Goal: Book appointment/travel/reservation

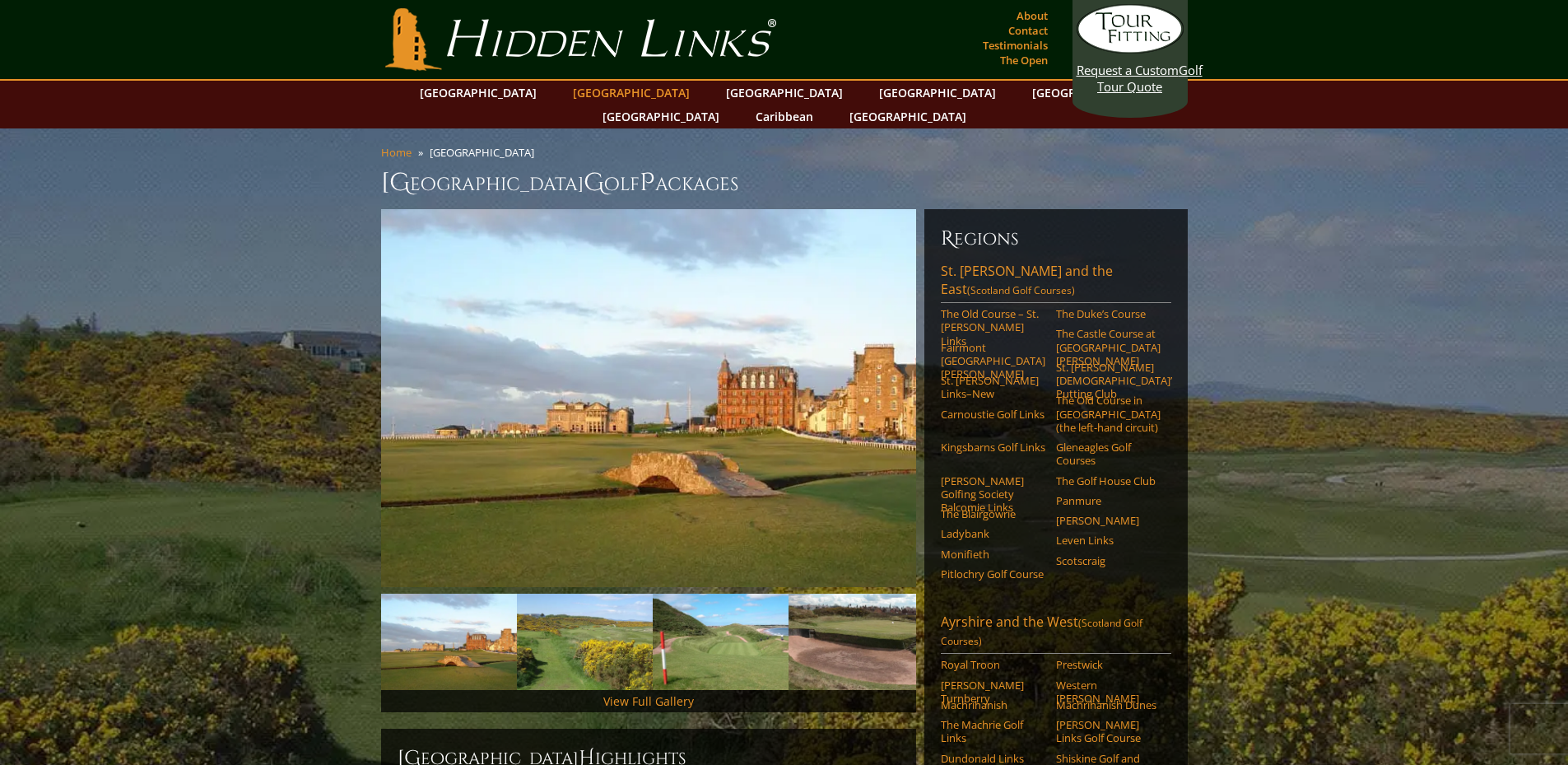
click at [614, 98] on link "[GEOGRAPHIC_DATA]" at bounding box center [631, 92] width 133 height 23
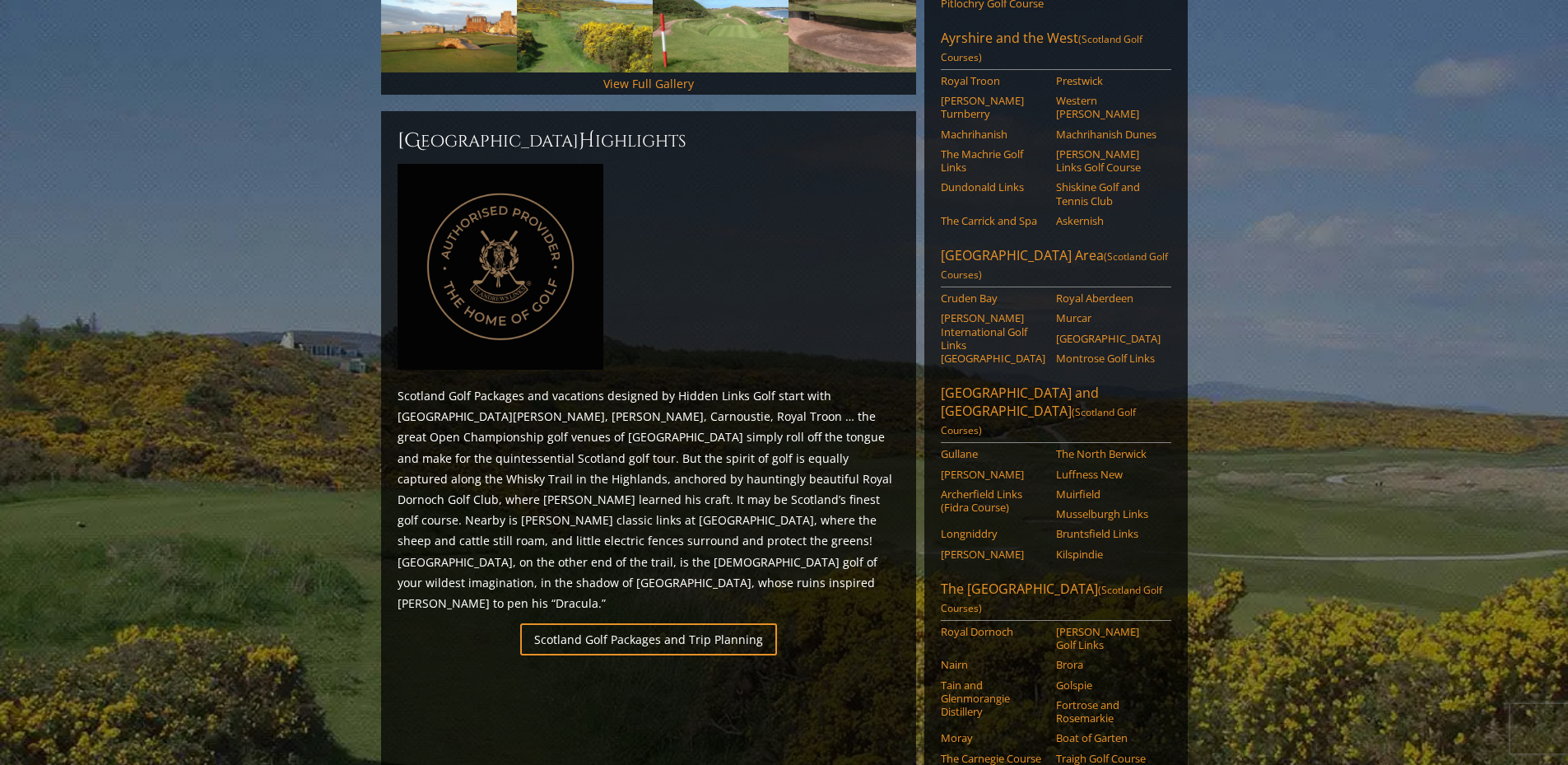
scroll to position [665, 0]
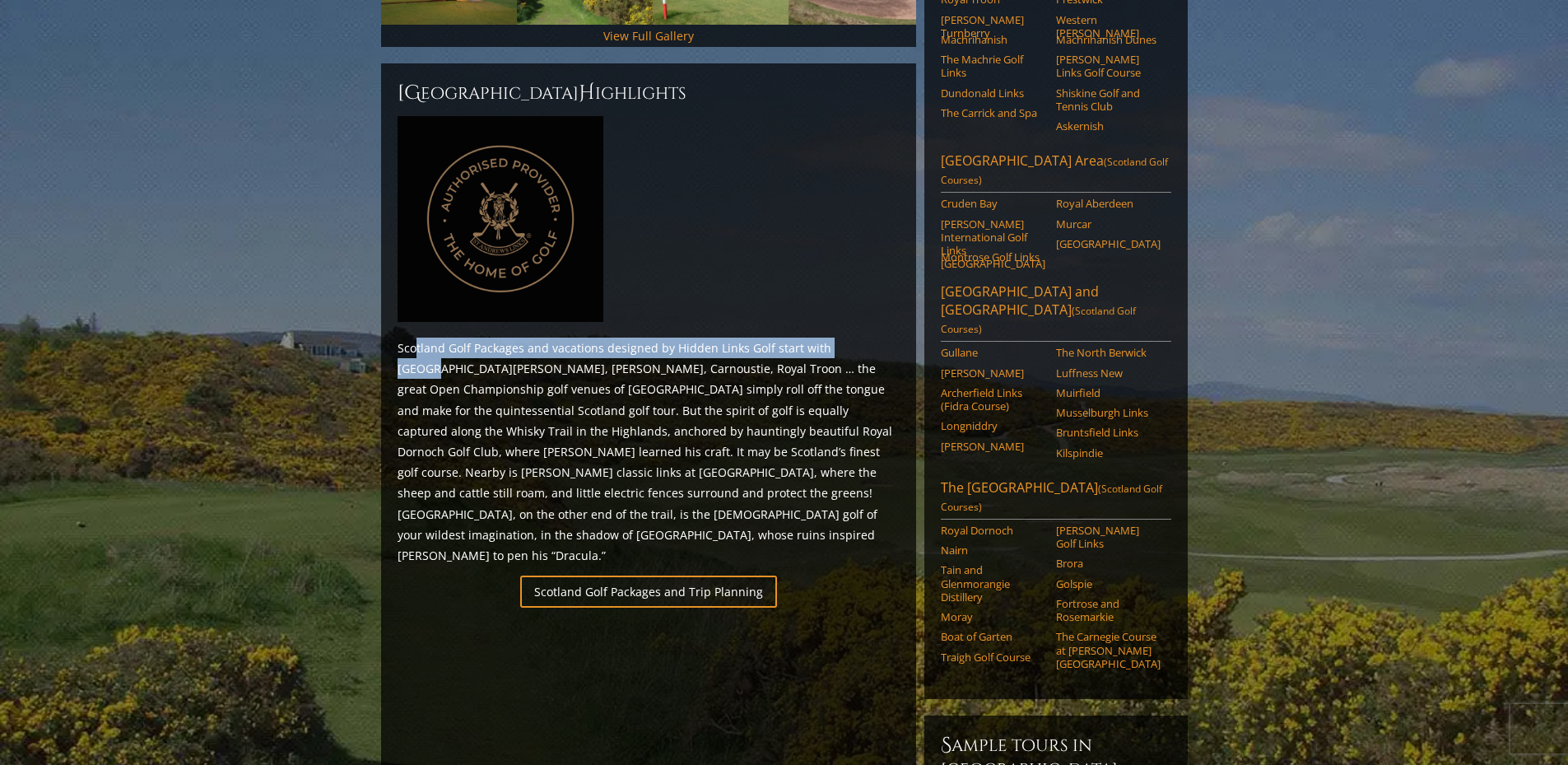
drag, startPoint x: 426, startPoint y: 331, endPoint x: 868, endPoint y: 327, distance: 442.0
click at [856, 337] on p "Scotland Golf Packages and vacations designed by Hidden Links Golf start with […" at bounding box center [649, 451] width 502 height 228
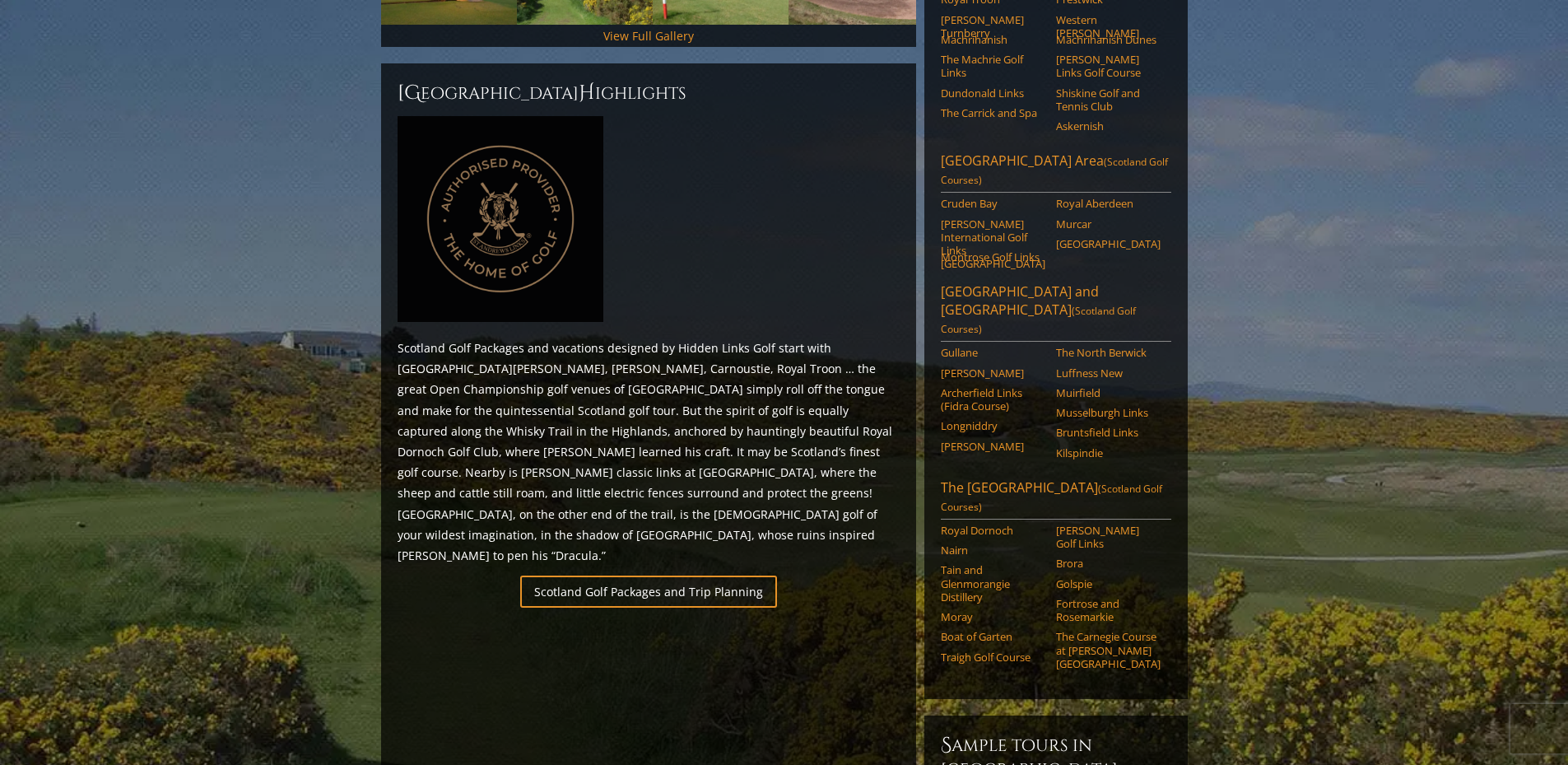
click at [878, 338] on p "Scotland Golf Packages and vacations designed by Hidden Links Golf start with […" at bounding box center [649, 451] width 502 height 228
drag, startPoint x: 569, startPoint y: 345, endPoint x: 849, endPoint y: 350, distance: 280.0
click at [846, 350] on p "Scotland Golf Packages and vacations designed by Hidden Links Golf start with […" at bounding box center [649, 451] width 502 height 228
click at [864, 350] on p "Scotland Golf Packages and vacations designed by Hidden Links Golf start with […" at bounding box center [649, 451] width 502 height 228
drag, startPoint x: 447, startPoint y: 371, endPoint x: 804, endPoint y: 371, distance: 357.0
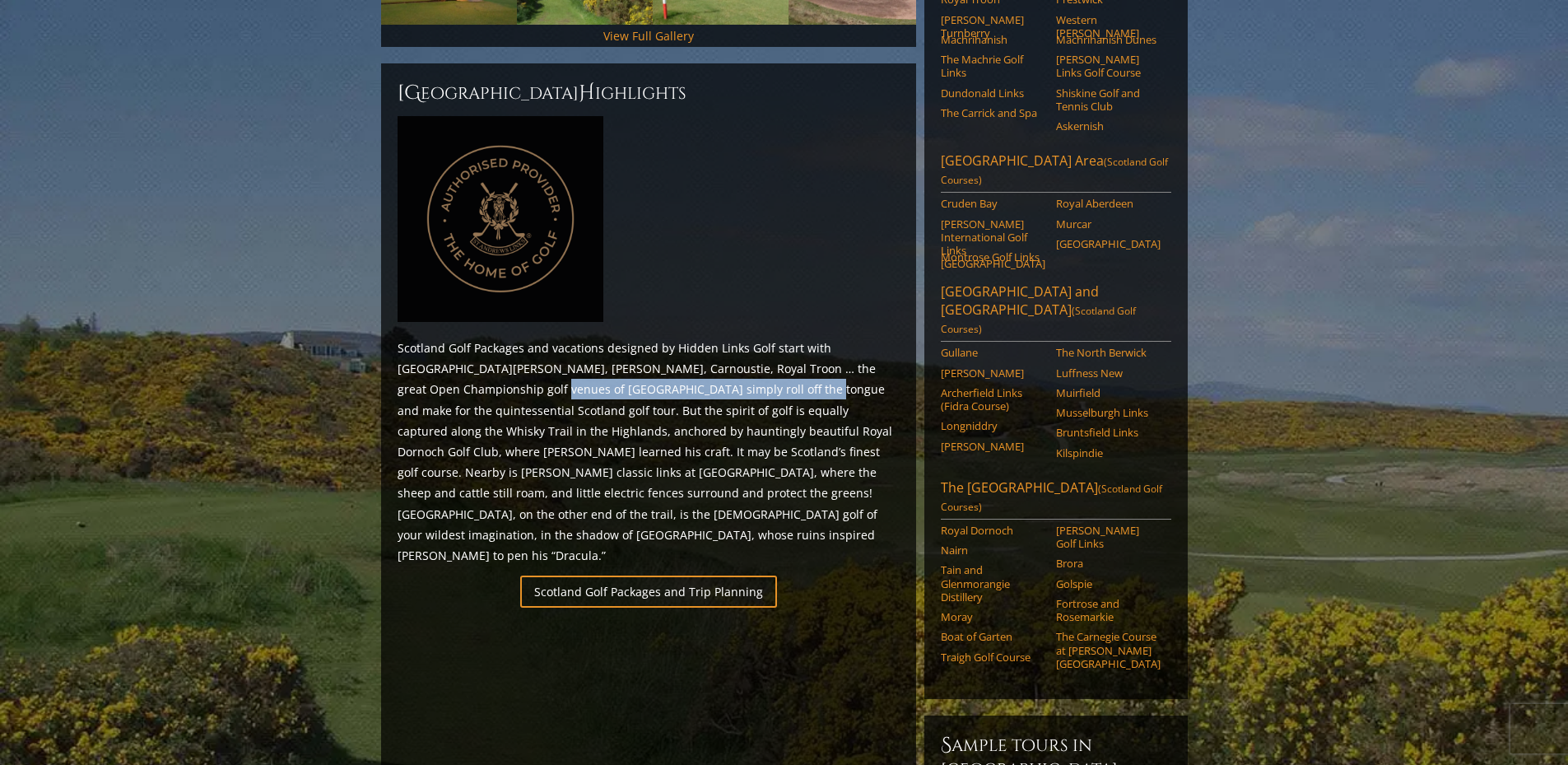
click at [777, 371] on p "Scotland Golf Packages and vacations designed by Hidden Links Golf start with […" at bounding box center [649, 451] width 502 height 228
drag, startPoint x: 810, startPoint y: 371, endPoint x: 850, endPoint y: 372, distance: 40.0
click at [842, 371] on p "Scotland Golf Packages and vacations designed by Hidden Links Golf start with […" at bounding box center [649, 451] width 502 height 228
click at [831, 384] on p "Scotland Golf Packages and vacations designed by Hidden Links Golf start with […" at bounding box center [649, 451] width 502 height 228
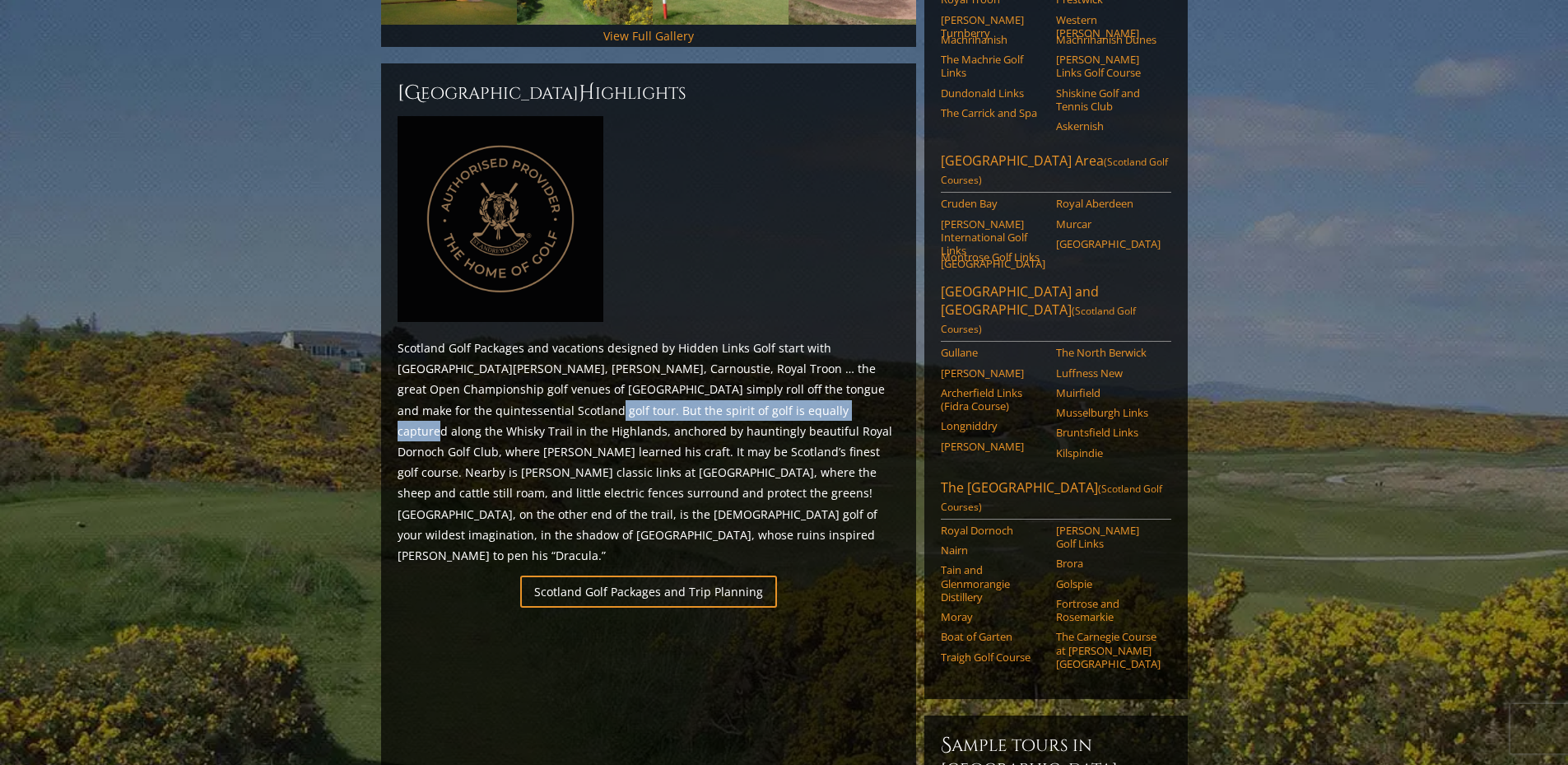
drag, startPoint x: 409, startPoint y: 385, endPoint x: 739, endPoint y: 387, distance: 330.0
click at [724, 387] on p "Scotland Golf Packages and vacations designed by Hidden Links Golf start with […" at bounding box center [649, 451] width 502 height 228
click at [763, 387] on p "Scotland Golf Packages and vacations designed by Hidden Links Golf start with […" at bounding box center [649, 451] width 502 height 228
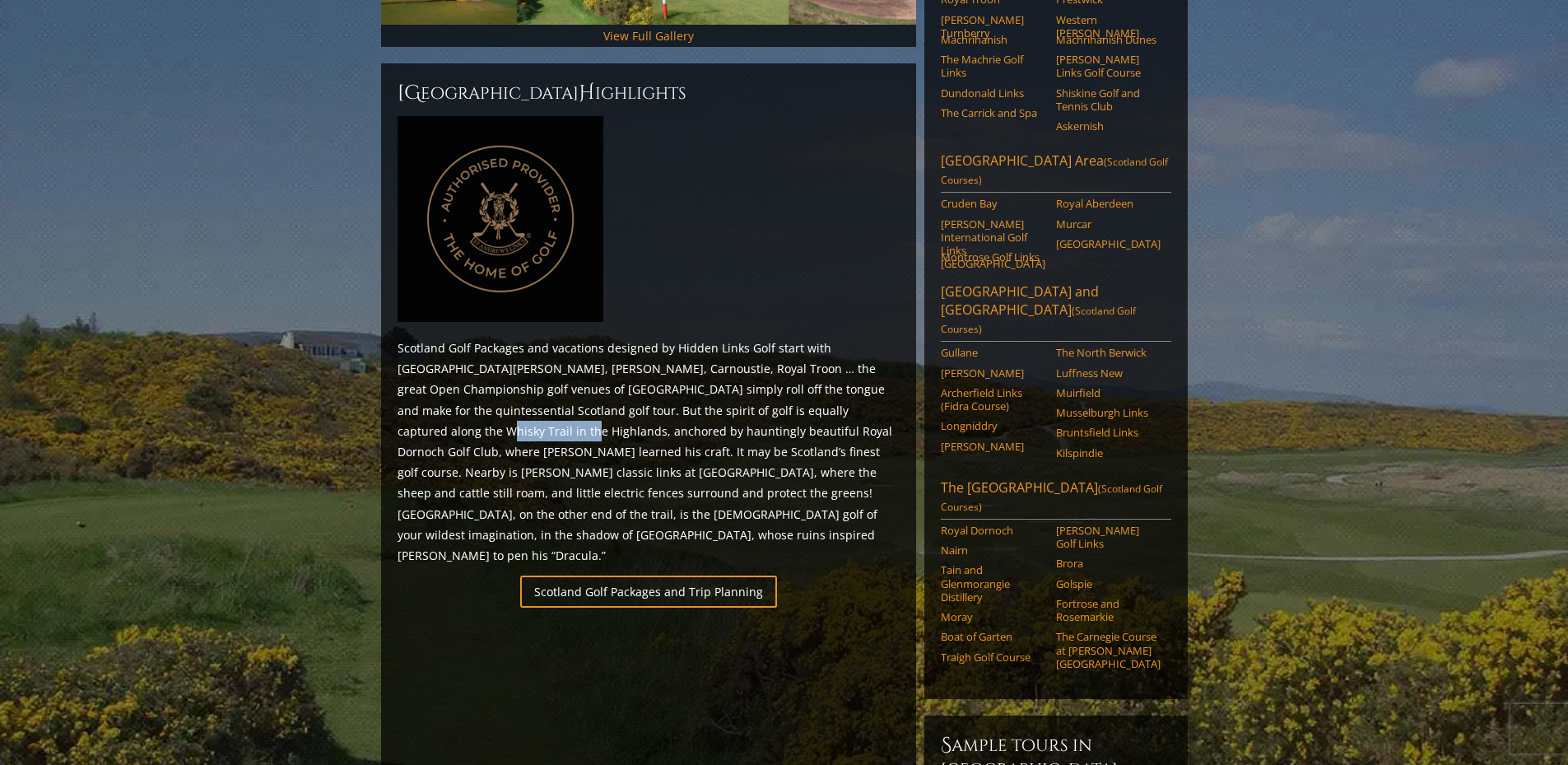
drag, startPoint x: 750, startPoint y: 387, endPoint x: 864, endPoint y: 388, distance: 114.0
click at [864, 388] on p "Scotland Golf Packages and vacations designed by Hidden Links Golf start with […" at bounding box center [649, 451] width 502 height 228
drag, startPoint x: 871, startPoint y: 405, endPoint x: 582, endPoint y: 409, distance: 289.0
click at [866, 406] on p "Scotland Golf Packages and vacations designed by Hidden Links Golf start with […" at bounding box center [649, 451] width 502 height 228
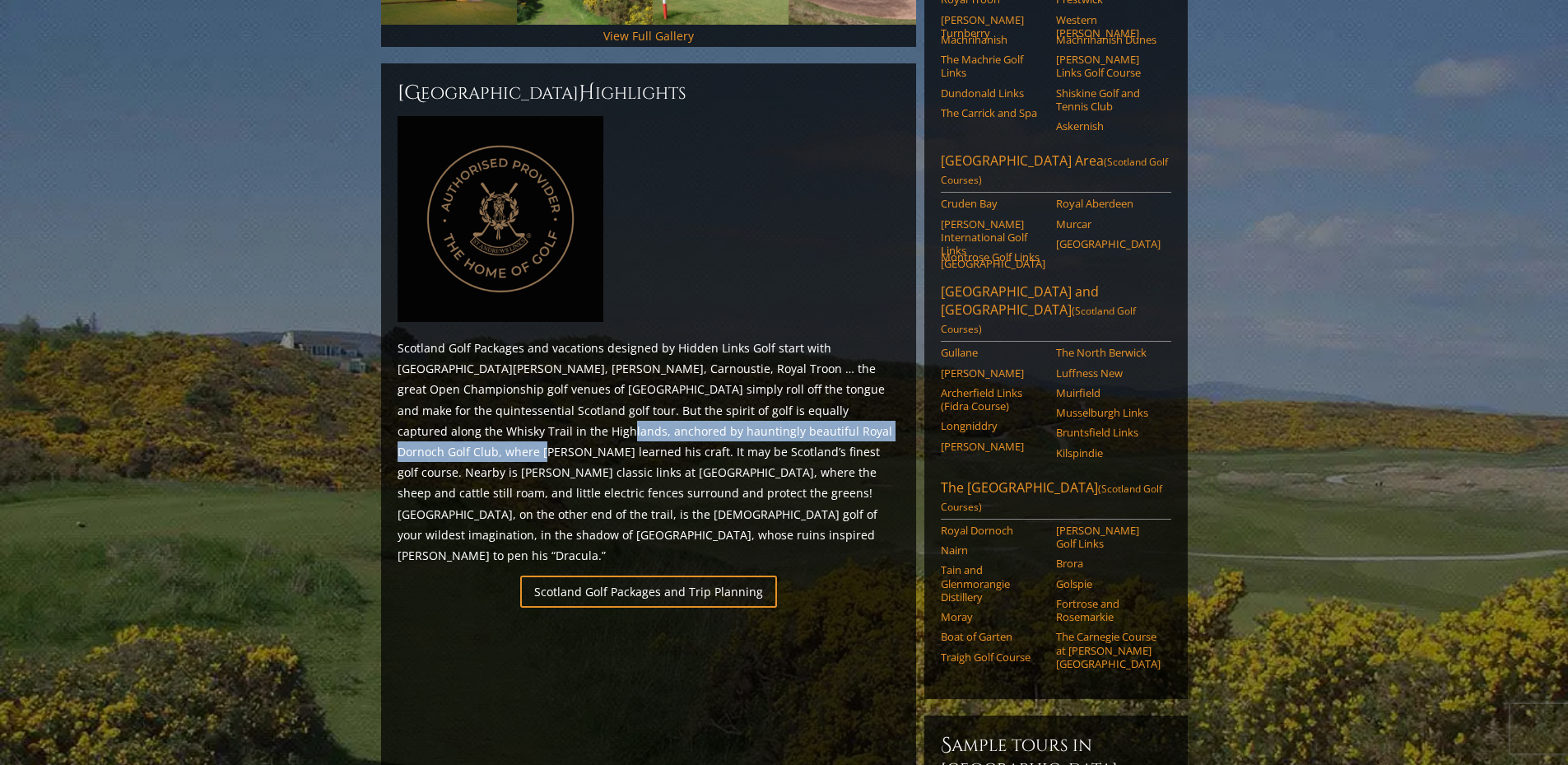
drag, startPoint x: 412, startPoint y: 410, endPoint x: 828, endPoint y: 410, distance: 416.0
click at [799, 410] on p "Scotland Golf Packages and vacations designed by Hidden Links Golf start with […" at bounding box center [649, 451] width 502 height 228
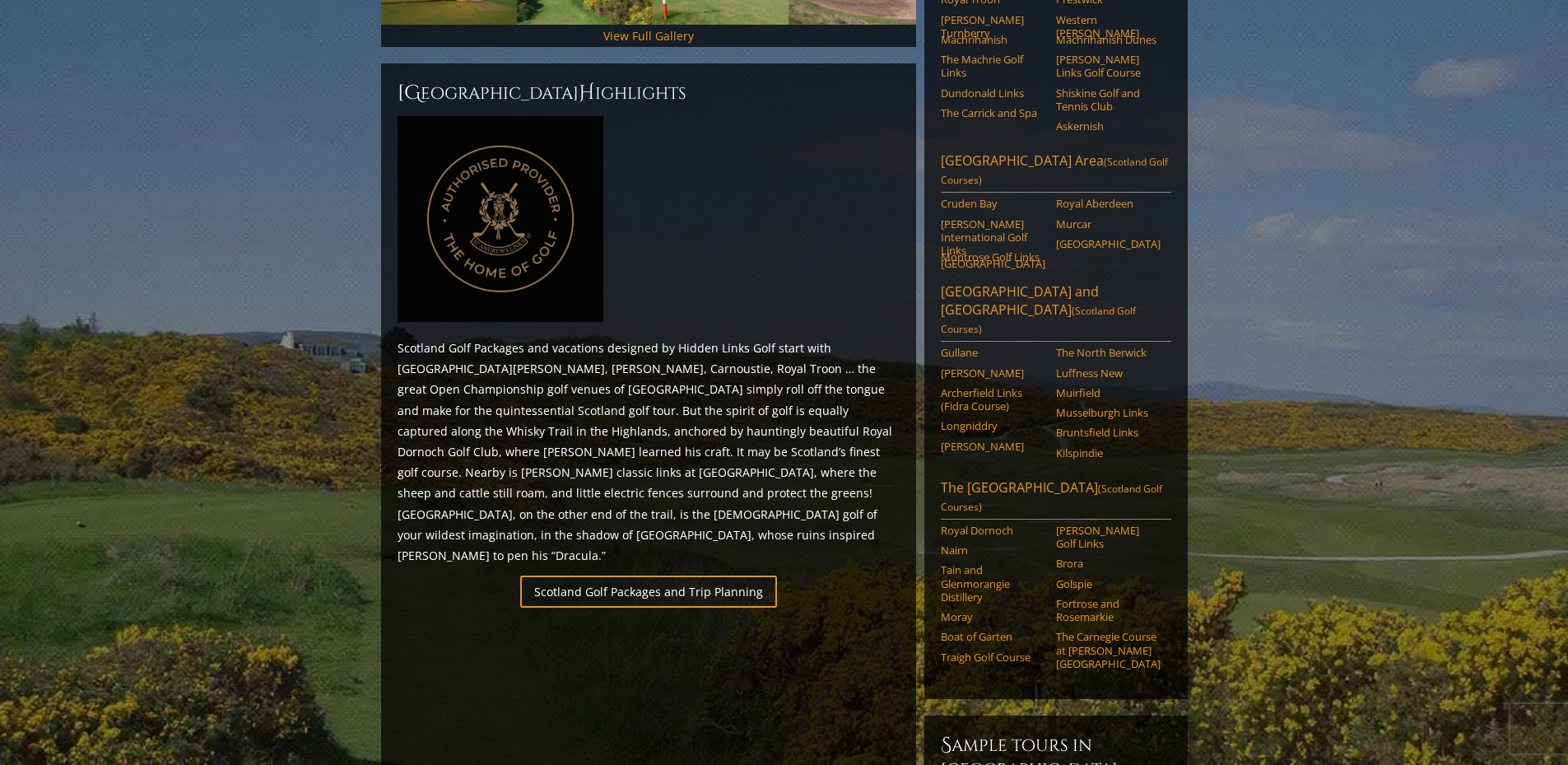
click at [828, 410] on p "Scotland Golf Packages and vacations designed by Hidden Links Golf start with […" at bounding box center [649, 451] width 502 height 228
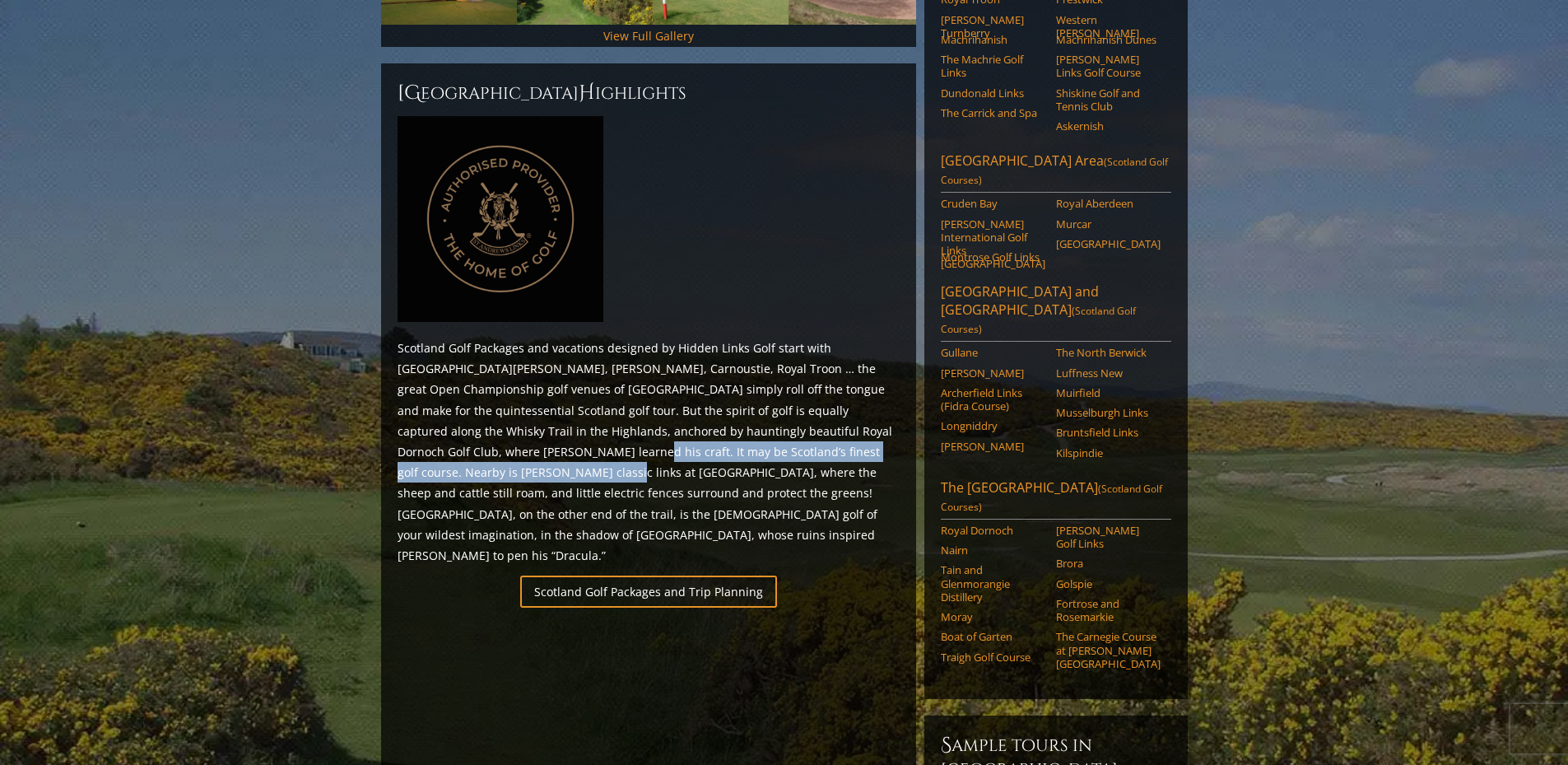
drag, startPoint x: 385, startPoint y: 431, endPoint x: 843, endPoint y: 431, distance: 458.0
click at [837, 431] on div "Scotland H ighlights Scotland Golf Packages and vacations designed by Hidden Li…" at bounding box center [648, 720] width 535 height 1313
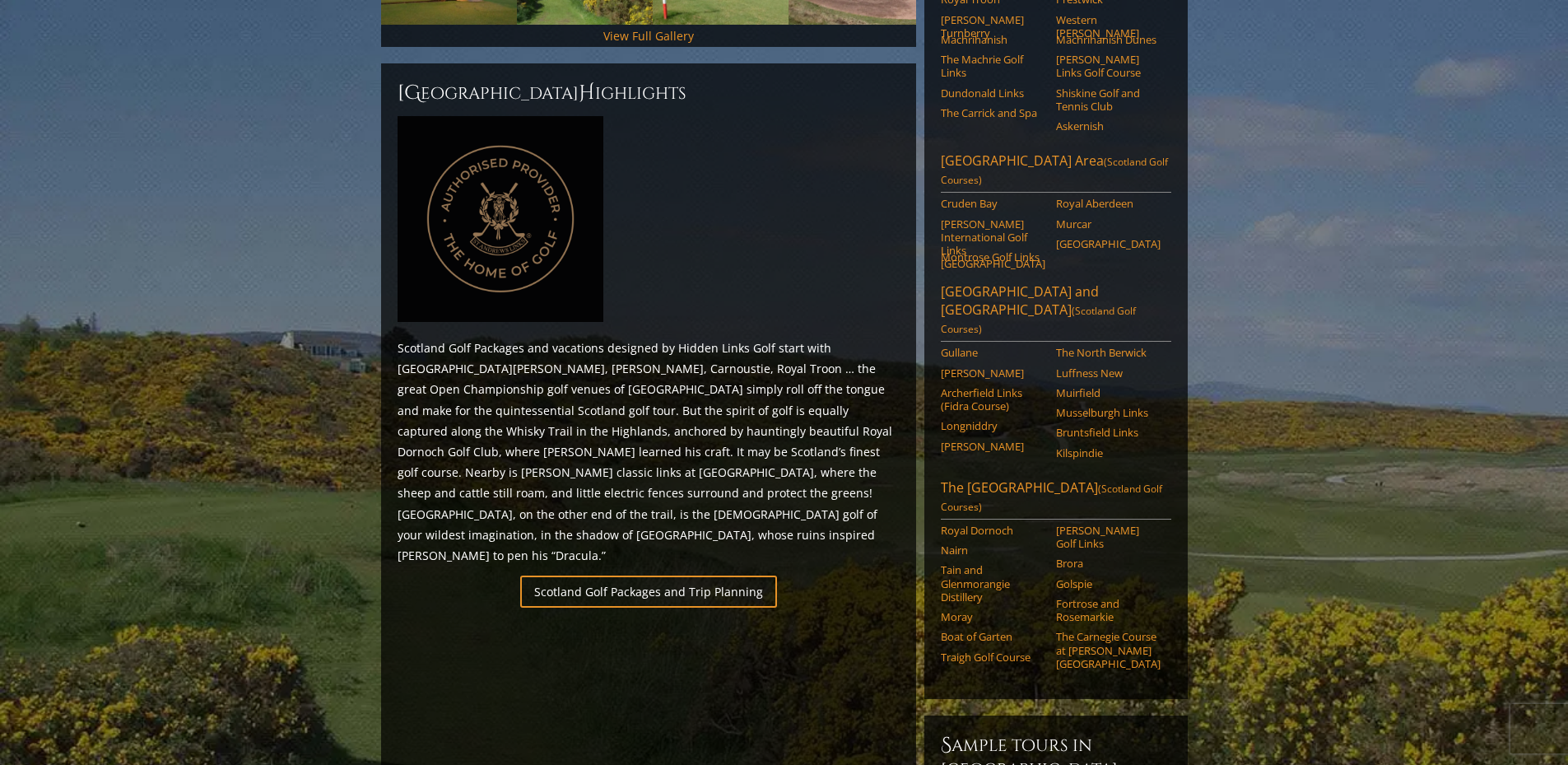
click at [857, 431] on p "Scotland Golf Packages and vacations designed by Hidden Links Golf start with […" at bounding box center [649, 451] width 502 height 228
drag, startPoint x: 751, startPoint y: 429, endPoint x: 862, endPoint y: 429, distance: 111.0
click at [851, 429] on p "Scotland Golf Packages and vacations designed by Hidden Links Golf start with […" at bounding box center [649, 451] width 502 height 228
click at [862, 429] on p "Scotland Golf Packages and vacations designed by Hidden Links Golf start with […" at bounding box center [649, 451] width 502 height 228
drag, startPoint x: 412, startPoint y: 452, endPoint x: 768, endPoint y: 442, distance: 356.1
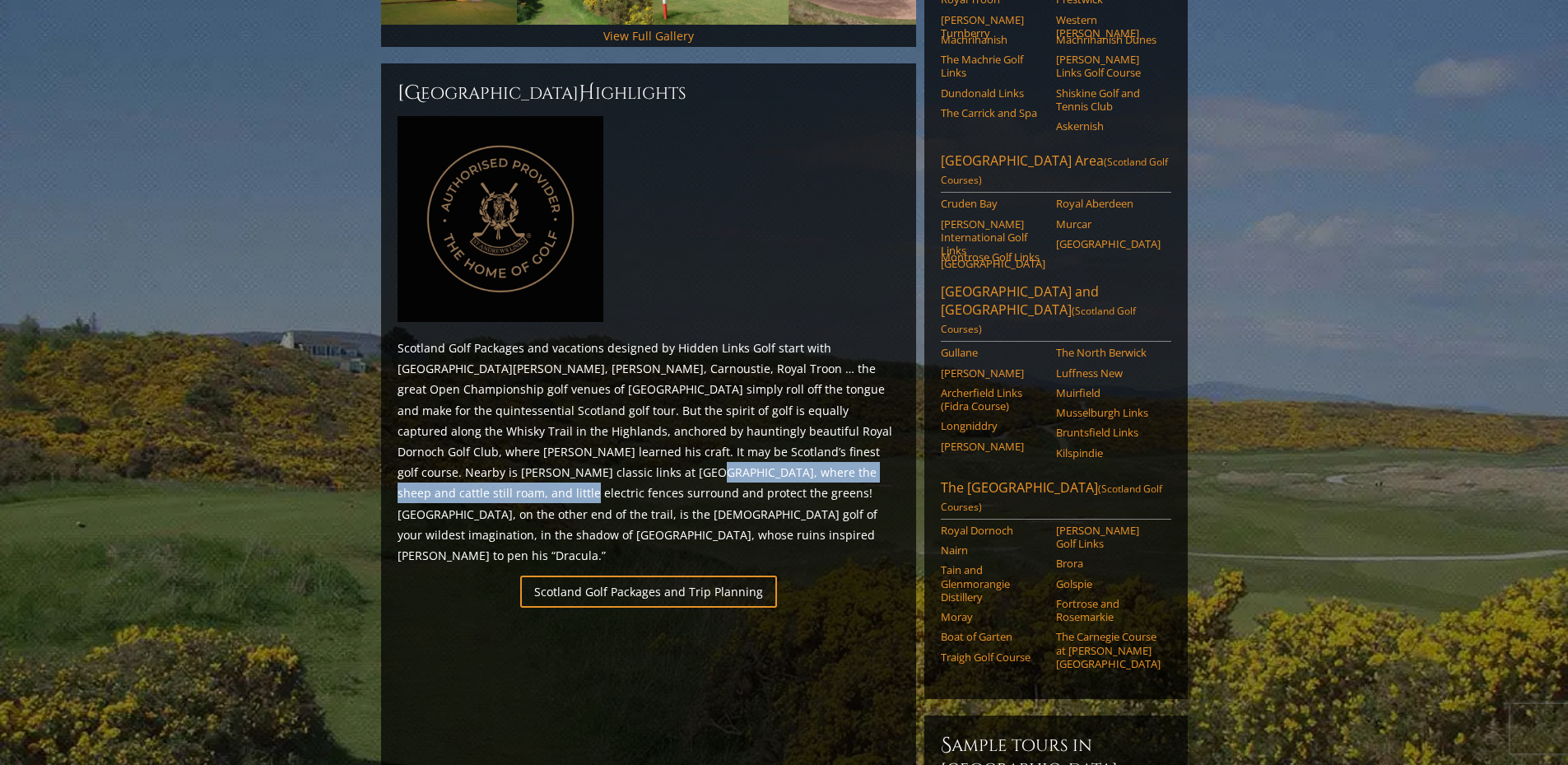
click at [755, 442] on p "Scotland Golf Packages and vacations designed by Hidden Links Golf start with […" at bounding box center [649, 451] width 502 height 228
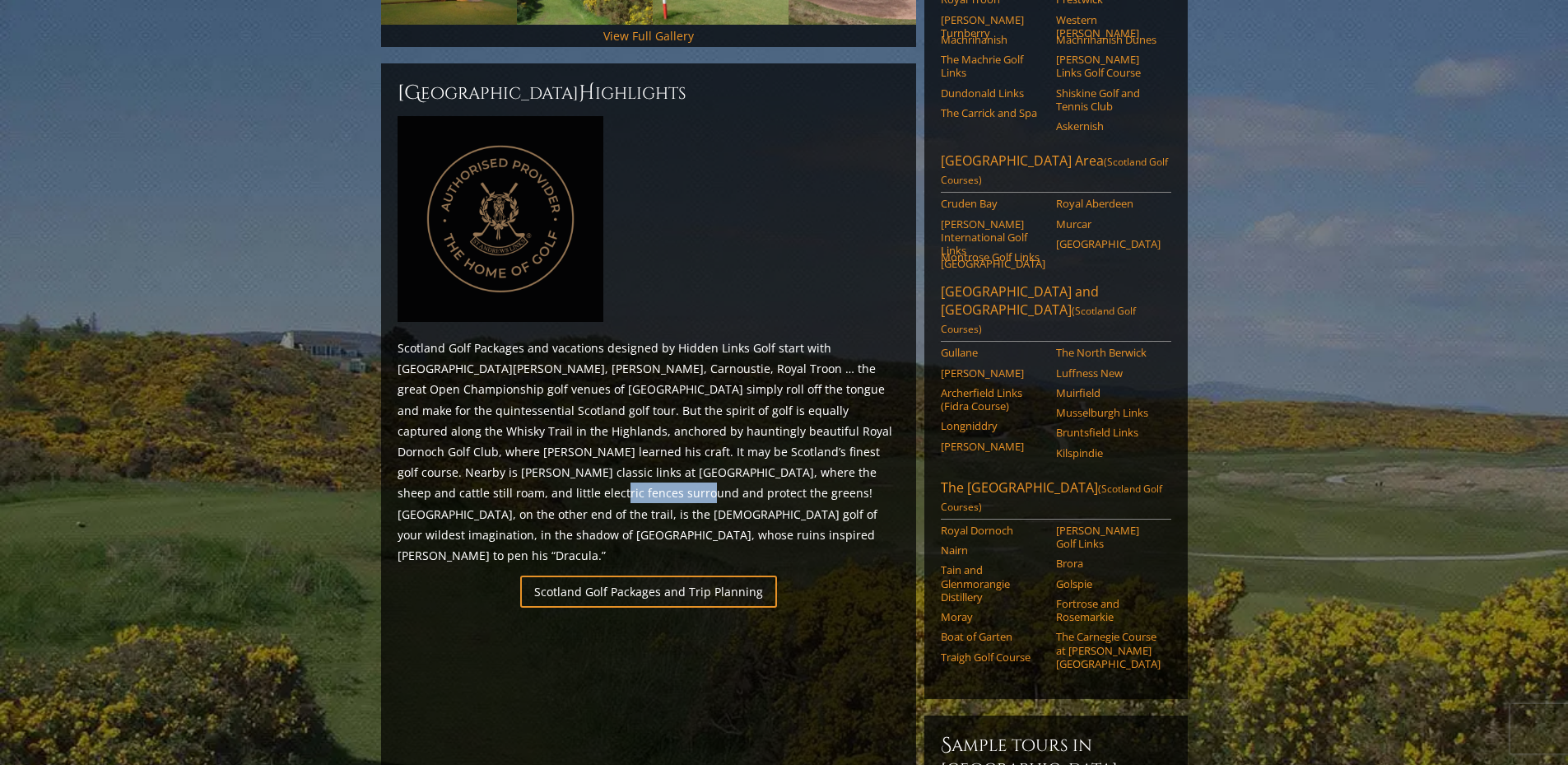
drag, startPoint x: 842, startPoint y: 442, endPoint x: 873, endPoint y: 442, distance: 31.0
click at [870, 442] on p "Scotland Golf Packages and vacations designed by Hidden Links Golf start with […" at bounding box center [649, 451] width 502 height 228
drag, startPoint x: 868, startPoint y: 461, endPoint x: 711, endPoint y: 465, distance: 157.1
click at [855, 463] on p "Scotland Golf Packages and vacations designed by Hidden Links Golf start with […" at bounding box center [649, 451] width 502 height 228
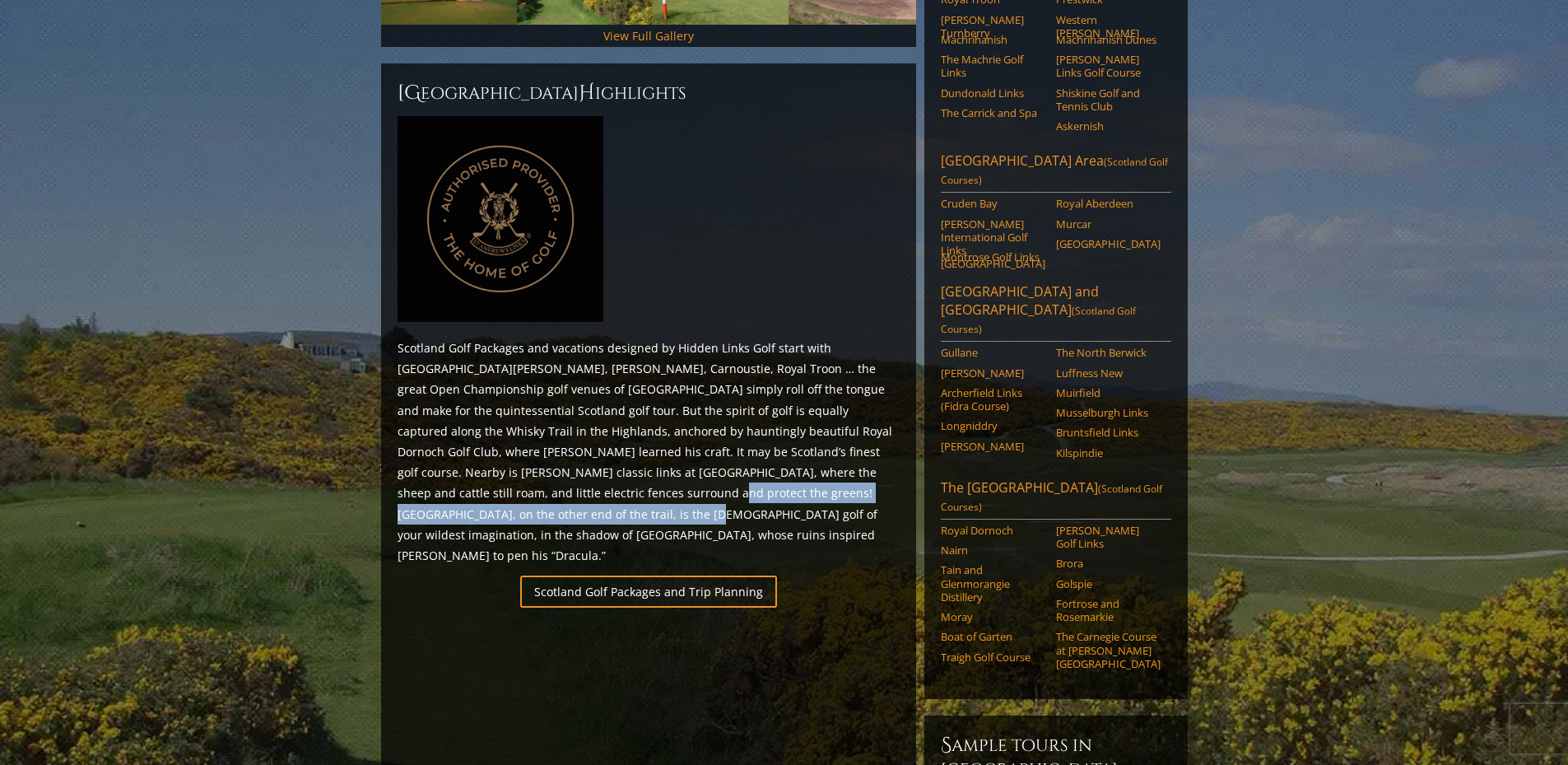
drag, startPoint x: 424, startPoint y: 476, endPoint x: 842, endPoint y: 476, distance: 418.0
click at [841, 476] on p "Scotland Golf Packages and vacations designed by Hidden Links Golf start with […" at bounding box center [649, 451] width 502 height 228
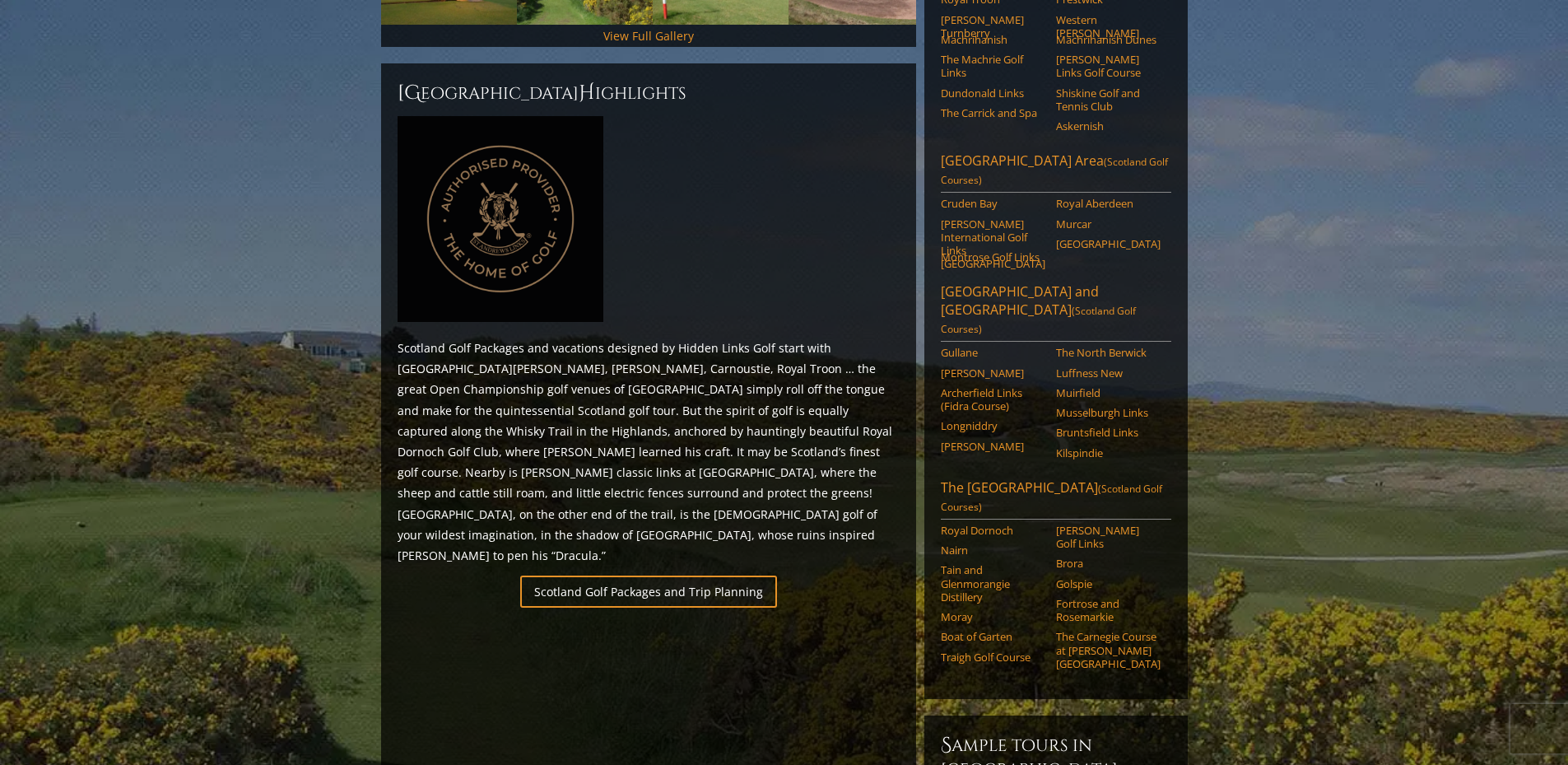
click at [869, 476] on p "Scotland Golf Packages and vacations designed by Hidden Links Golf start with […" at bounding box center [649, 451] width 502 height 228
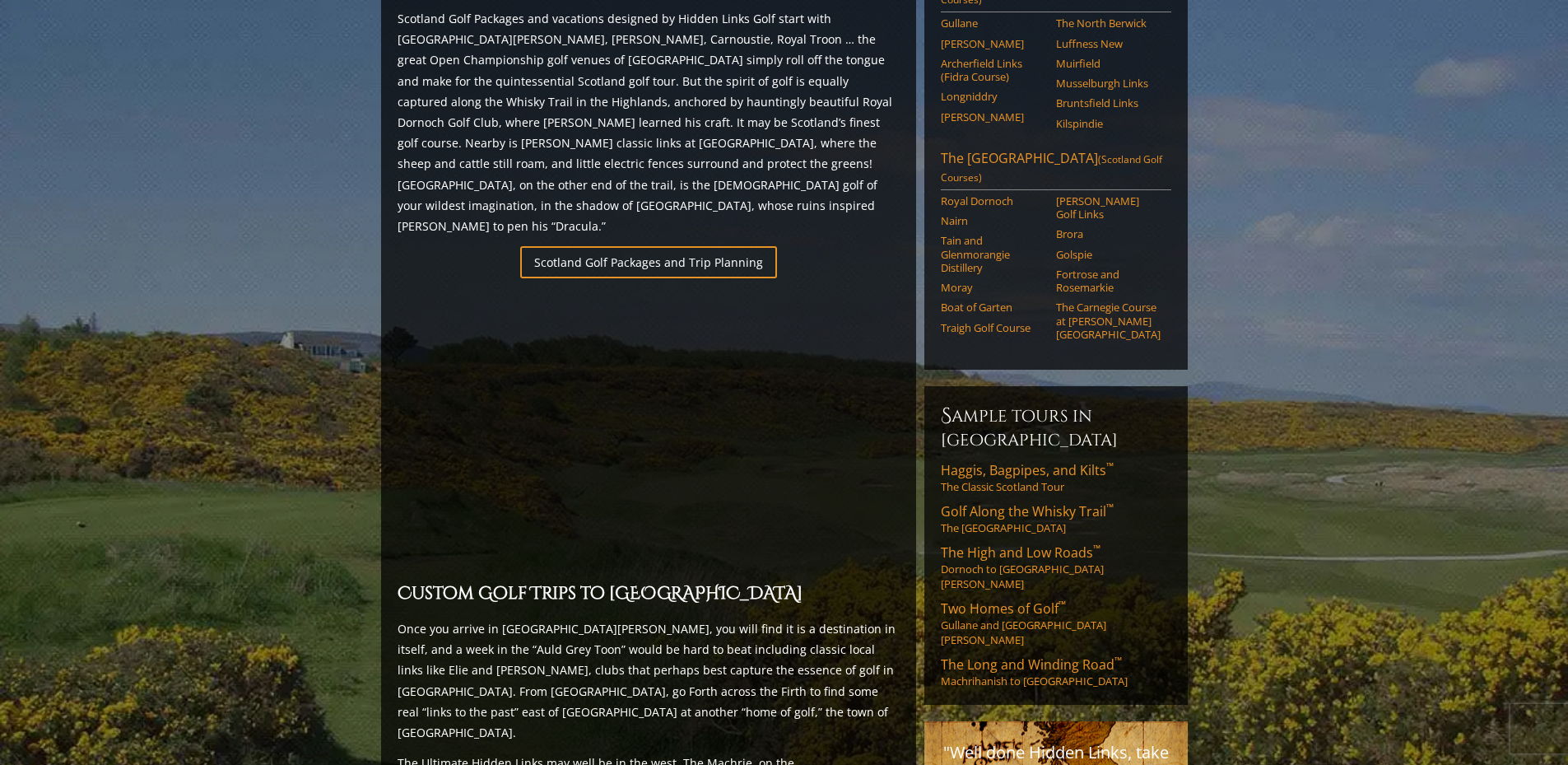
click at [663, 98] on p "Scotland Golf Packages and vacations designed by Hidden Links Golf start with […" at bounding box center [649, 123] width 502 height 228
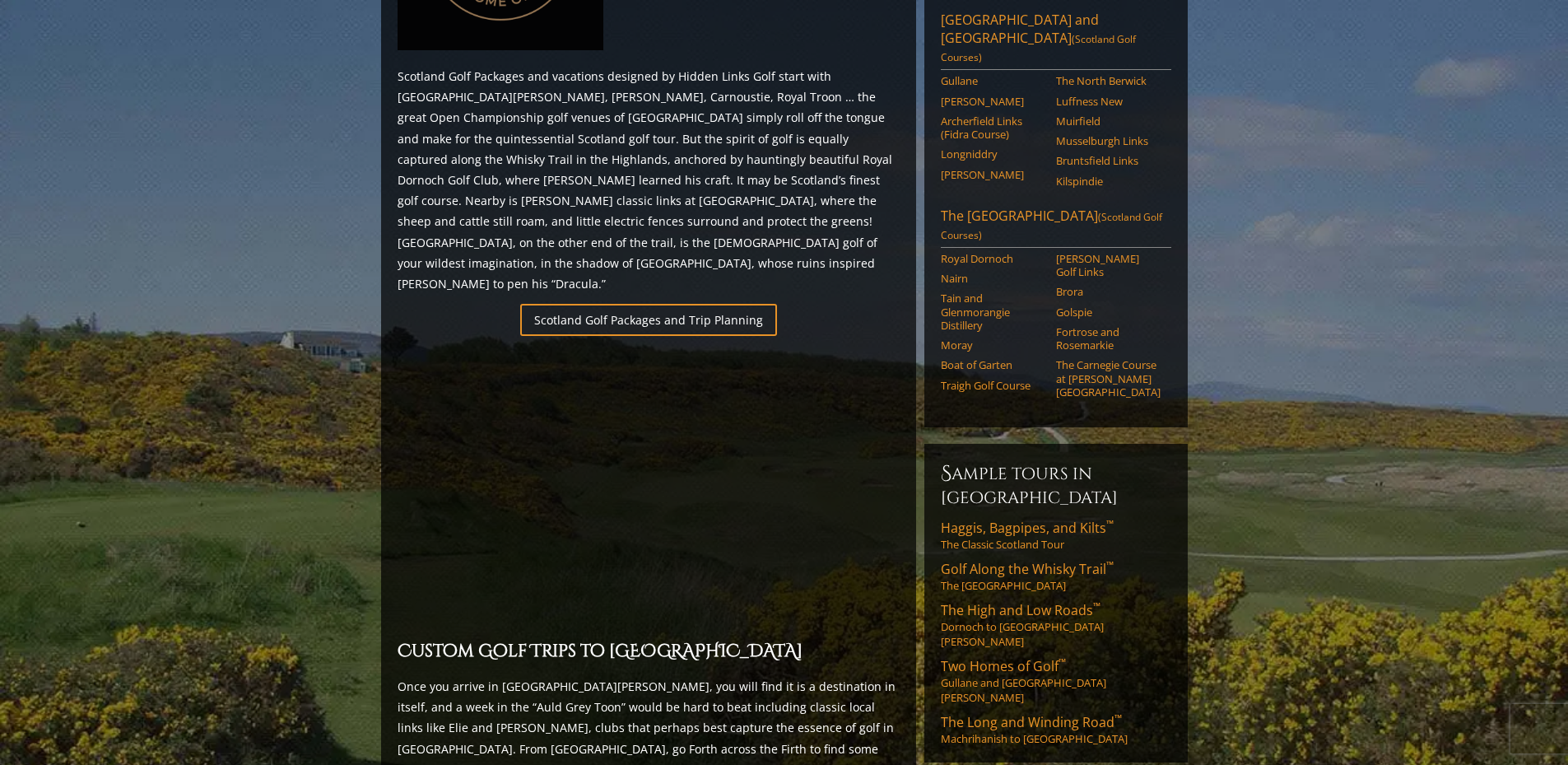
scroll to position [885, 0]
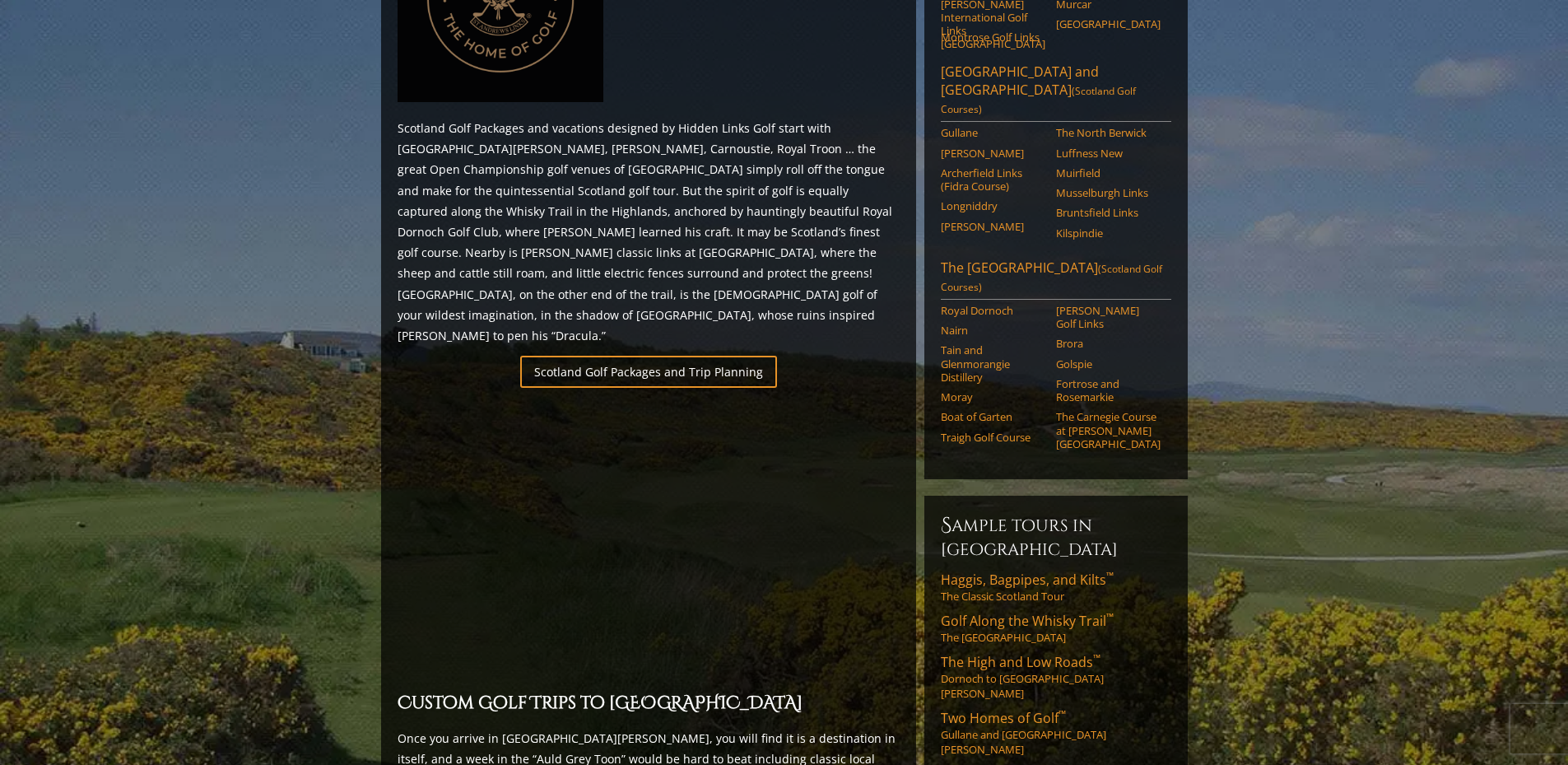
click at [677, 190] on p "Scotland Golf Packages and vacations designed by Hidden Links Golf start with […" at bounding box center [649, 232] width 502 height 228
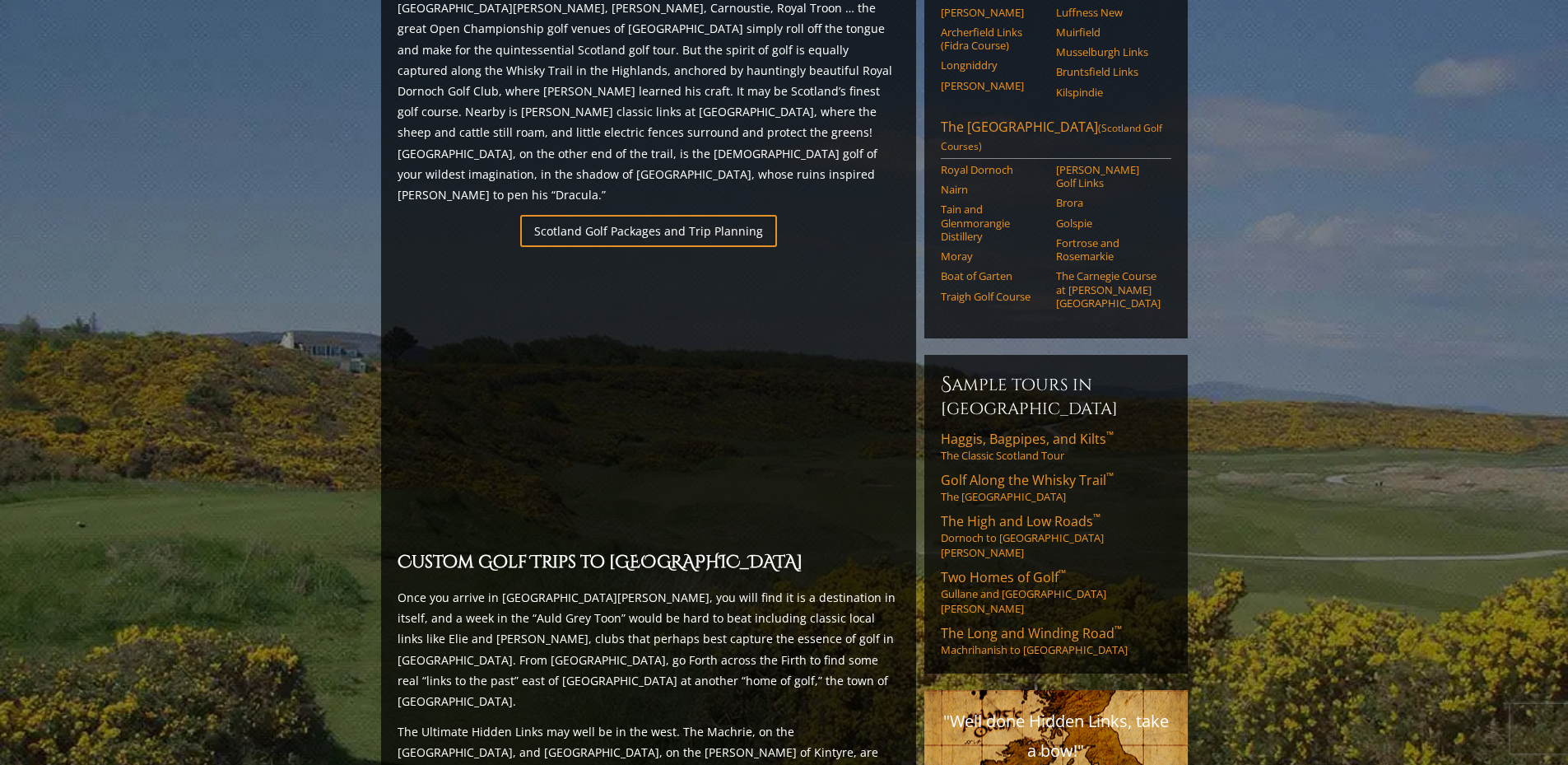
scroll to position [1214, 0]
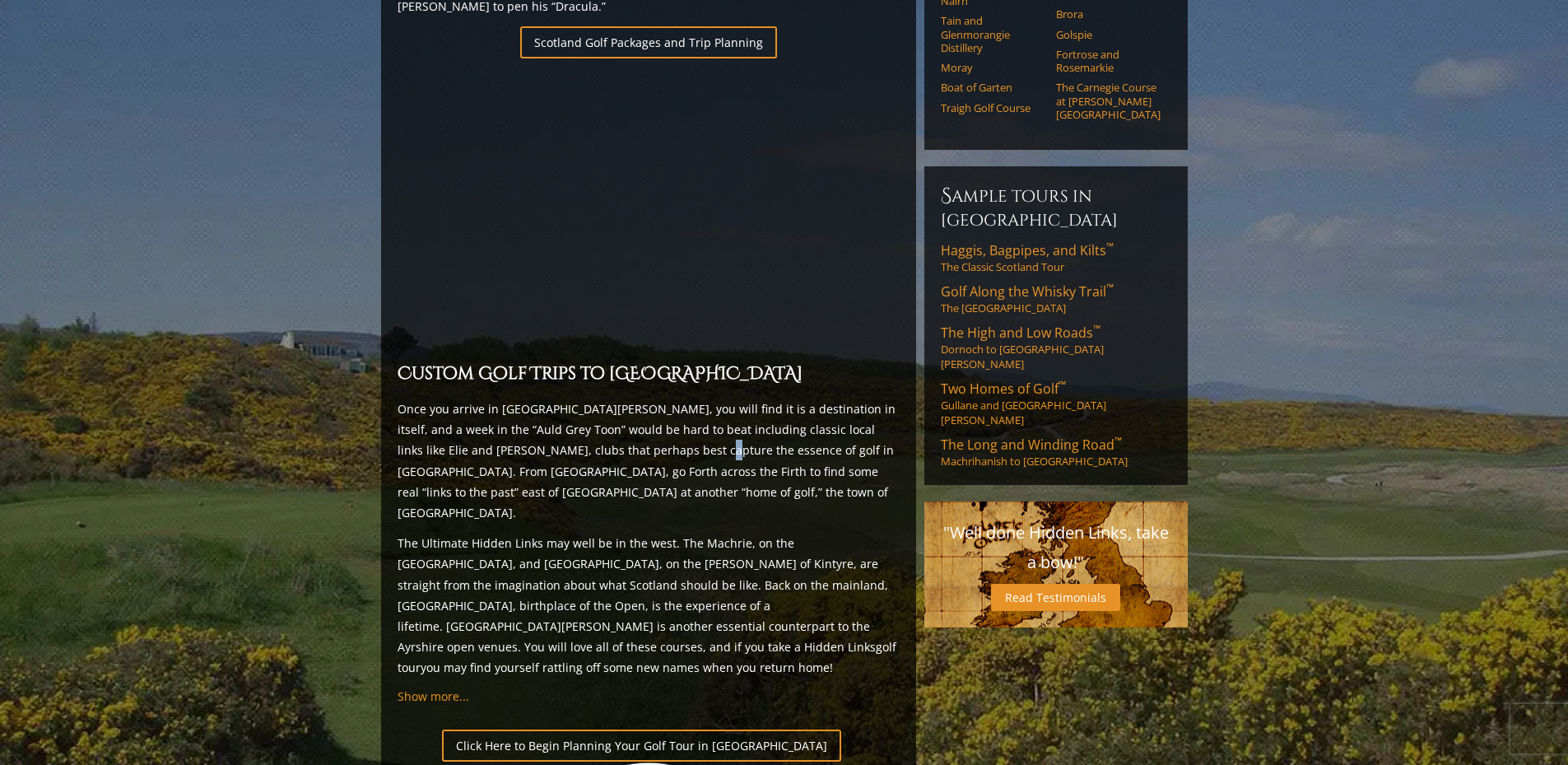
click at [644, 399] on p "Once you arrive in [GEOGRAPHIC_DATA][PERSON_NAME], you will find it is a destin…" at bounding box center [649, 461] width 502 height 125
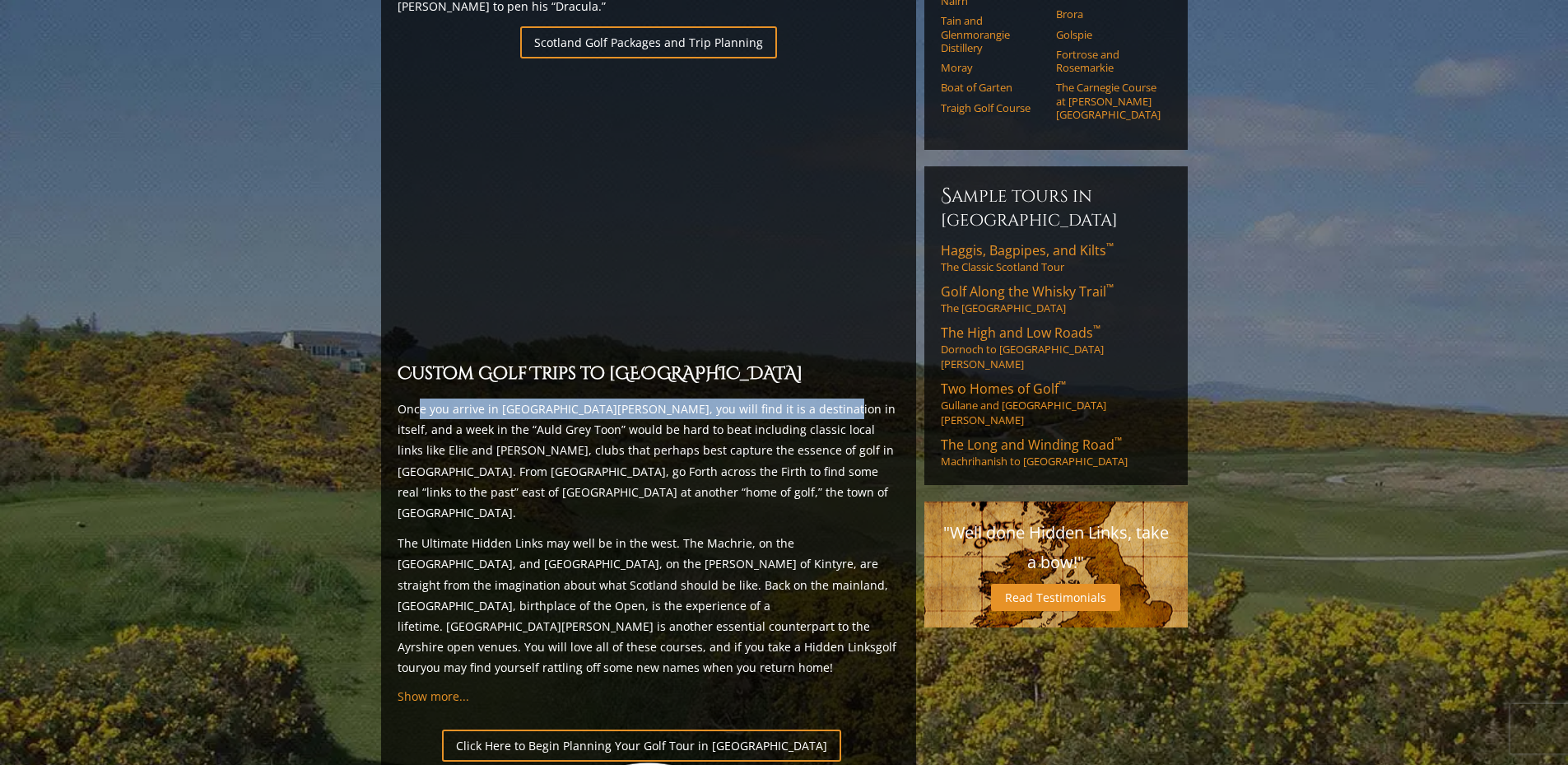
drag, startPoint x: 623, startPoint y: 346, endPoint x: 824, endPoint y: 346, distance: 201.0
click at [802, 399] on p "Once you arrive in [GEOGRAPHIC_DATA][PERSON_NAME], you will find it is a destin…" at bounding box center [649, 461] width 502 height 125
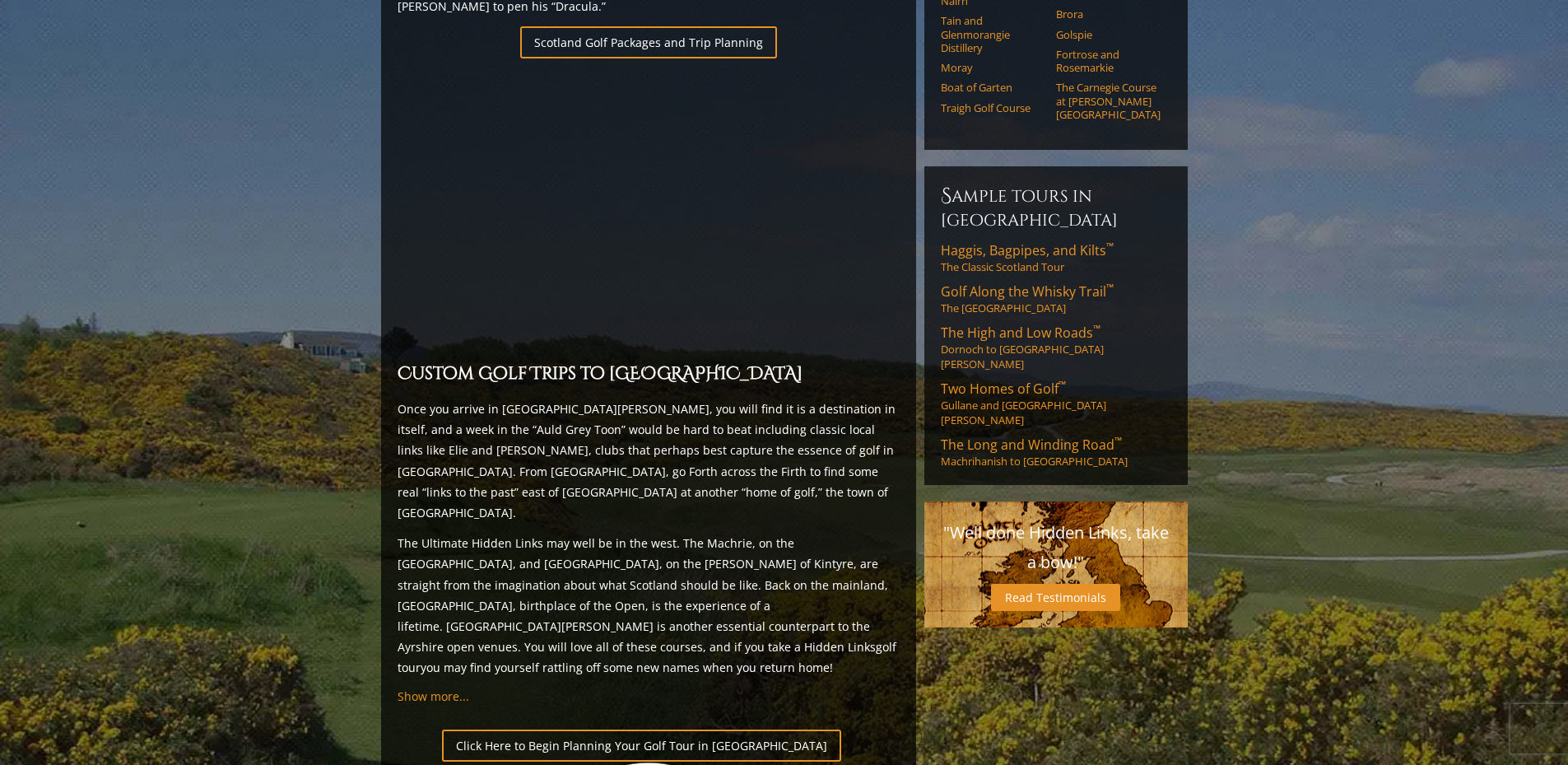
drag, startPoint x: 825, startPoint y: 347, endPoint x: 659, endPoint y: 372, distance: 167.9
click at [826, 399] on p "Once you arrive in [GEOGRAPHIC_DATA][PERSON_NAME], you will find it is a destin…" at bounding box center [649, 461] width 502 height 125
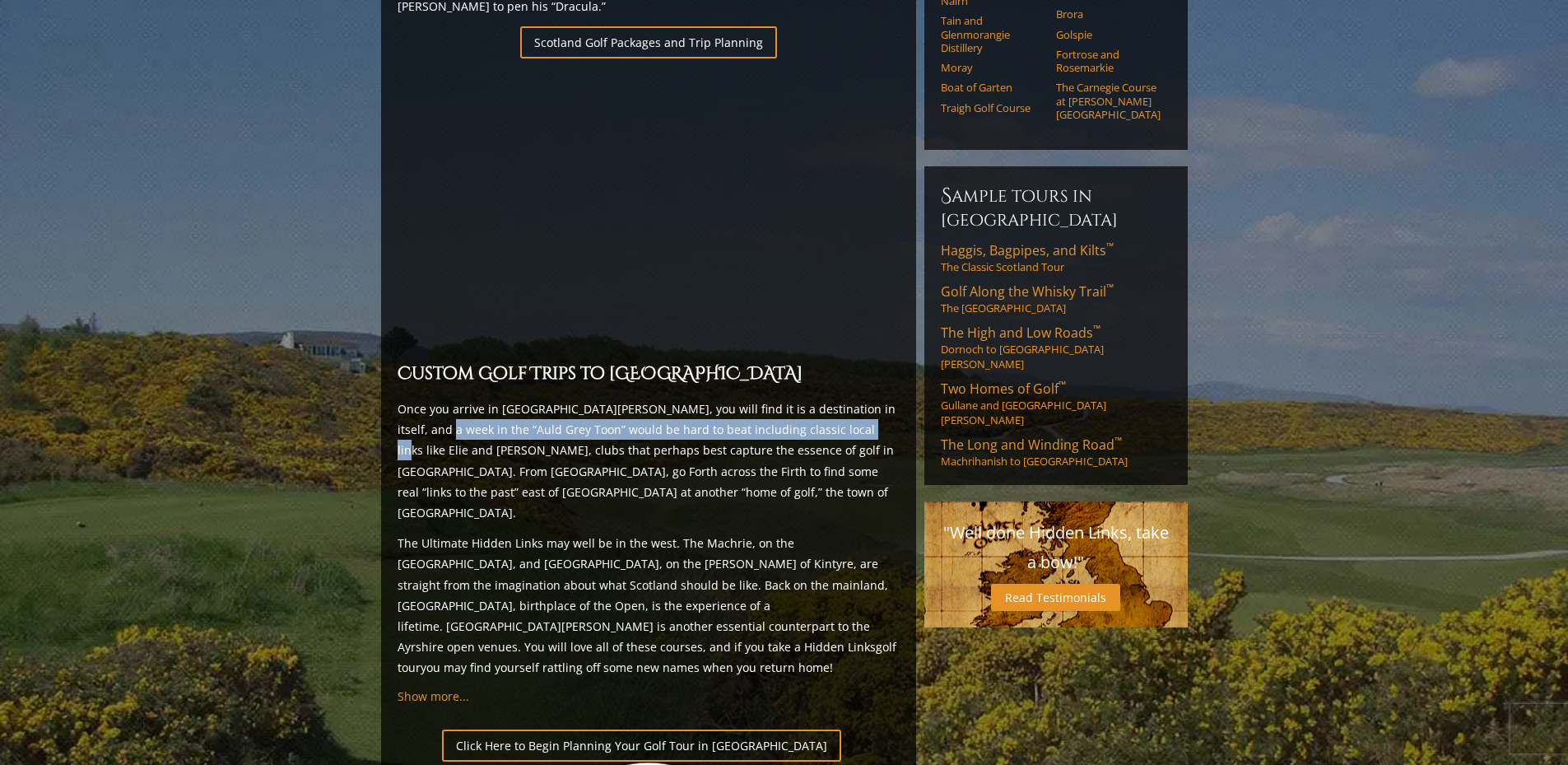
drag, startPoint x: 426, startPoint y: 363, endPoint x: 861, endPoint y: 367, distance: 435.0
click at [837, 399] on p "Once you arrive in [GEOGRAPHIC_DATA][PERSON_NAME], you will find it is a destin…" at bounding box center [649, 461] width 502 height 125
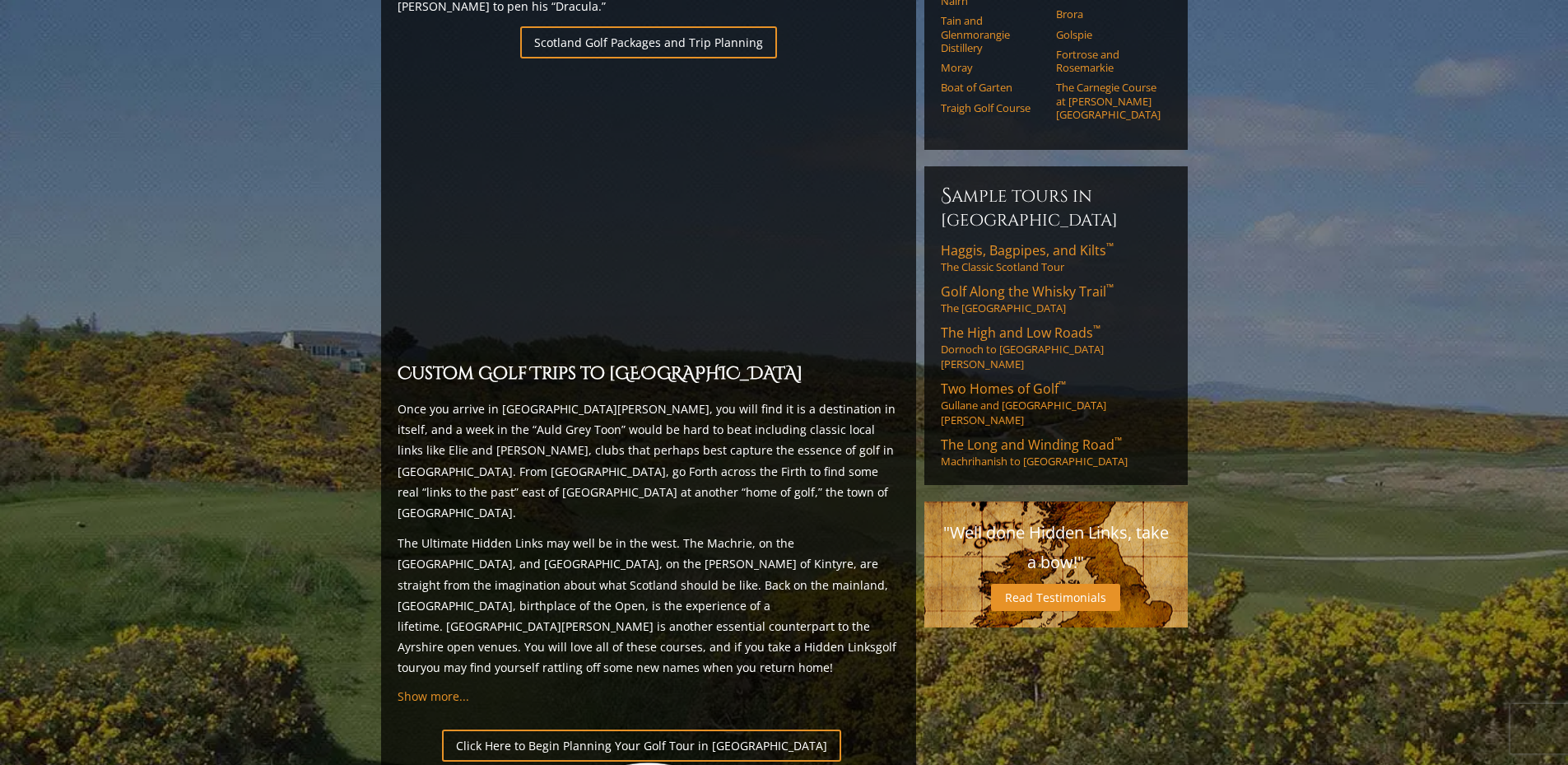
click at [867, 399] on p "Once you arrive in [GEOGRAPHIC_DATA][PERSON_NAME], you will find it is a destin…" at bounding box center [649, 461] width 502 height 125
click at [862, 399] on p "Once you arrive in [GEOGRAPHIC_DATA][PERSON_NAME], you will find it is a destin…" at bounding box center [649, 461] width 502 height 125
drag, startPoint x: 740, startPoint y: 364, endPoint x: 842, endPoint y: 359, distance: 102.1
click at [834, 399] on p "Once you arrive in [GEOGRAPHIC_DATA][PERSON_NAME], you will find it is a destin…" at bounding box center [649, 461] width 502 height 125
click at [884, 399] on p "Once you arrive in [GEOGRAPHIC_DATA][PERSON_NAME], you will find it is a destin…" at bounding box center [649, 461] width 502 height 125
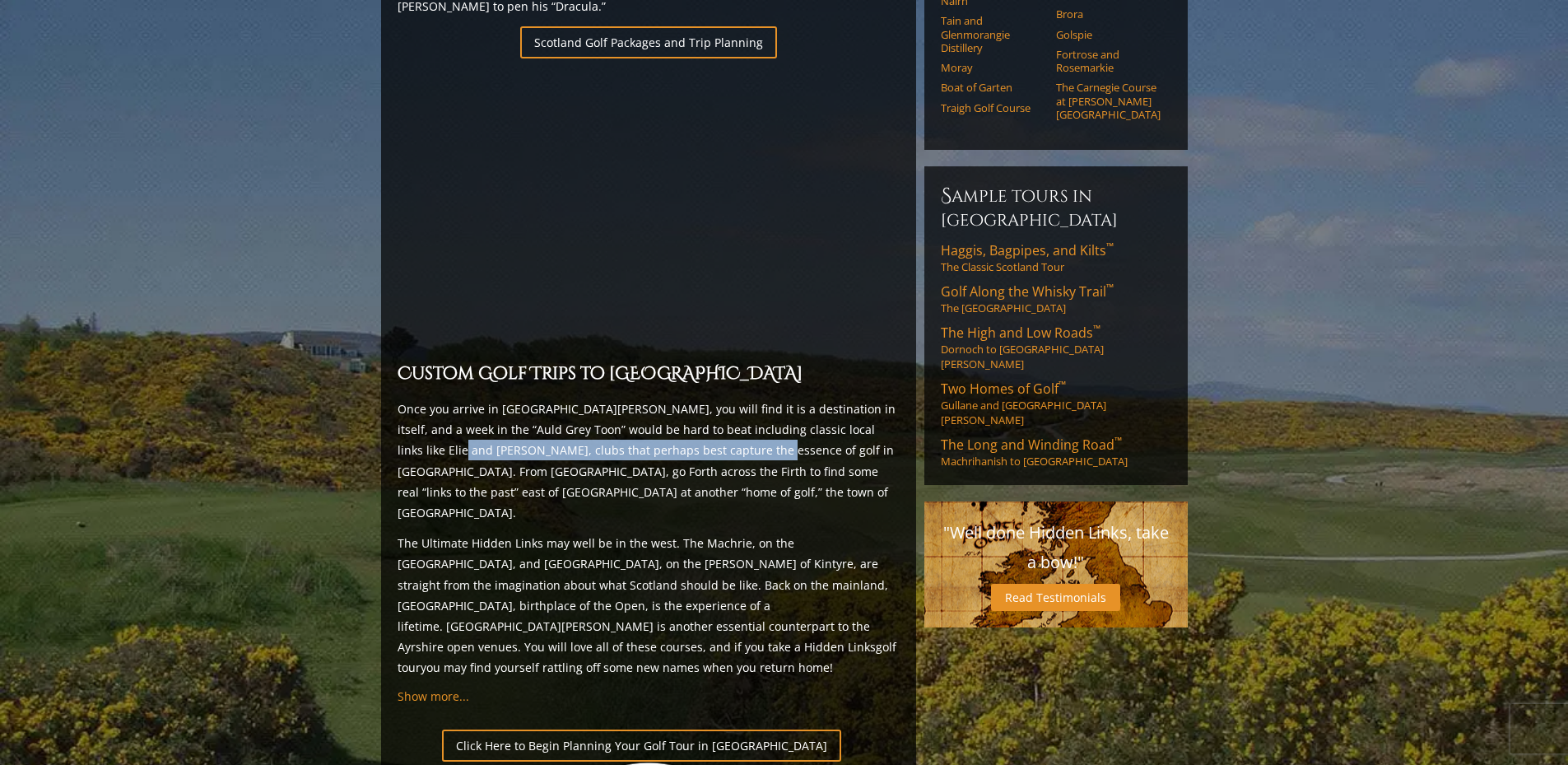
drag, startPoint x: 403, startPoint y: 385, endPoint x: 744, endPoint y: 390, distance: 341.0
click at [713, 399] on p "Once you arrive in [GEOGRAPHIC_DATA][PERSON_NAME], you will find it is a destin…" at bounding box center [649, 461] width 502 height 125
click at [751, 399] on p "Once you arrive in [GEOGRAPHIC_DATA][PERSON_NAME], you will find it is a destin…" at bounding box center [649, 461] width 502 height 125
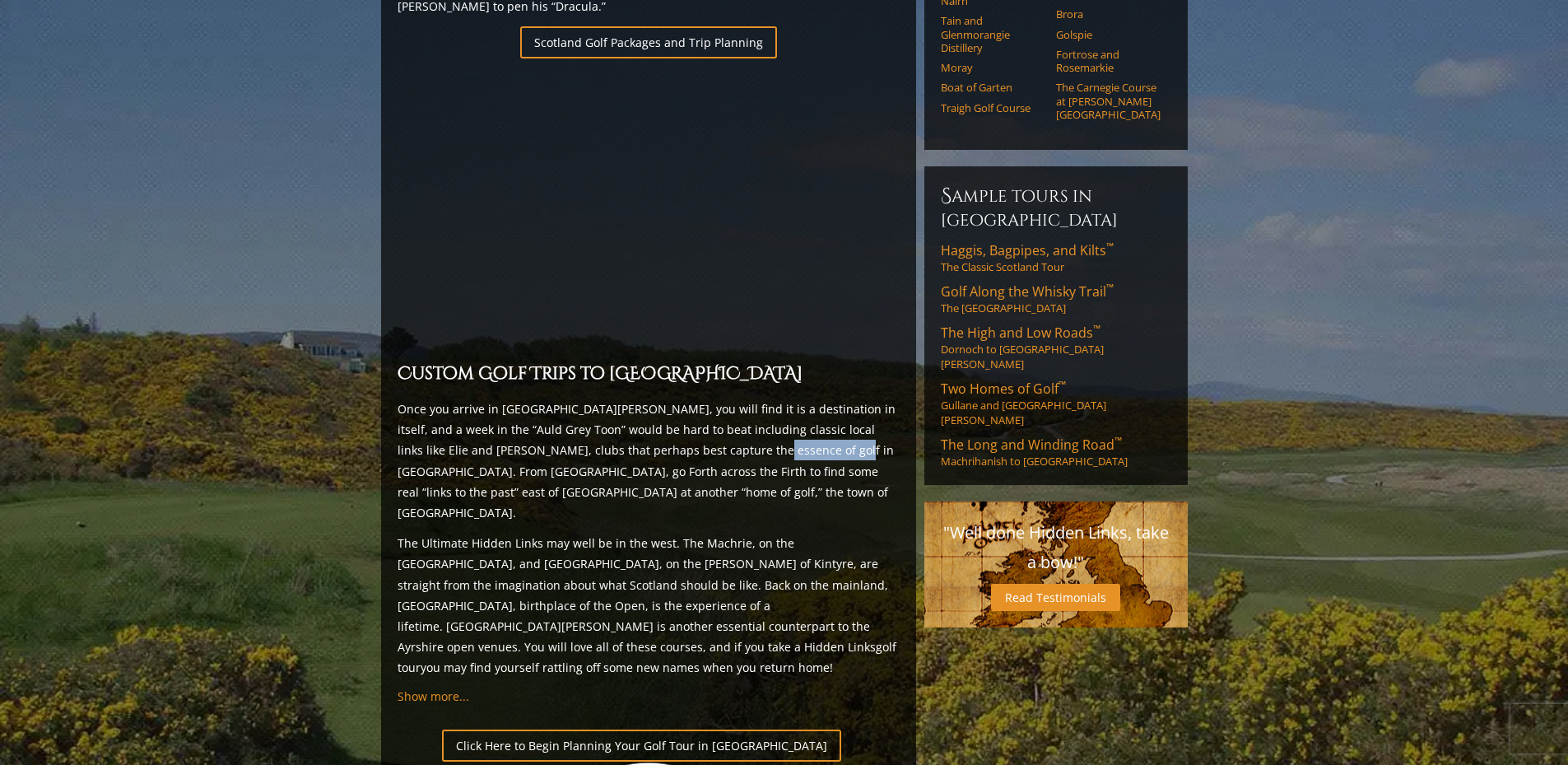
drag, startPoint x: 698, startPoint y: 386, endPoint x: 793, endPoint y: 380, distance: 95.2
click at [787, 399] on p "Once you arrive in [GEOGRAPHIC_DATA][PERSON_NAME], you will find it is a destin…" at bounding box center [649, 461] width 502 height 125
drag, startPoint x: 816, startPoint y: 380, endPoint x: 883, endPoint y: 380, distance: 67.0
click at [883, 399] on p "Once you arrive in [GEOGRAPHIC_DATA][PERSON_NAME], you will find it is a destin…" at bounding box center [649, 461] width 502 height 125
drag, startPoint x: 888, startPoint y: 404, endPoint x: 661, endPoint y: 413, distance: 227.2
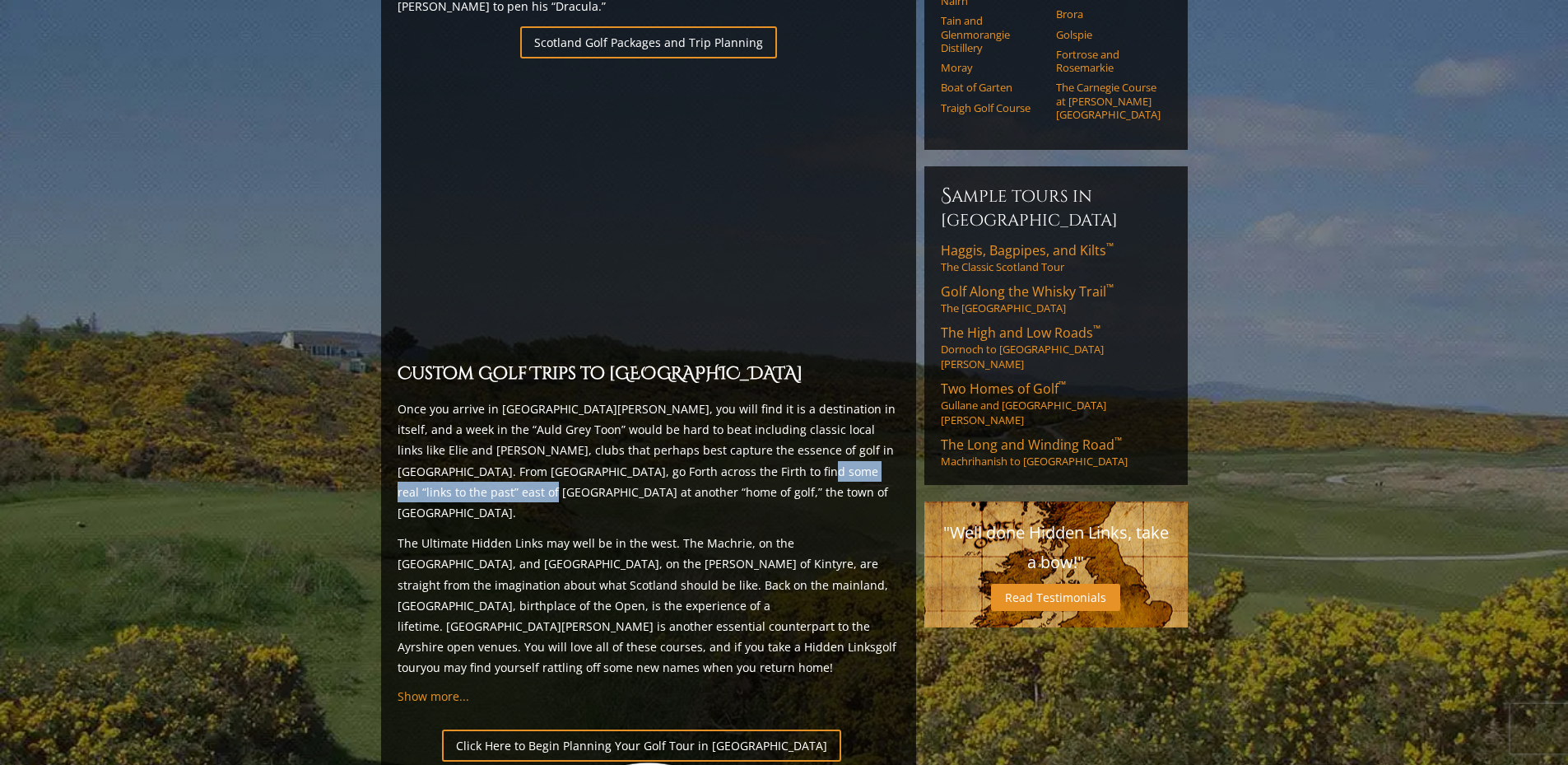
click at [674, 413] on p "Once you arrive in [GEOGRAPHIC_DATA][PERSON_NAME], you will find it is a destin…" at bounding box center [649, 461] width 502 height 125
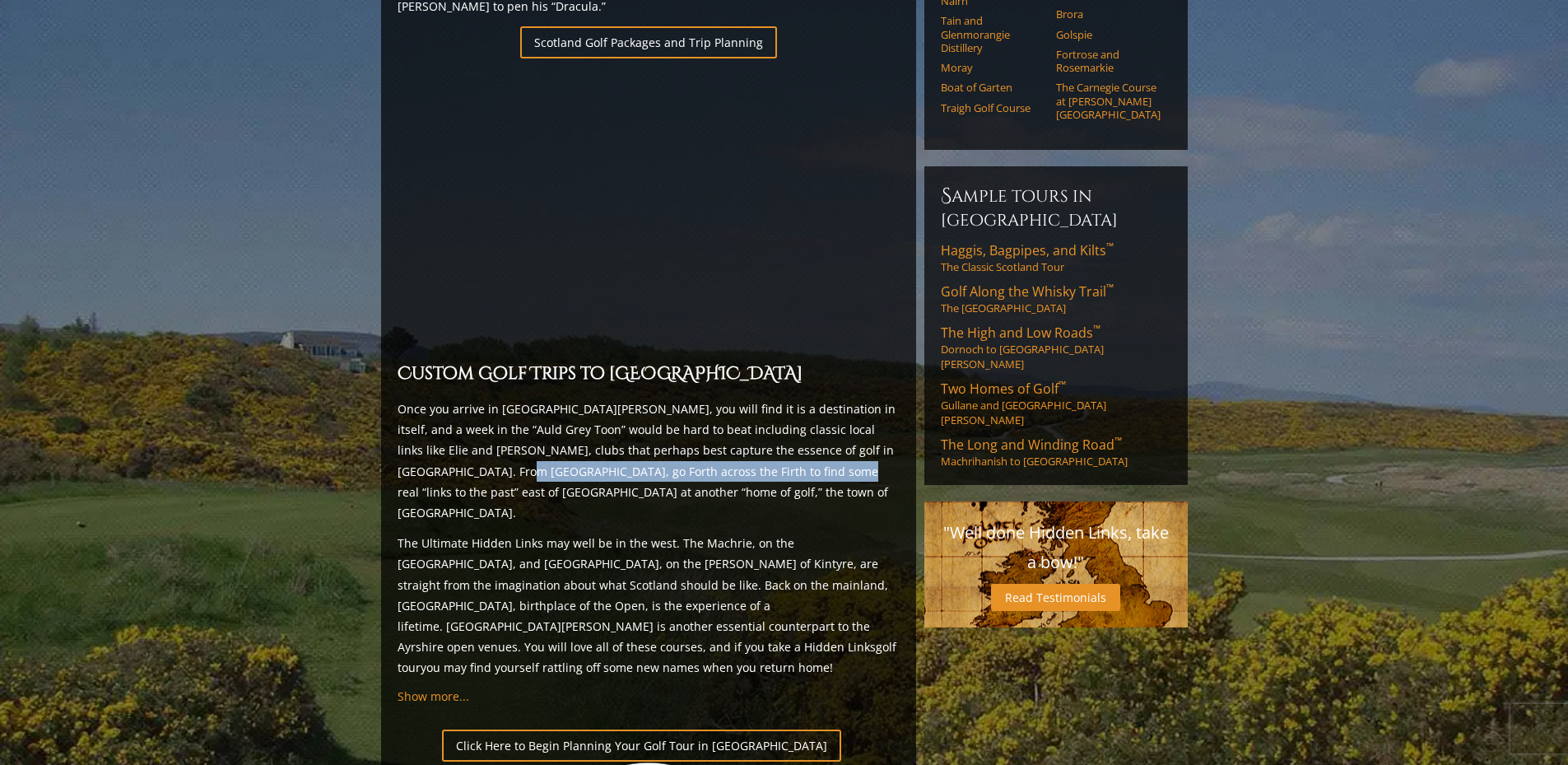
drag, startPoint x: 412, startPoint y: 407, endPoint x: 735, endPoint y: 403, distance: 323.0
click at [725, 405] on p "Once you arrive in [GEOGRAPHIC_DATA][PERSON_NAME], you will find it is a destin…" at bounding box center [649, 461] width 502 height 125
click at [763, 402] on p "Once you arrive in [GEOGRAPHIC_DATA][PERSON_NAME], you will find it is a destin…" at bounding box center [649, 461] width 502 height 125
drag, startPoint x: 813, startPoint y: 405, endPoint x: 855, endPoint y: 405, distance: 42.0
click at [832, 405] on p "Once you arrive in [GEOGRAPHIC_DATA][PERSON_NAME], you will find it is a destin…" at bounding box center [649, 461] width 502 height 125
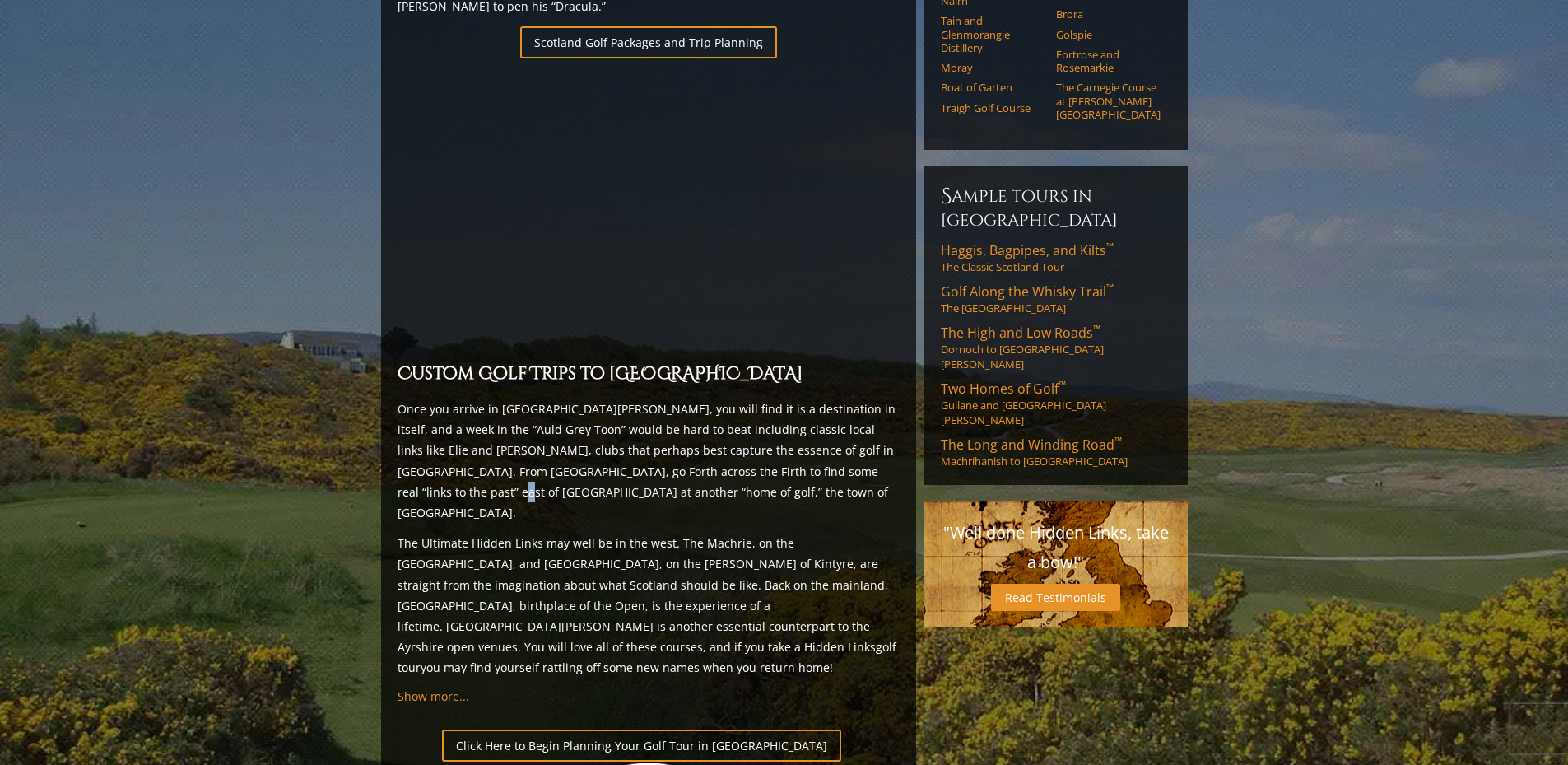
click at [856, 405] on p "Once you arrive in [GEOGRAPHIC_DATA][PERSON_NAME], you will find it is a destin…" at bounding box center [649, 461] width 502 height 125
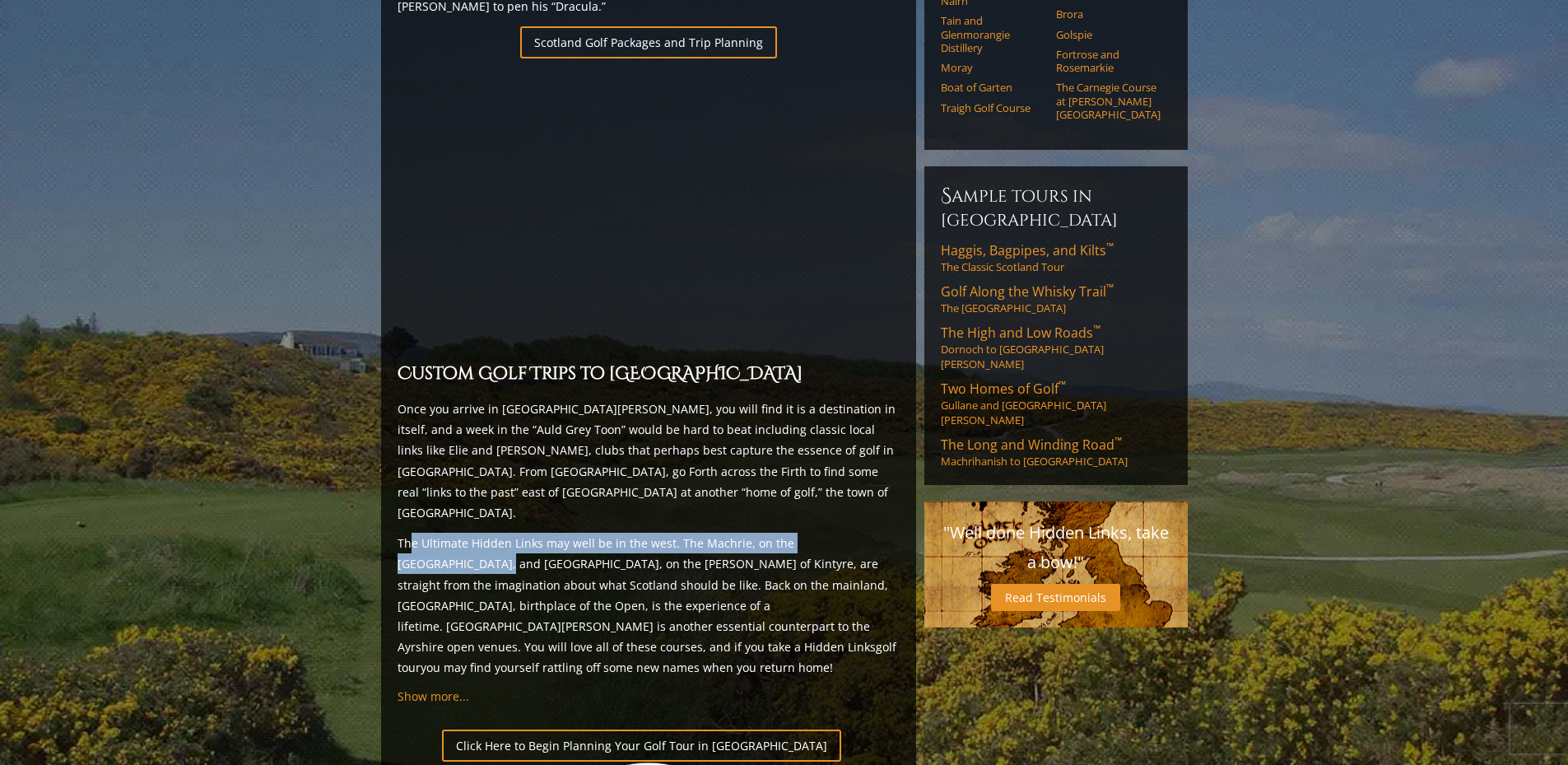
drag, startPoint x: 408, startPoint y: 461, endPoint x: 931, endPoint y: 457, distance: 523.0
click at [921, 457] on div "Previous Next Previous Next View Full Gallery Scotland H ighlights Scotland Gol…" at bounding box center [784, 384] width 814 height 2780
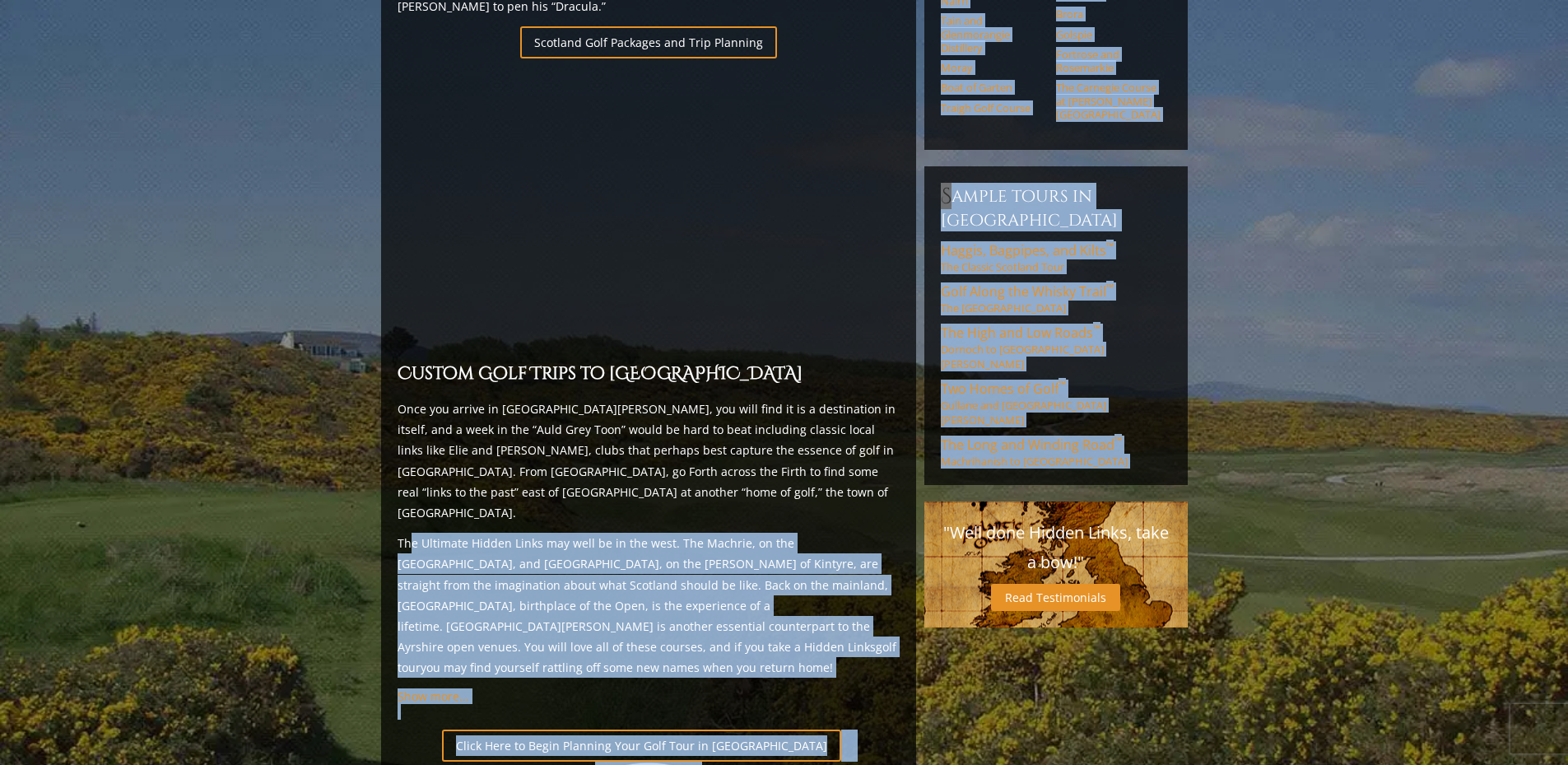
click at [813, 533] on p "The Ultimate Hidden Links may well be in the west. The Machrie, on the Isle of …" at bounding box center [649, 605] width 502 height 145
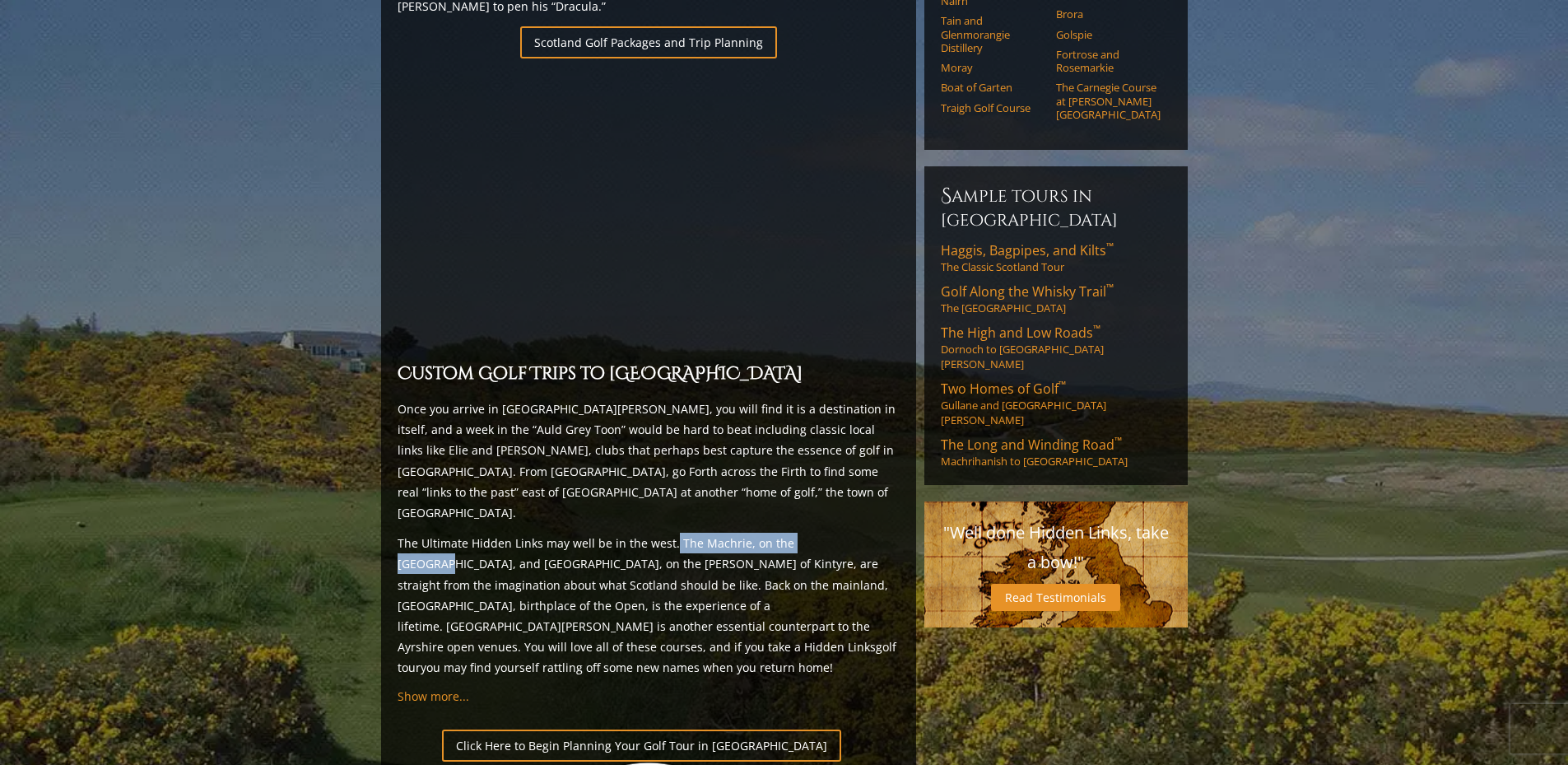
drag, startPoint x: 669, startPoint y: 465, endPoint x: 827, endPoint y: 453, distance: 158.5
click at [827, 533] on p "The Ultimate Hidden Links may well be in the west. The Machrie, on the Isle of …" at bounding box center [649, 605] width 502 height 145
click at [832, 533] on p "The Ultimate Hidden Links may well be in the west. The Machrie, on the Isle of …" at bounding box center [649, 605] width 502 height 145
drag, startPoint x: 793, startPoint y: 460, endPoint x: 826, endPoint y: 460, distance: 33.0
click at [823, 533] on p "The Ultimate Hidden Links may well be in the west. The Machrie, on the Isle of …" at bounding box center [649, 605] width 502 height 145
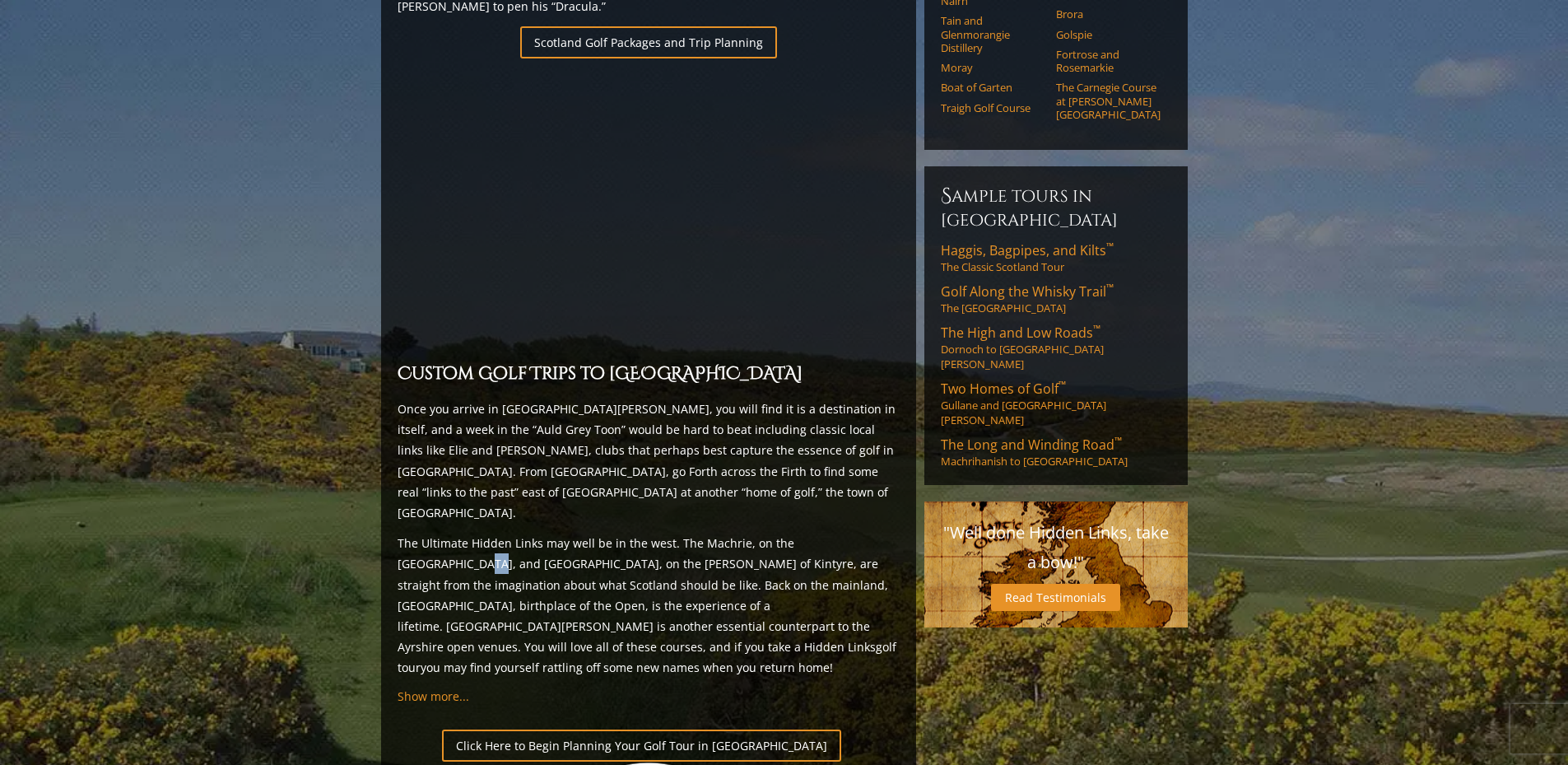
click at [862, 533] on p "The Ultimate Hidden Links may well be in the west. The Machrie, on the Isle of …" at bounding box center [649, 605] width 502 height 145
drag, startPoint x: 855, startPoint y: 477, endPoint x: 663, endPoint y: 478, distance: 192.0
click at [853, 533] on p "The Ultimate Hidden Links may well be in the west. The Machrie, on the Isle of …" at bounding box center [649, 605] width 502 height 145
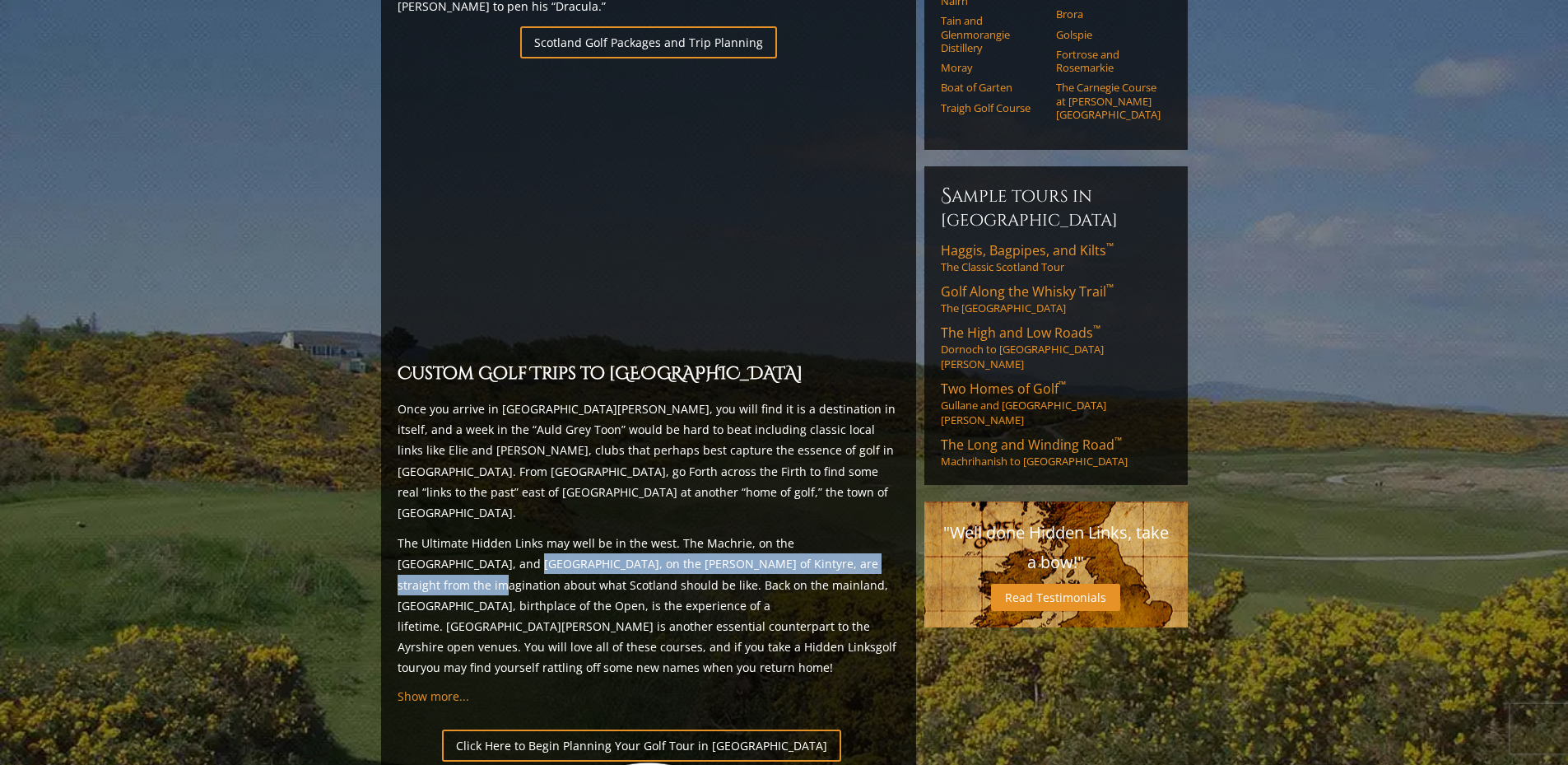
drag, startPoint x: 426, startPoint y: 475, endPoint x: 835, endPoint y: 478, distance: 409.0
click at [832, 533] on p "The Ultimate Hidden Links may well be in the west. The Machrie, on the Isle of …" at bounding box center [649, 605] width 502 height 145
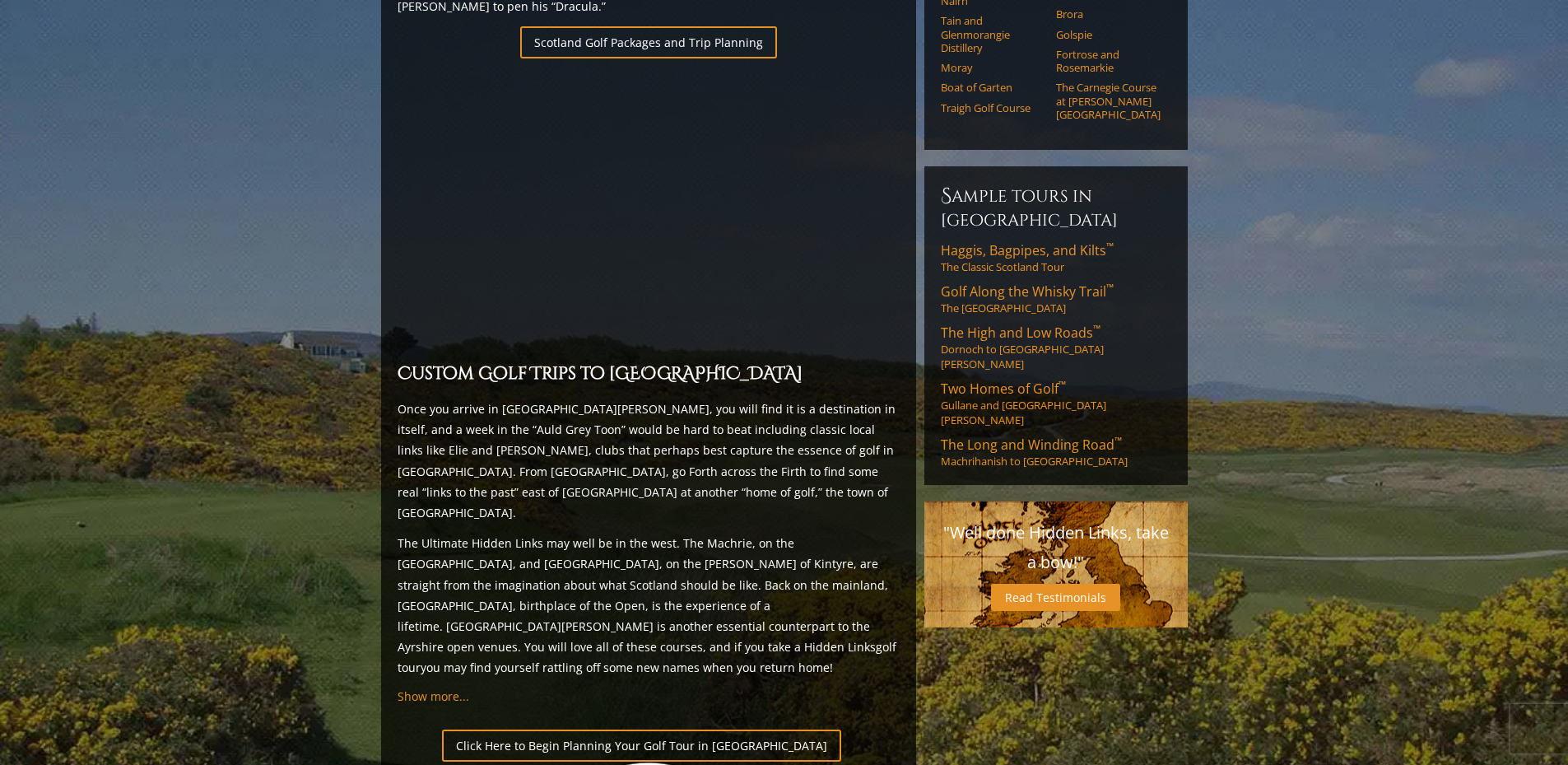
drag, startPoint x: 839, startPoint y: 478, endPoint x: 695, endPoint y: 483, distance: 144.1
click at [839, 533] on p "The Ultimate Hidden Links may well be in the west. The Machrie, on the Isle of …" at bounding box center [649, 605] width 502 height 145
drag
click at [738, 533] on p "The Ultimate Hidden Links may well be in the west. The Machrie, on the Isle of …" at bounding box center [649, 605] width 502 height 145
click at [821, 533] on p "The Ultimate Hidden Links may well be in the west. The Machrie, on the Isle of …" at bounding box center [649, 605] width 502 height 145
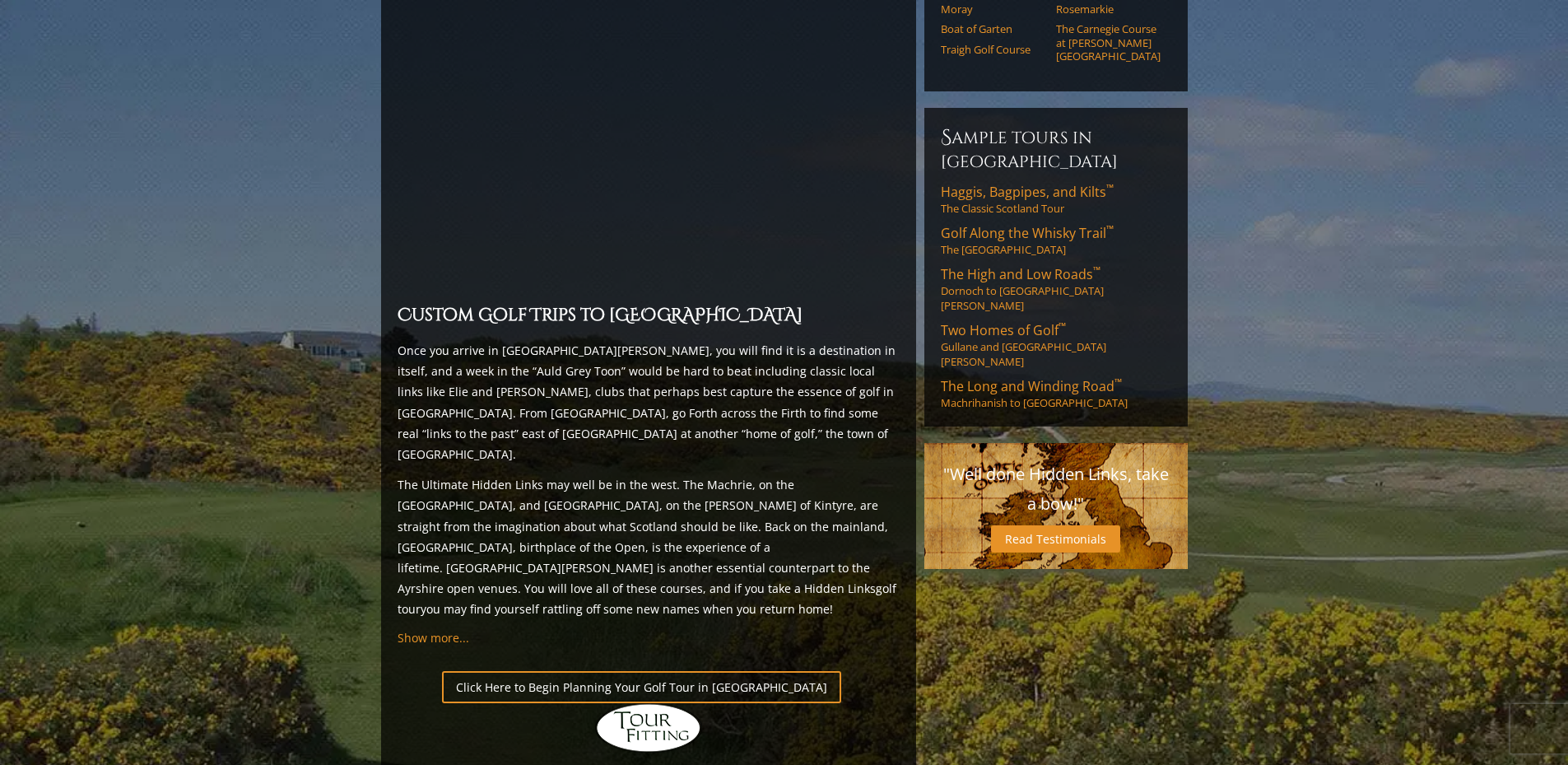
scroll to position [1324, 0]
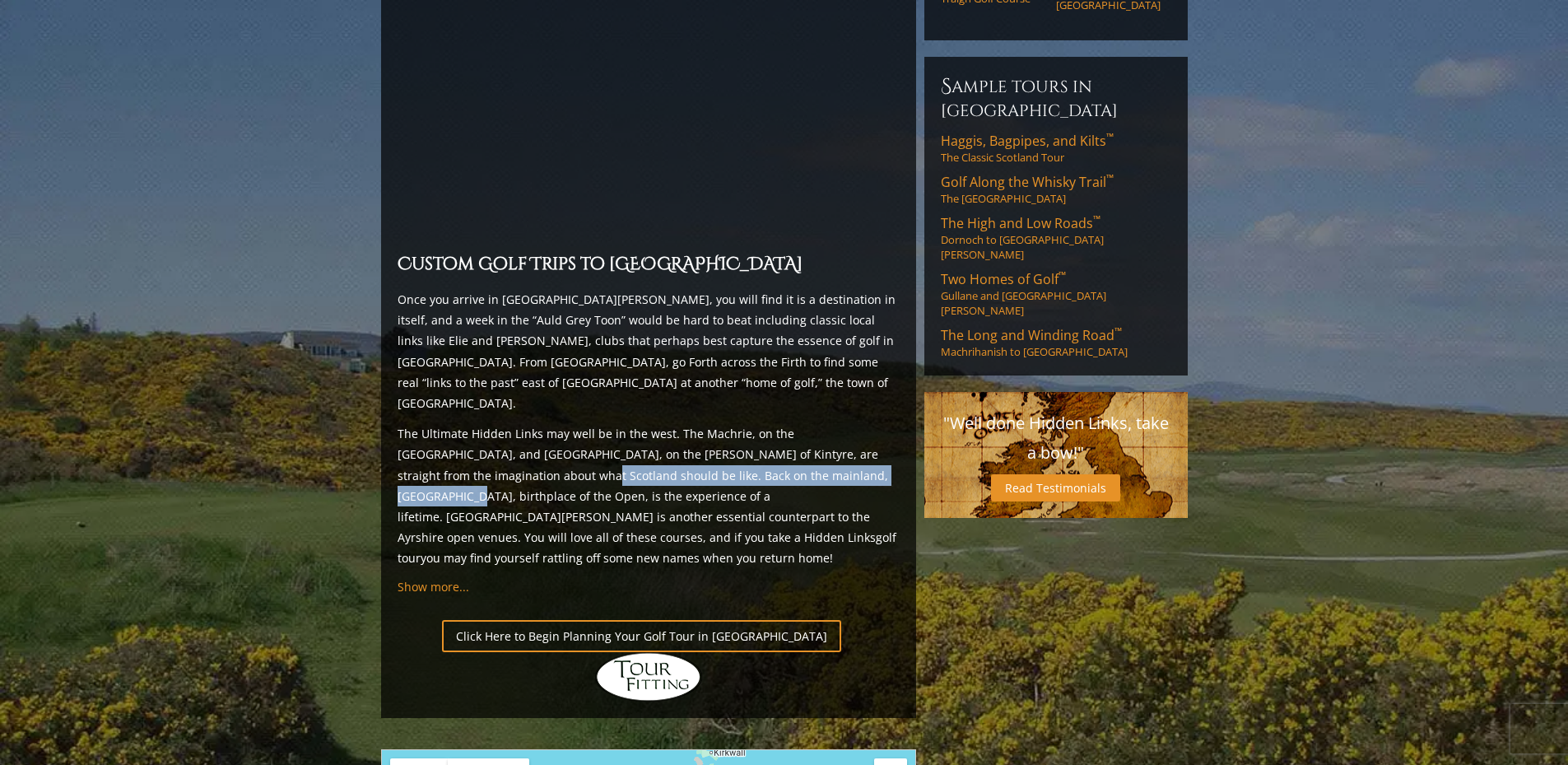
click at [767, 423] on p "The Ultimate Hidden Links may well be in the west. The Machrie, on the Isle of …" at bounding box center [649, 495] width 502 height 145
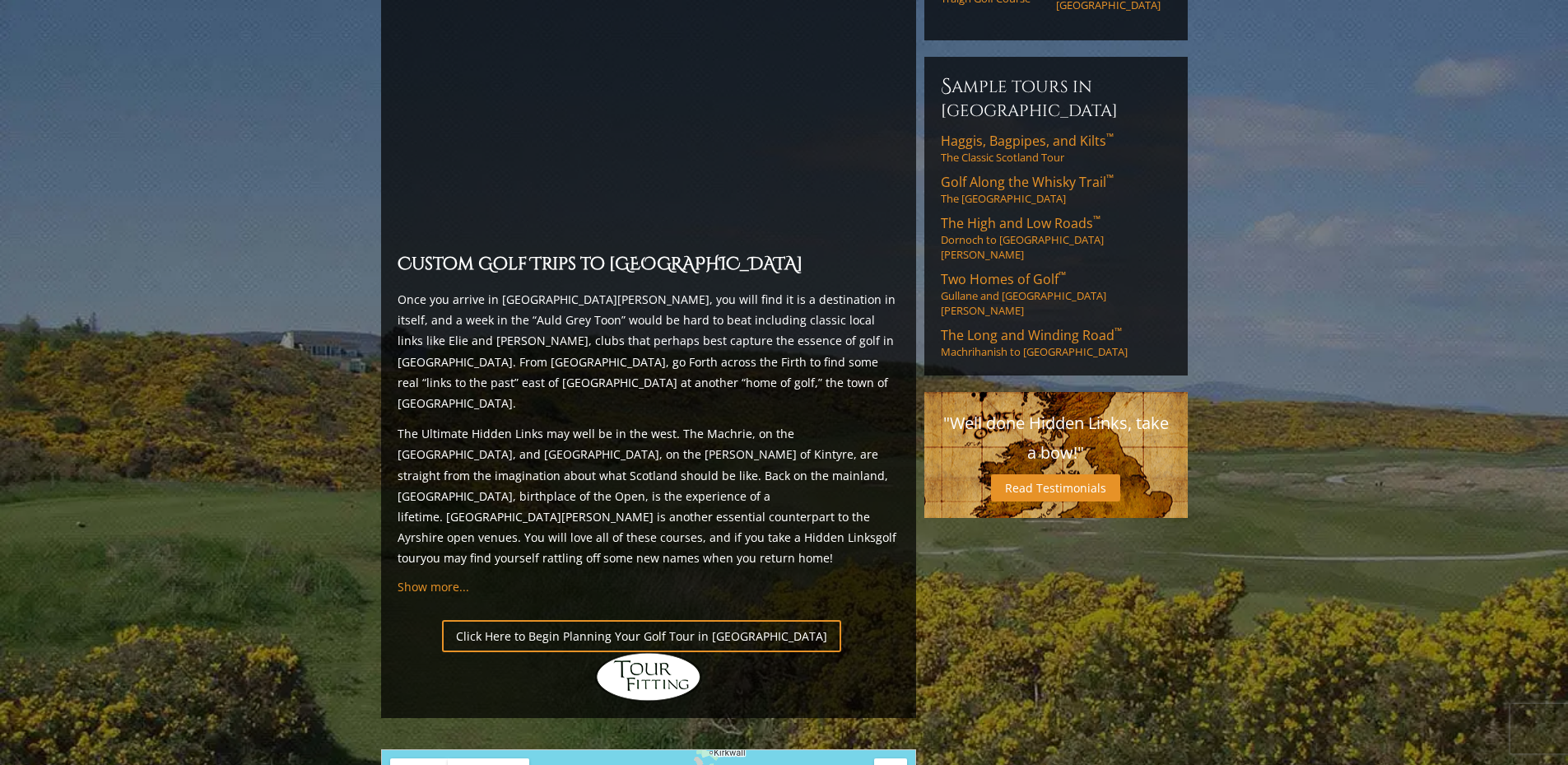
click at [791, 423] on p "The Ultimate Hidden Links may well be in the west. The Machrie, on the Isle of …" at bounding box center [649, 495] width 502 height 145
click at [682, 424] on p "The Ultimate Hidden Links may well be in the west. The Machrie, on the Isle of …" at bounding box center [649, 495] width 502 height 145
click at [568, 426] on p "The Ultimate Hidden Links may well be in the west. The Machrie, on the Isle of …" at bounding box center [649, 495] width 502 height 145
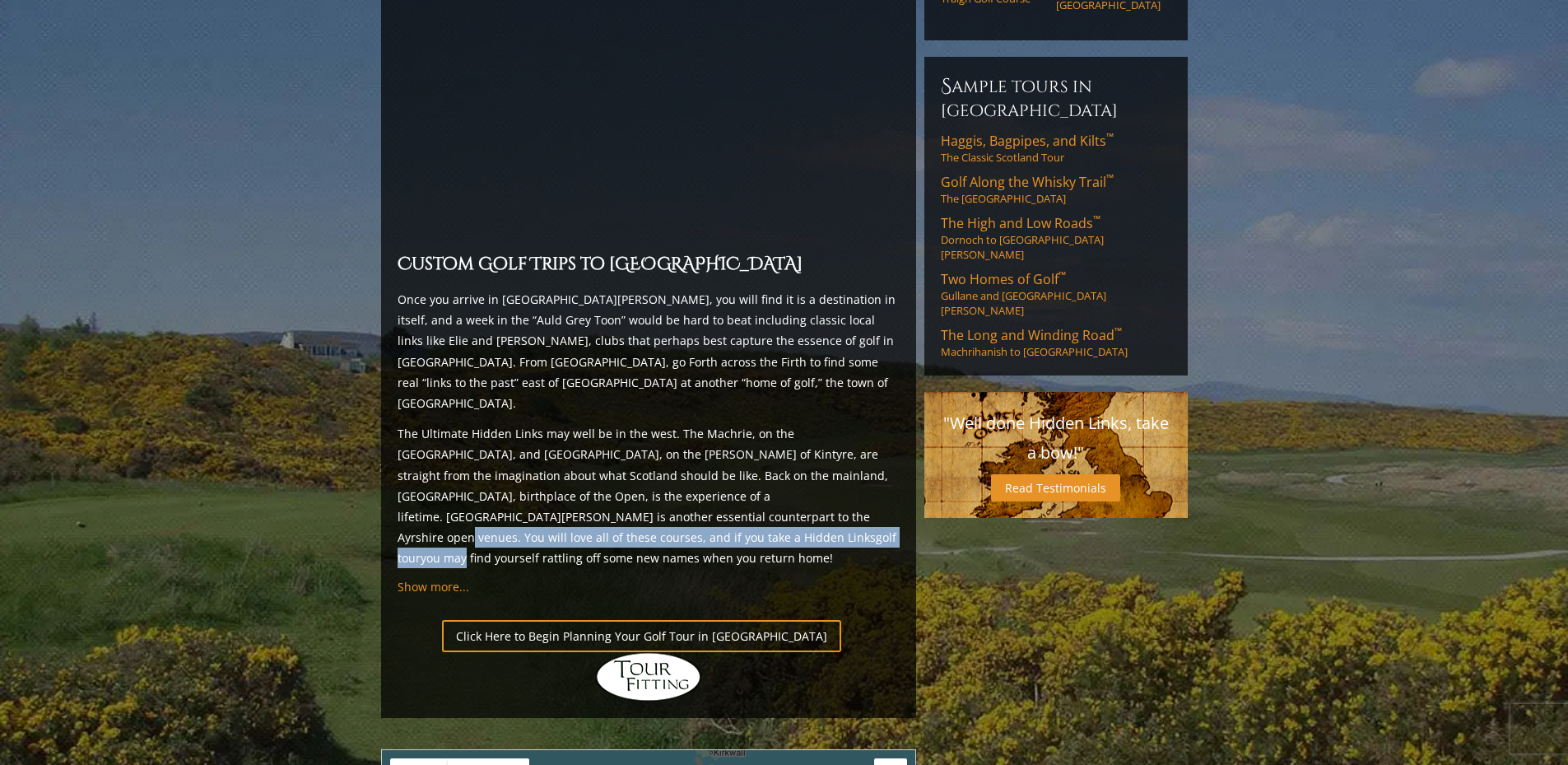
click at [810, 436] on p "The Ultimate Hidden Links may well be in the west. The Machrie, on the Isle of …" at bounding box center [649, 495] width 502 height 145
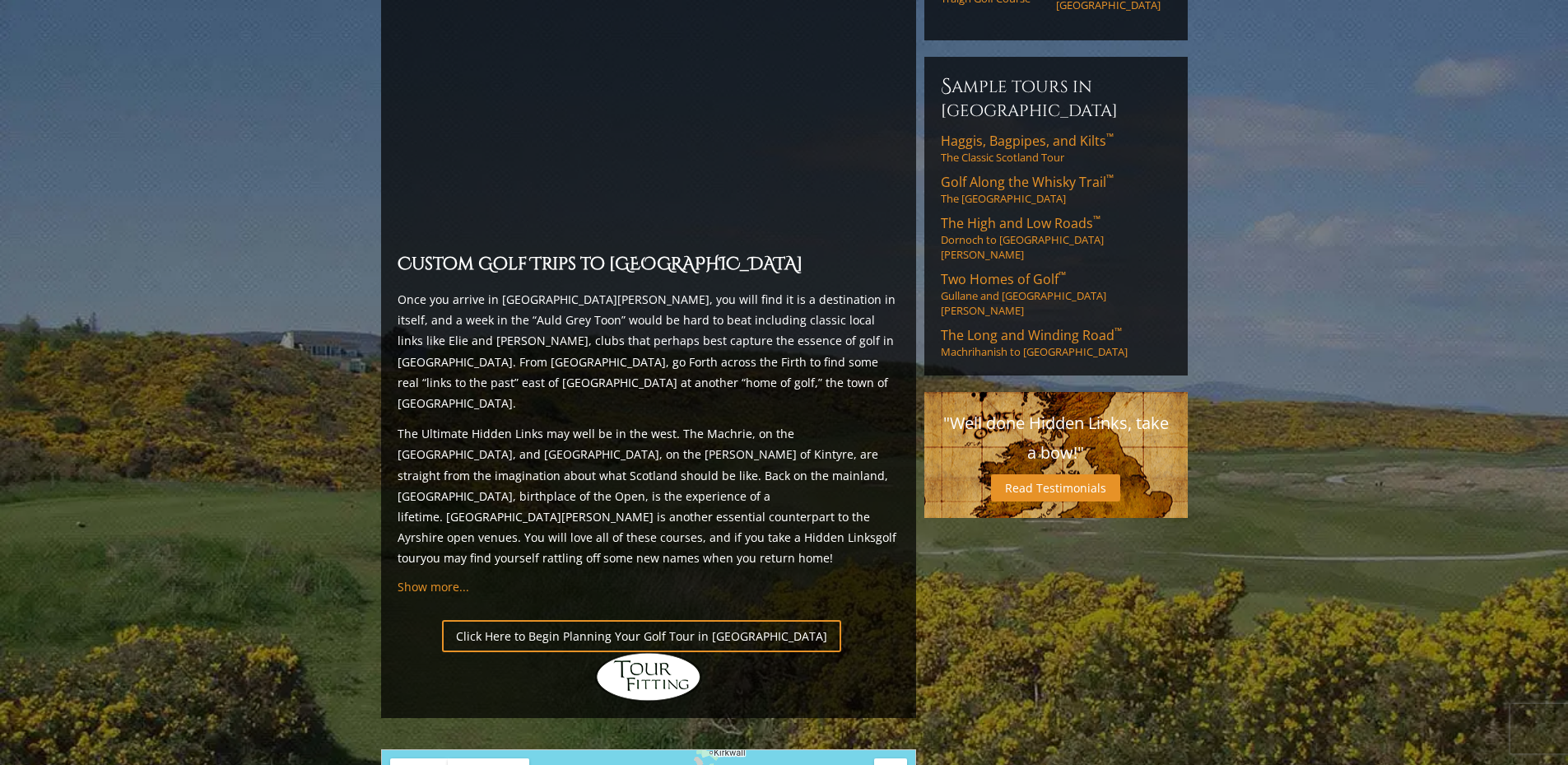
click at [890, 436] on p "The Ultimate Hidden Links may well be in the west. The Machrie, on the Isle of …" at bounding box center [649, 495] width 502 height 145
click at [637, 430] on p "The Ultimate Hidden Links may well be in the west. The Machrie, on the Isle of …" at bounding box center [649, 495] width 502 height 145
click at [580, 424] on p "The Ultimate Hidden Links may well be in the west. The Machrie, on the Isle of …" at bounding box center [649, 495] width 502 height 145
click at [697, 447] on div "Scotland H ighlights Scotland Golf Packages and vacations designed by Hidden Li…" at bounding box center [648, 61] width 535 height 1313
click at [438, 579] on span "Show more..." at bounding box center [433, 586] width 71 height 16
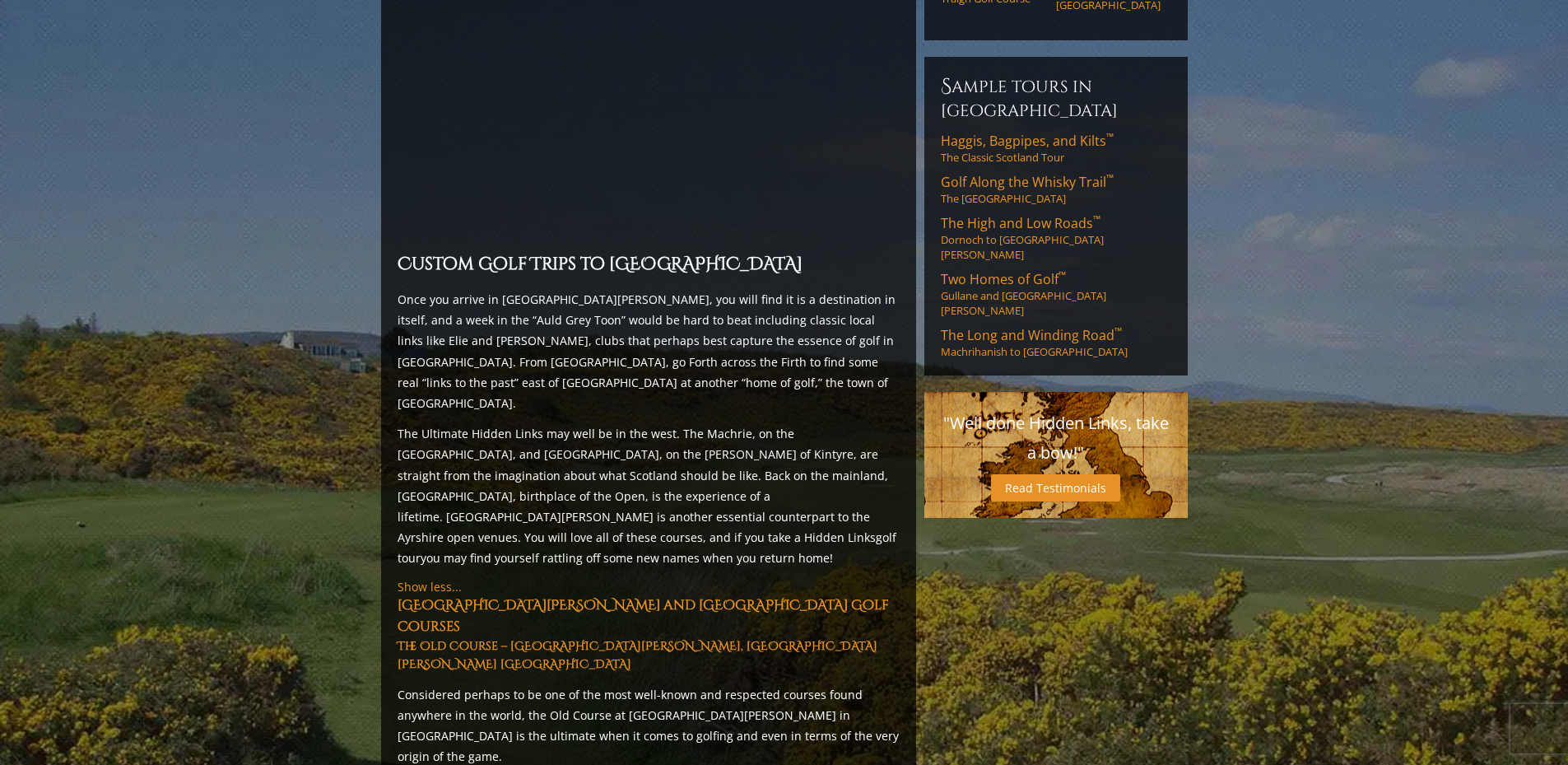
click at [560, 423] on p "The Ultimate Hidden Links may well be in the west. The Machrie, on the Isle of …" at bounding box center [649, 495] width 502 height 145
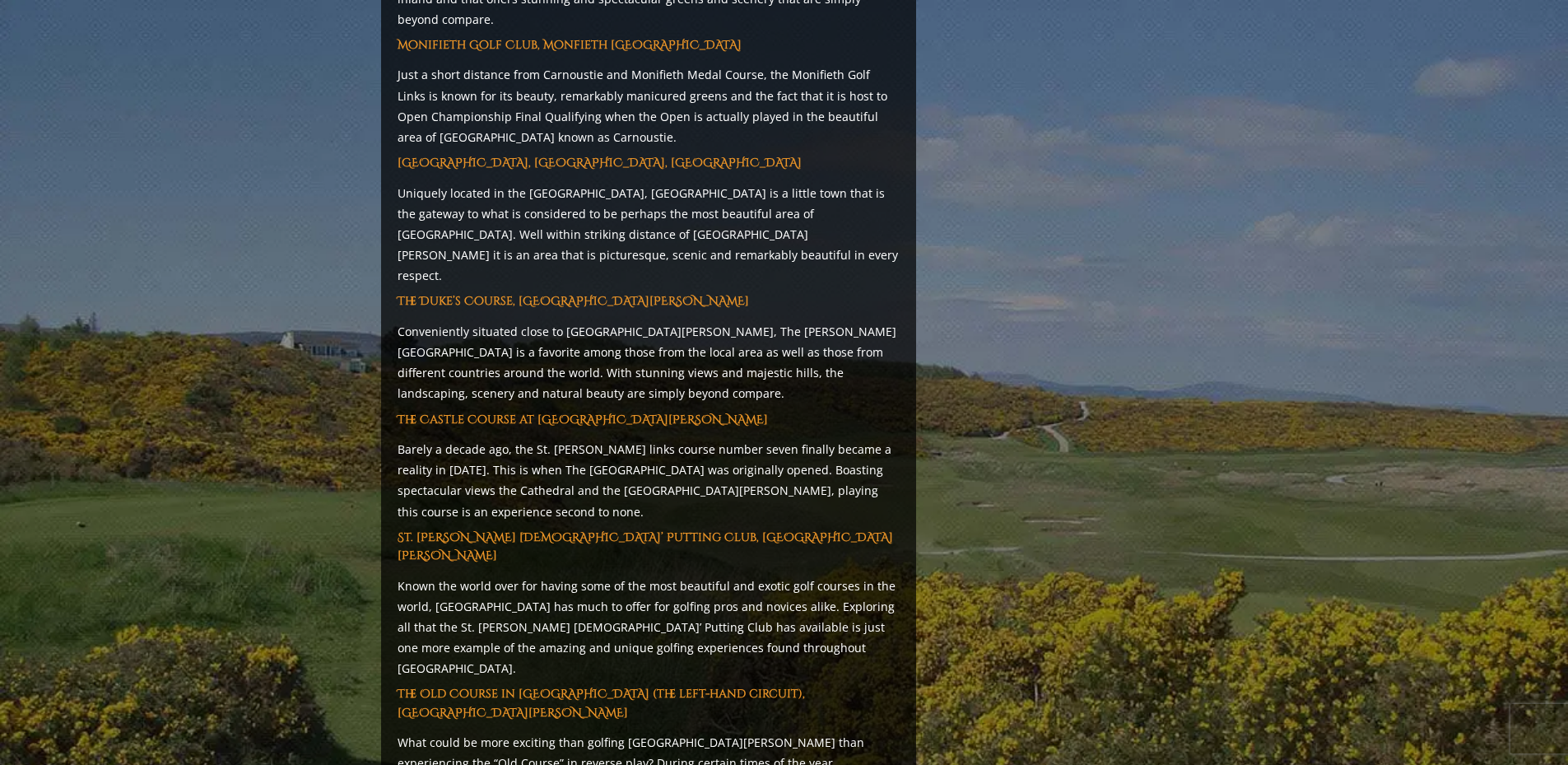
scroll to position [3080, 0]
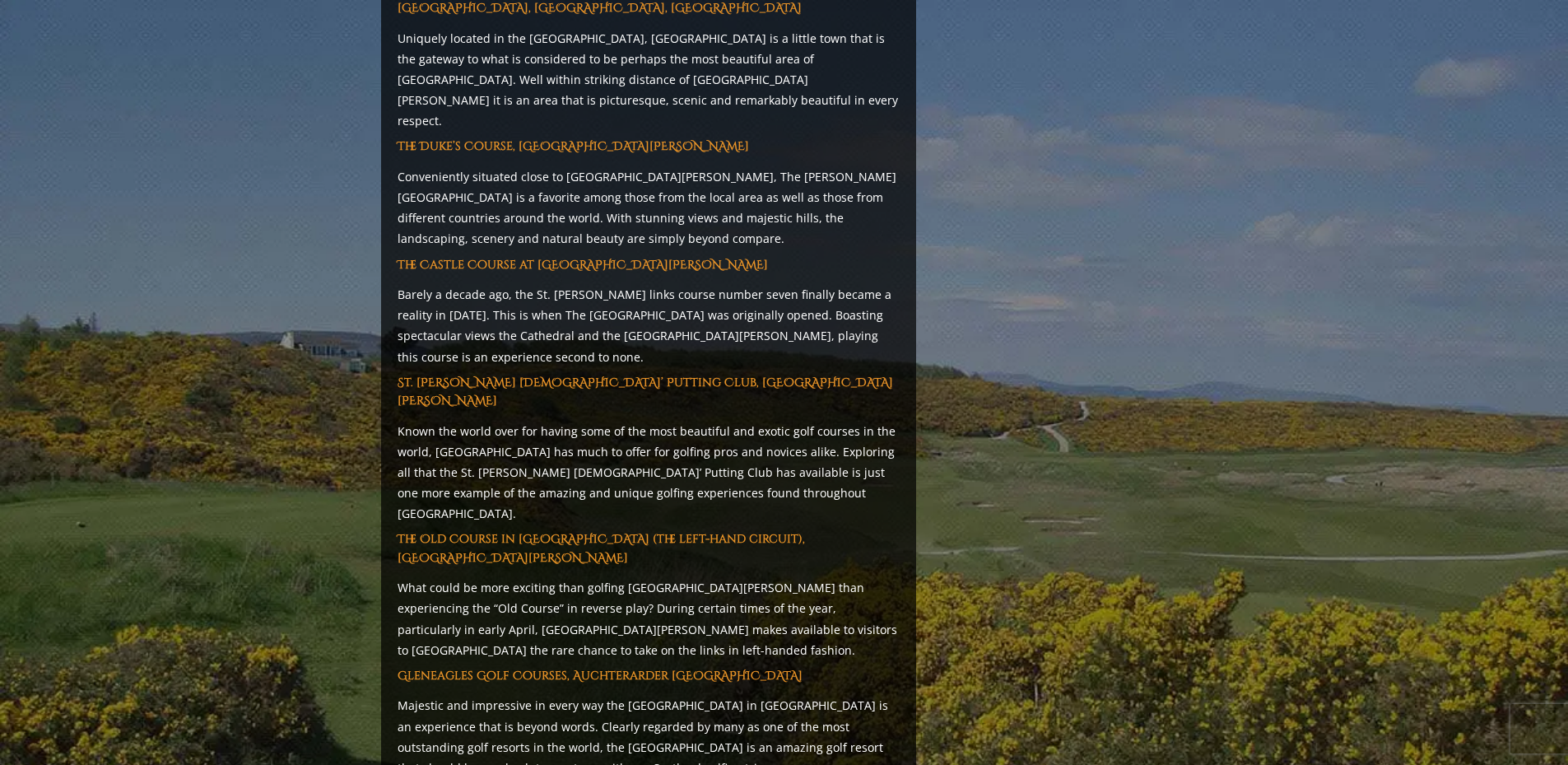
click at [805, 420] on p "Known the world over for having some of the most beautiful and exotic golf cour…" at bounding box center [649, 472] width 502 height 104
click at [817, 420] on p "Known the world over for having some of the most beautiful and exotic golf cour…" at bounding box center [649, 472] width 502 height 104
click at [855, 420] on p "Known the world over for having some of the most beautiful and exotic golf cour…" at bounding box center [649, 472] width 502 height 104
click at [757, 420] on p "Known the world over for having some of the most beautiful and exotic golf cour…" at bounding box center [649, 472] width 502 height 104
click at [854, 420] on p "Known the world over for having some of the most beautiful and exotic golf cour…" at bounding box center [649, 472] width 502 height 104
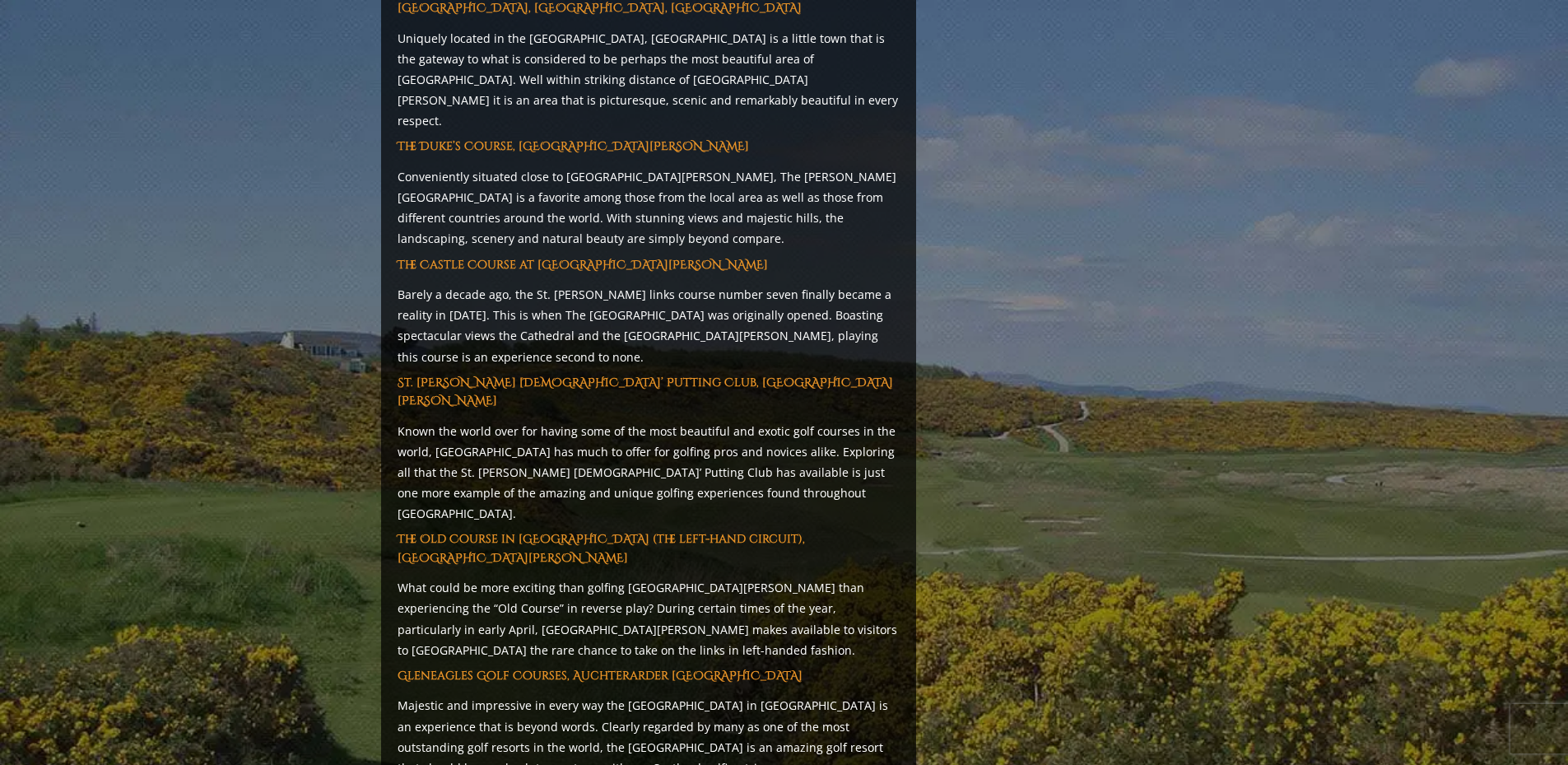
click at [813, 420] on p "Known the world over for having some of the most beautiful and exotic golf cour…" at bounding box center [649, 472] width 502 height 104
click at [684, 420] on p "Known the world over for having some of the most beautiful and exotic golf cour…" at bounding box center [649, 472] width 502 height 104
click at [831, 420] on p "Known the world over for having some of the most beautiful and exotic golf cour…" at bounding box center [649, 472] width 502 height 104
click at [605, 420] on p "Known the world over for having some of the most beautiful and exotic golf cour…" at bounding box center [649, 472] width 502 height 104
click at [696, 420] on p "Known the world over for having some of the most beautiful and exotic golf cour…" at bounding box center [649, 472] width 502 height 104
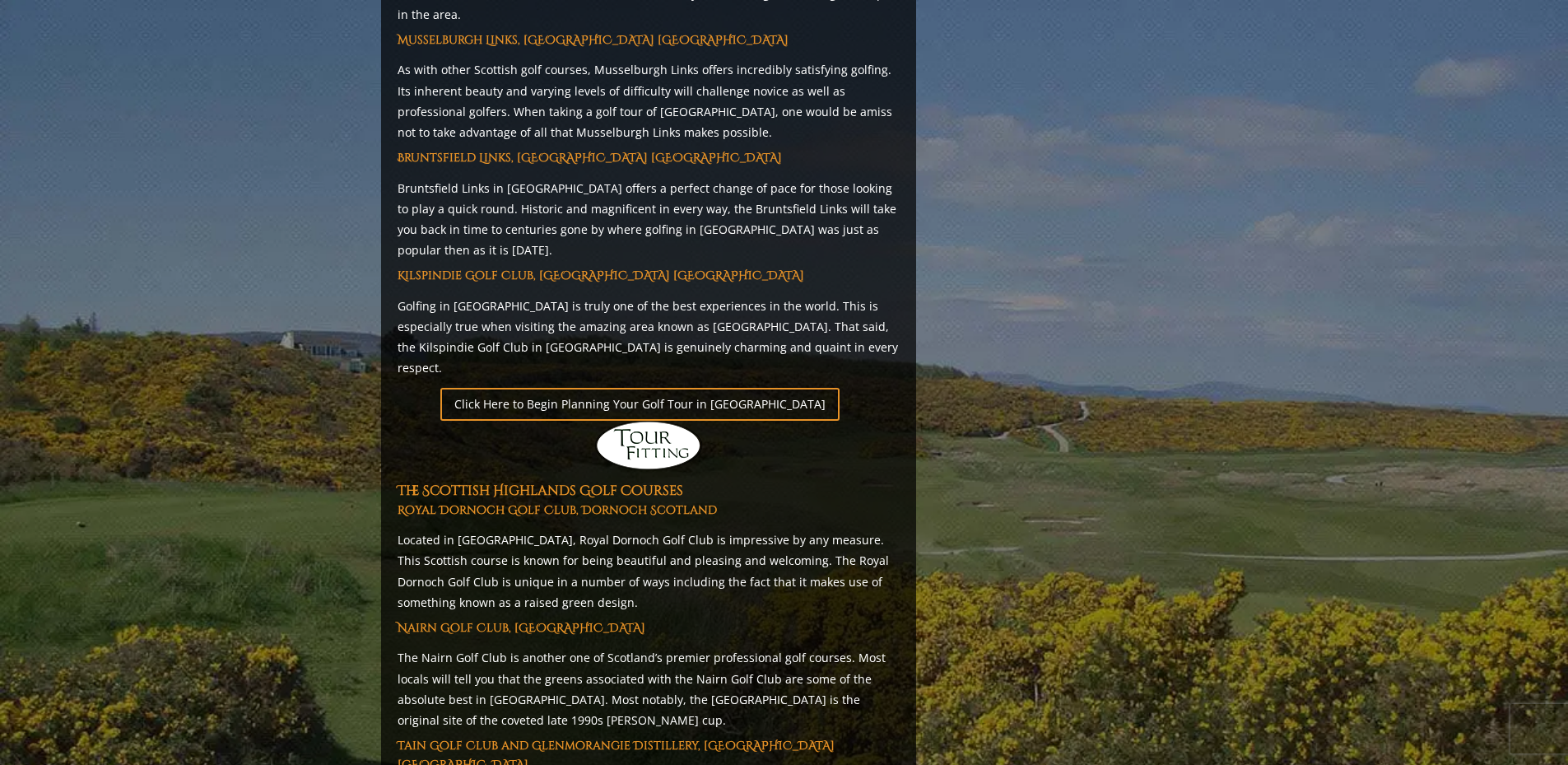
scroll to position [7910, 0]
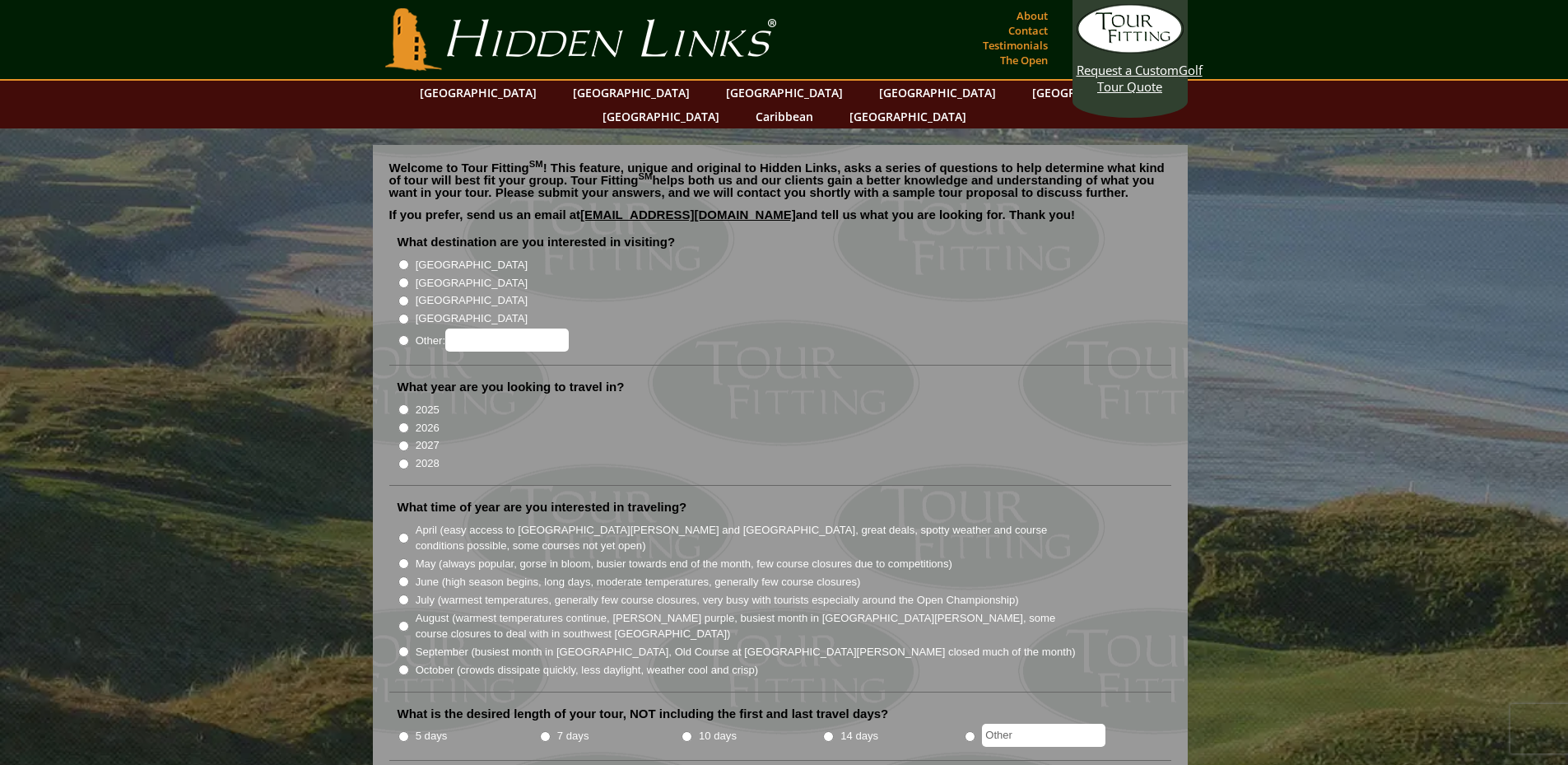
click at [429, 275] on label "[GEOGRAPHIC_DATA]" at bounding box center [472, 284] width 112 height 17
click at [409, 277] on input "[GEOGRAPHIC_DATA]" at bounding box center [403, 282] width 10 height 10
radio input "true"
click at [425, 437] on label "2027" at bounding box center [427, 446] width 23 height 17
click at [409, 440] on input "2027" at bounding box center [403, 445] width 10 height 10
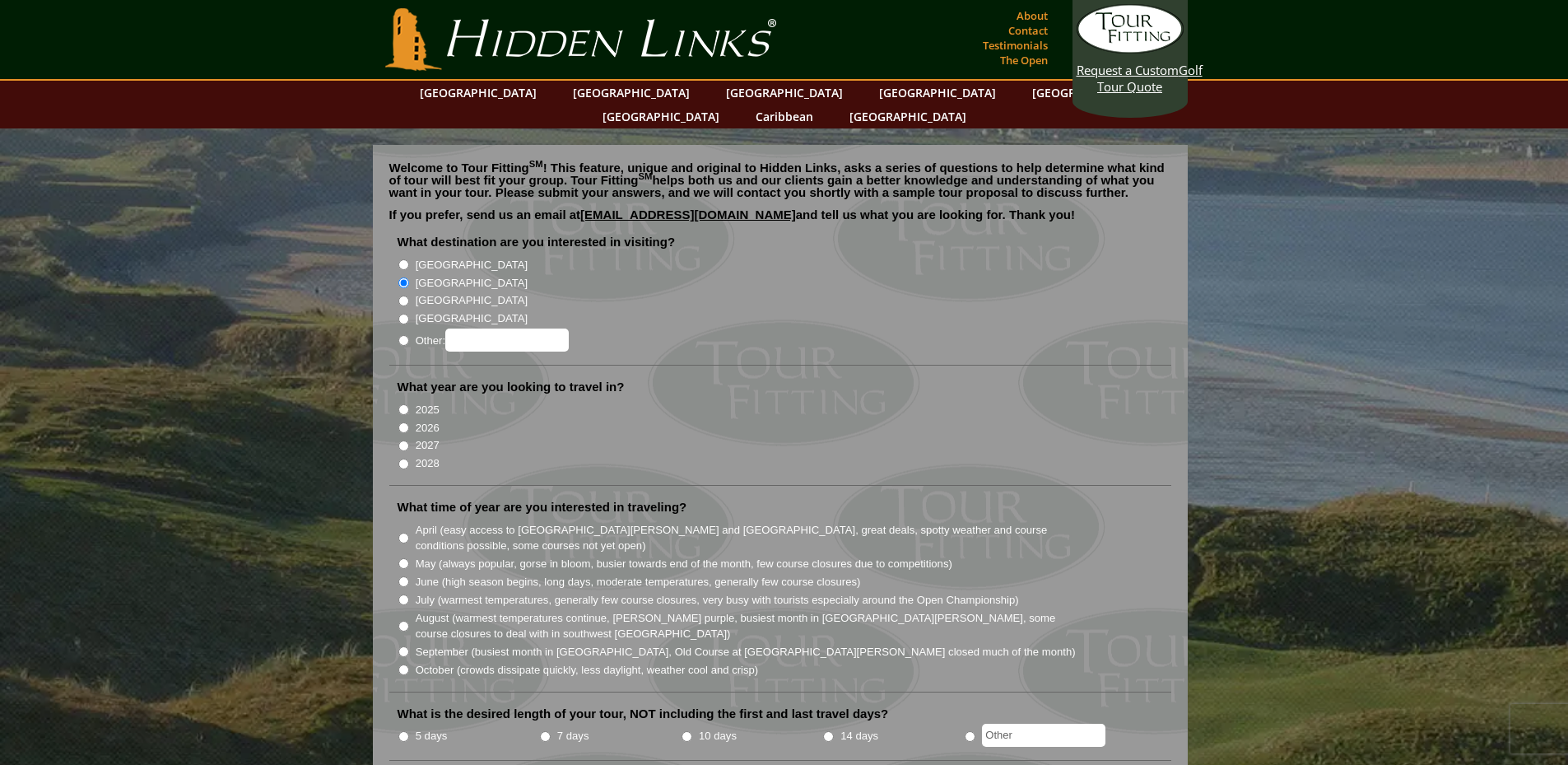
radio input "true"
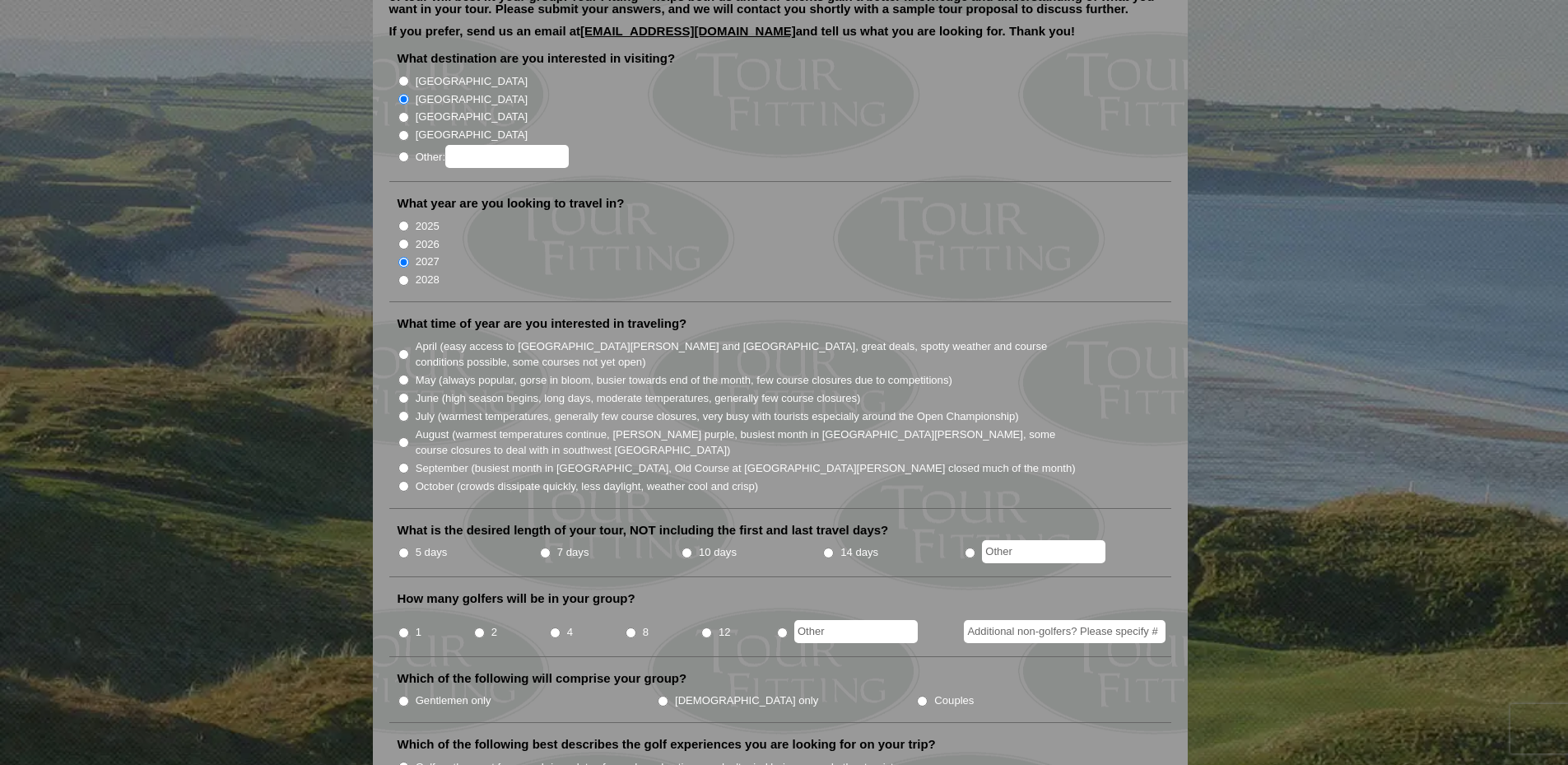
scroll to position [330, 0]
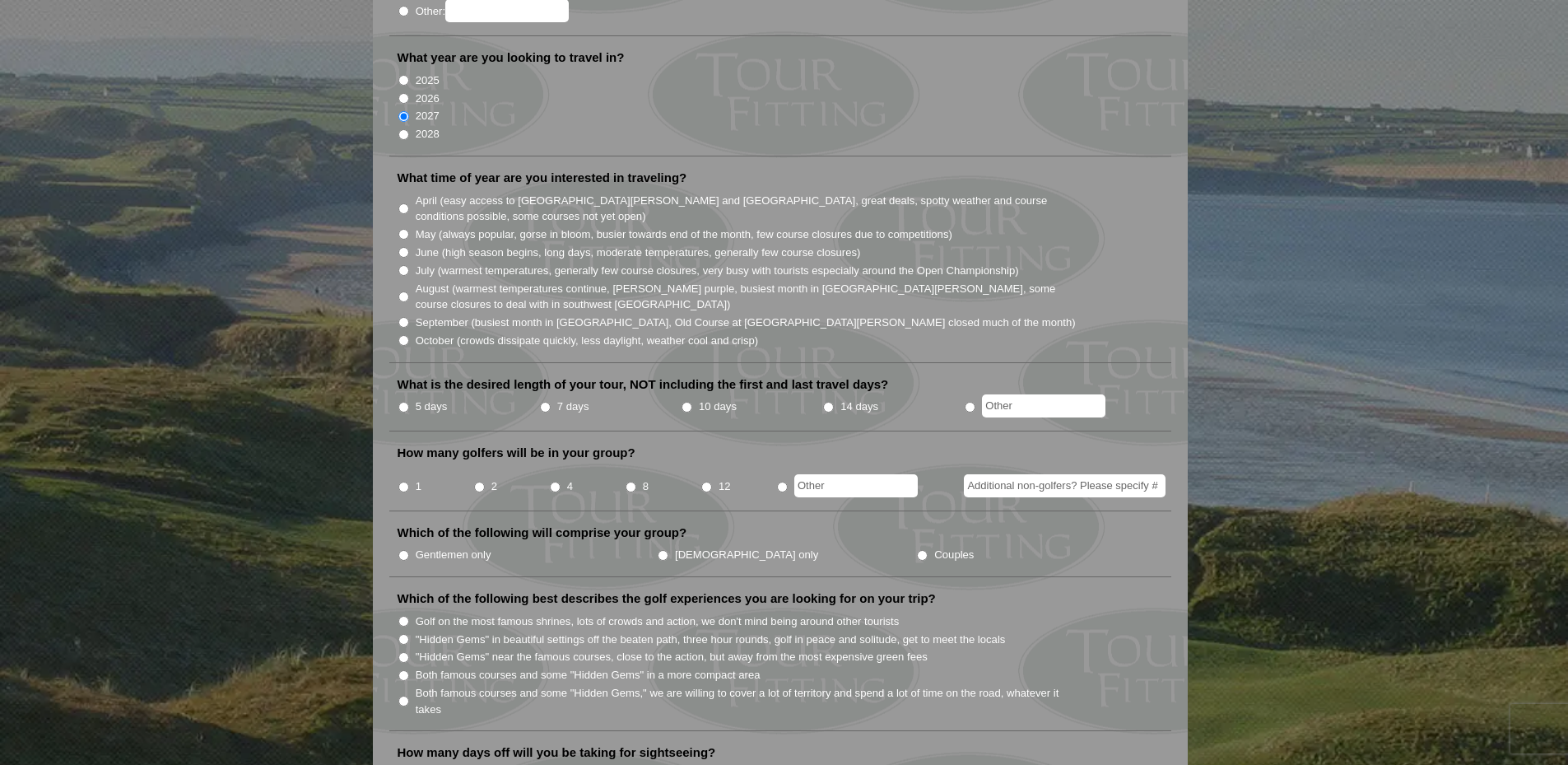
click at [430, 262] on label "July (warmest temperatures, generally few course closures, very busy with touri…" at bounding box center [717, 271] width 603 height 17
click at [409, 265] on input "July (warmest temperatures, generally few course closures, very busy with touri…" at bounding box center [403, 270] width 10 height 10
radio input "true"
click at [704, 399] on label "10 days" at bounding box center [717, 407] width 37 height 17
click at [692, 402] on input "10 days" at bounding box center [686, 406] width 10 height 10
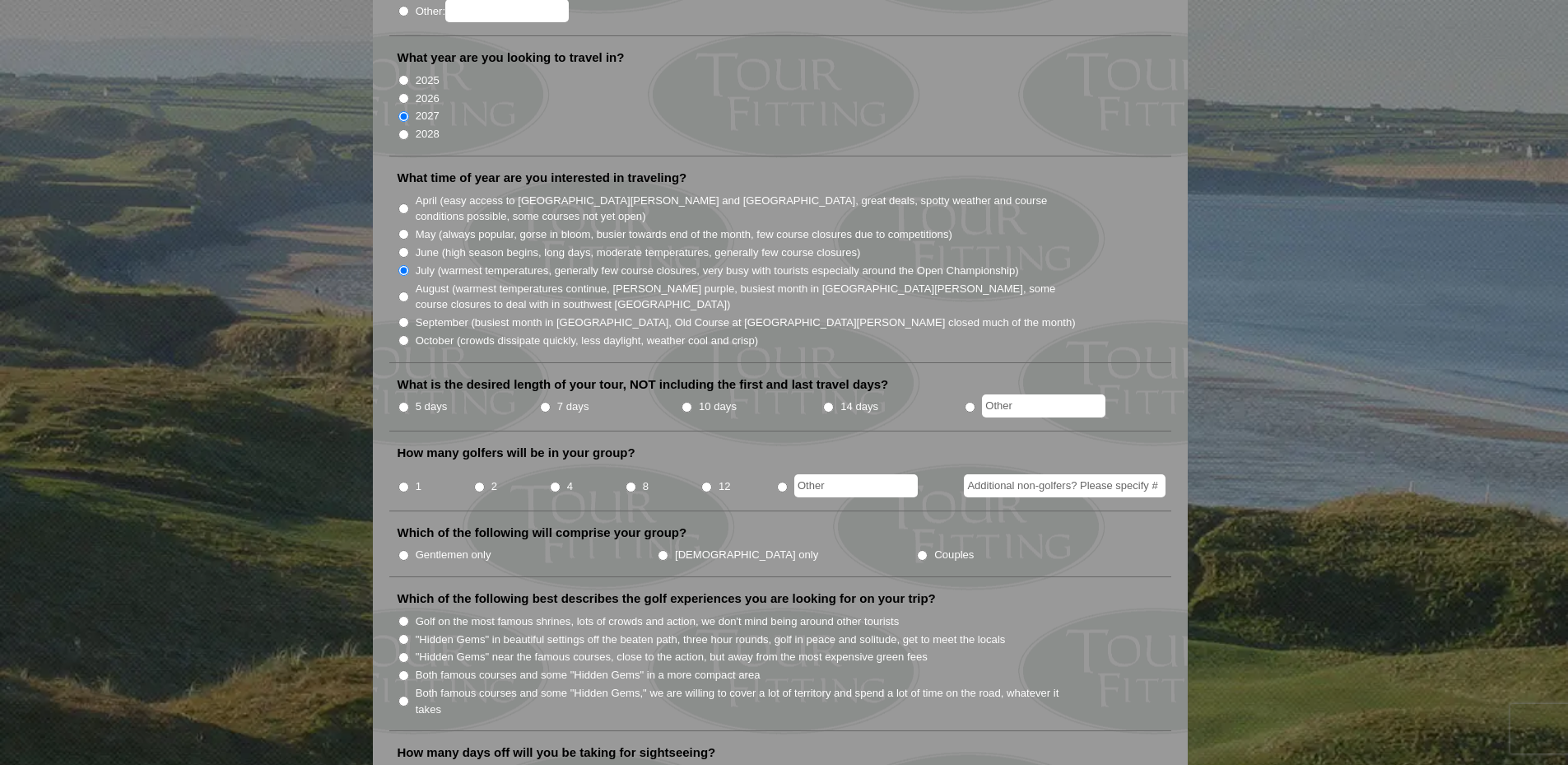
radio input "true"
drag, startPoint x: 390, startPoint y: 356, endPoint x: 767, endPoint y: 356, distance: 377.0
click at [735, 376] on li "What is the desired length of your tour, NOT including the first and last trave…" at bounding box center [780, 404] width 782 height 55
click at [775, 376] on label "What is the desired length of your tour, NOT including the first and last trave…" at bounding box center [643, 385] width 491 height 17
drag, startPoint x: 629, startPoint y: 363, endPoint x: 866, endPoint y: 364, distance: 237.0
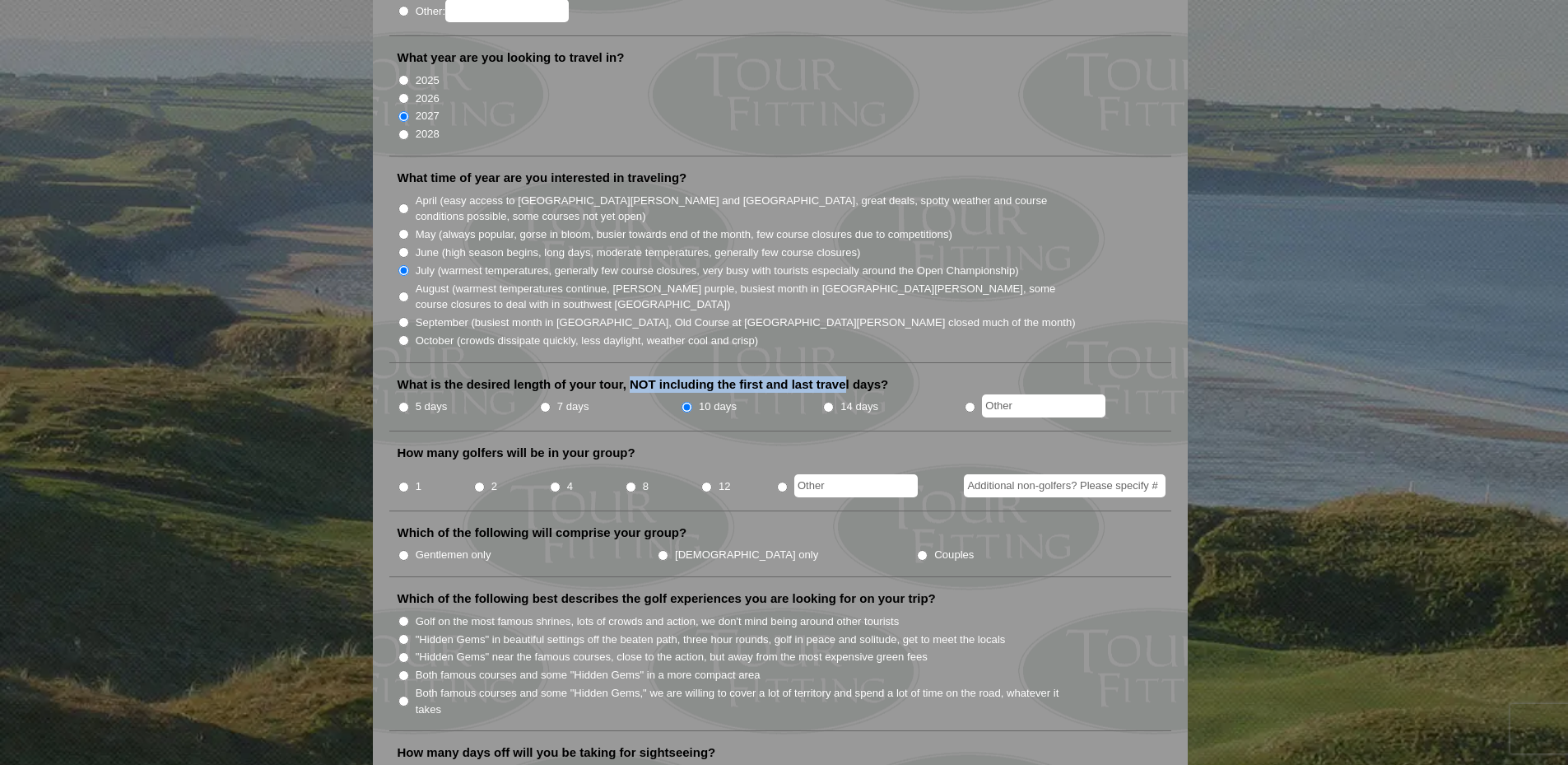
click at [857, 376] on label "What is the desired length of your tour, NOT including the first and last trave…" at bounding box center [643, 385] width 491 height 17
click at [866, 376] on label "What is the desired length of your tour, NOT including the first and last trave…" at bounding box center [643, 385] width 491 height 17
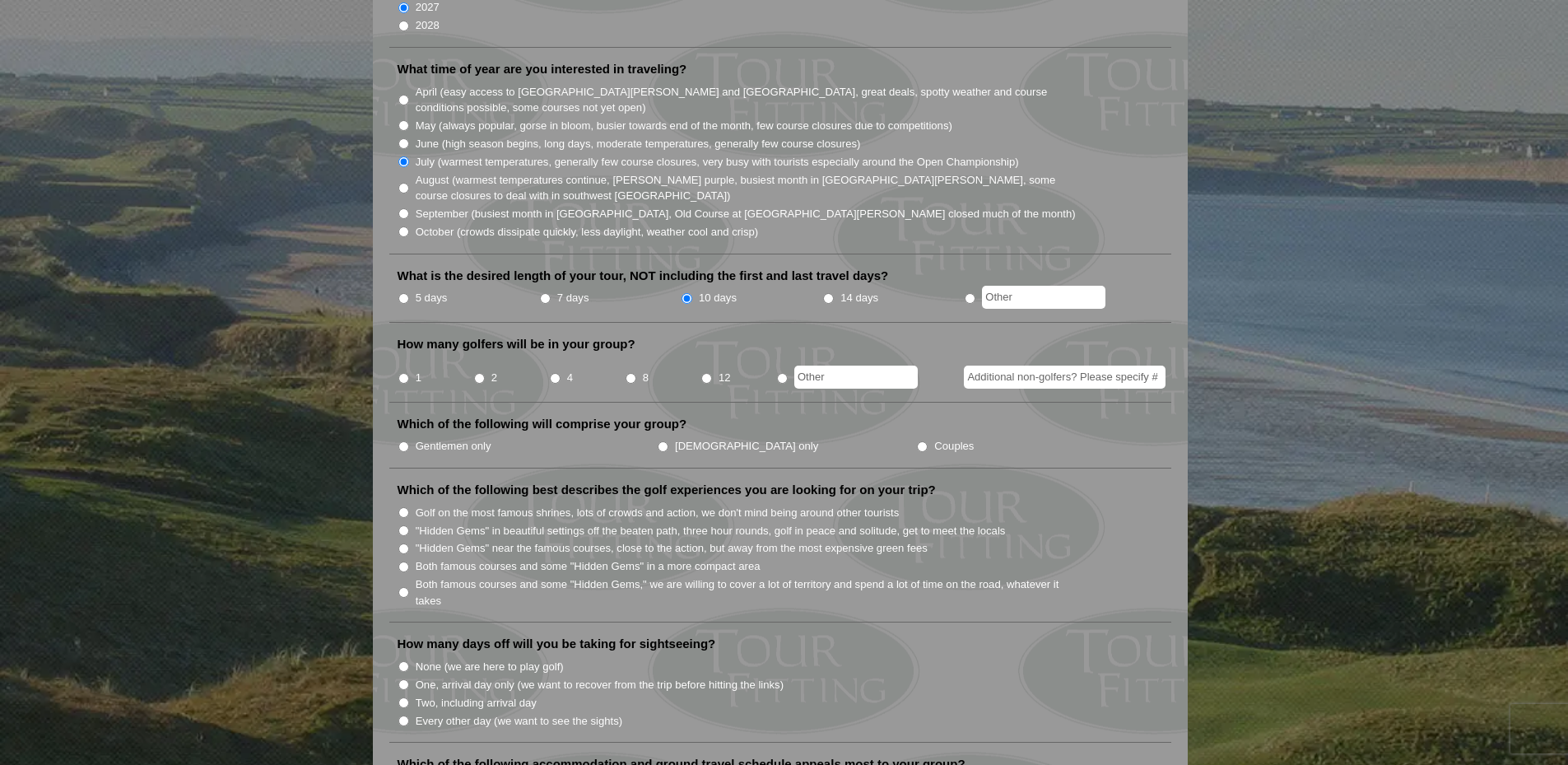
scroll to position [439, 0]
click at [630, 372] on input "8" at bounding box center [630, 376] width 10 height 10
radio input "true"
click at [1026, 364] on input "Additional non-golfers? Please specify #" at bounding box center [1064, 375] width 201 height 23
click at [1082, 364] on input "4-6 wives of golfers" at bounding box center [1064, 375] width 201 height 23
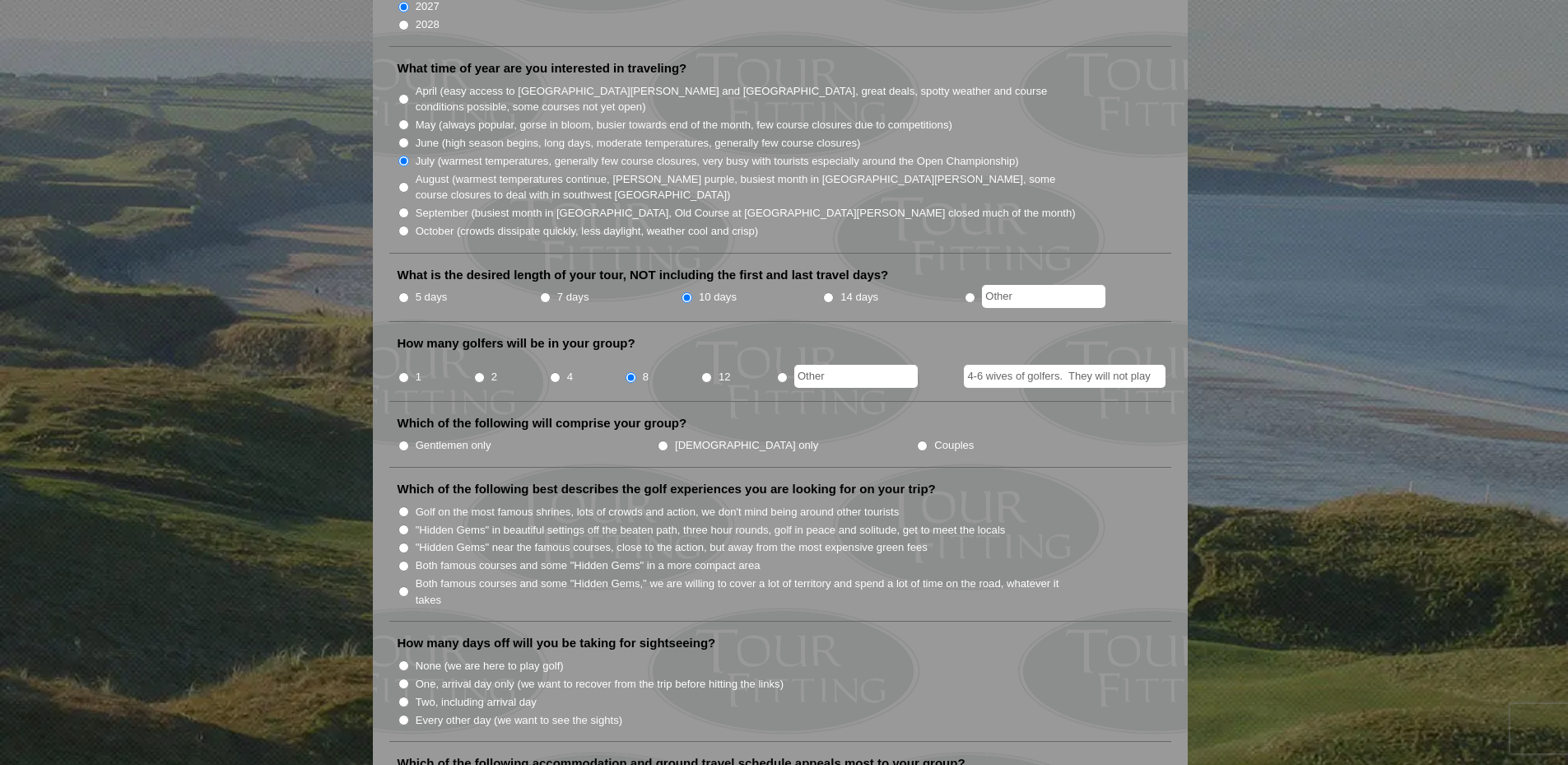
type input "4-6 wives of golfers. They will not play"
drag, startPoint x: 506, startPoint y: 467, endPoint x: 849, endPoint y: 457, distance: 343.1
click at [826, 480] on label "Which of the following best describes the golf experiences you are looking for …" at bounding box center [667, 489] width 538 height 17
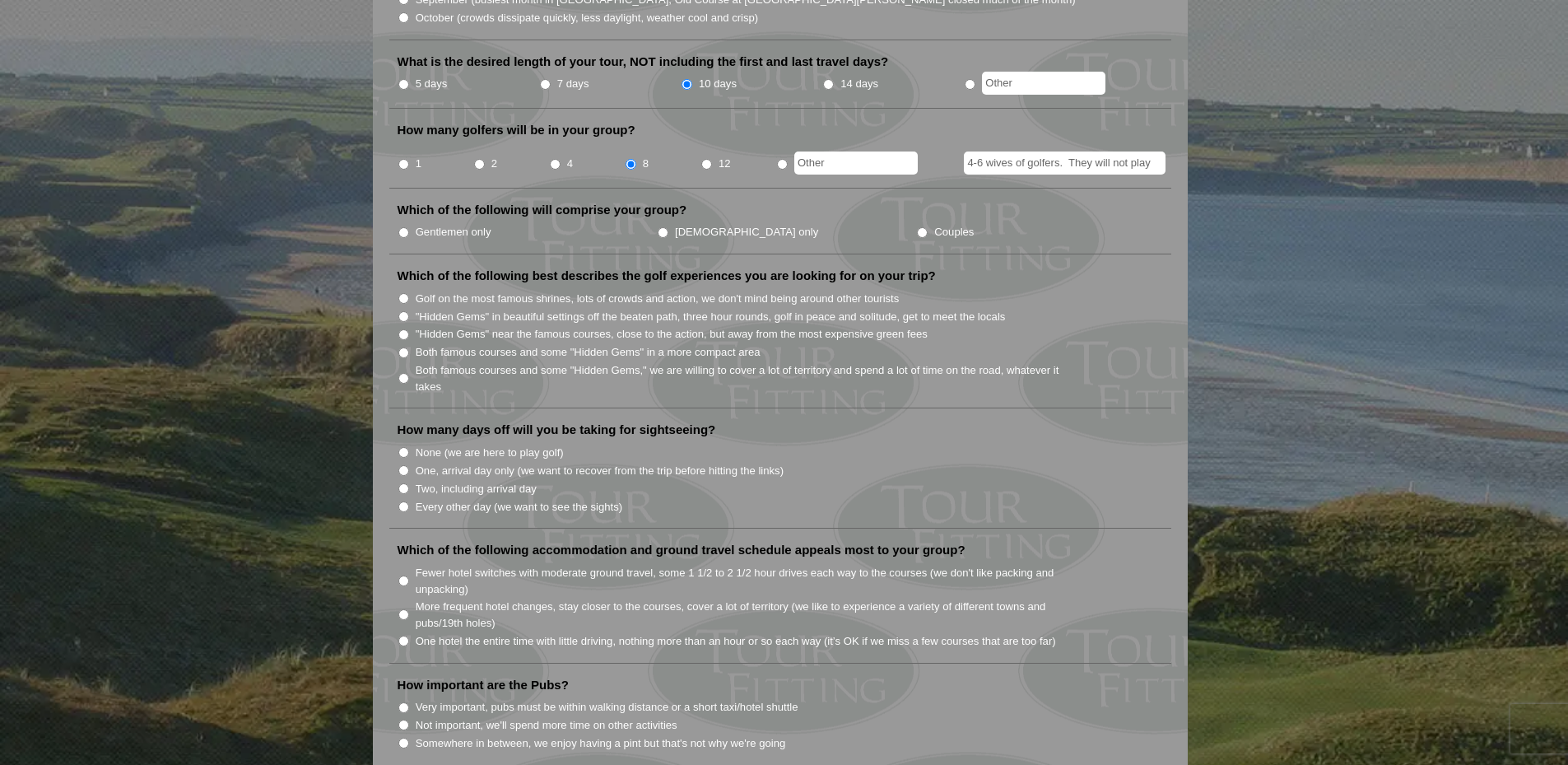
scroll to position [658, 0]
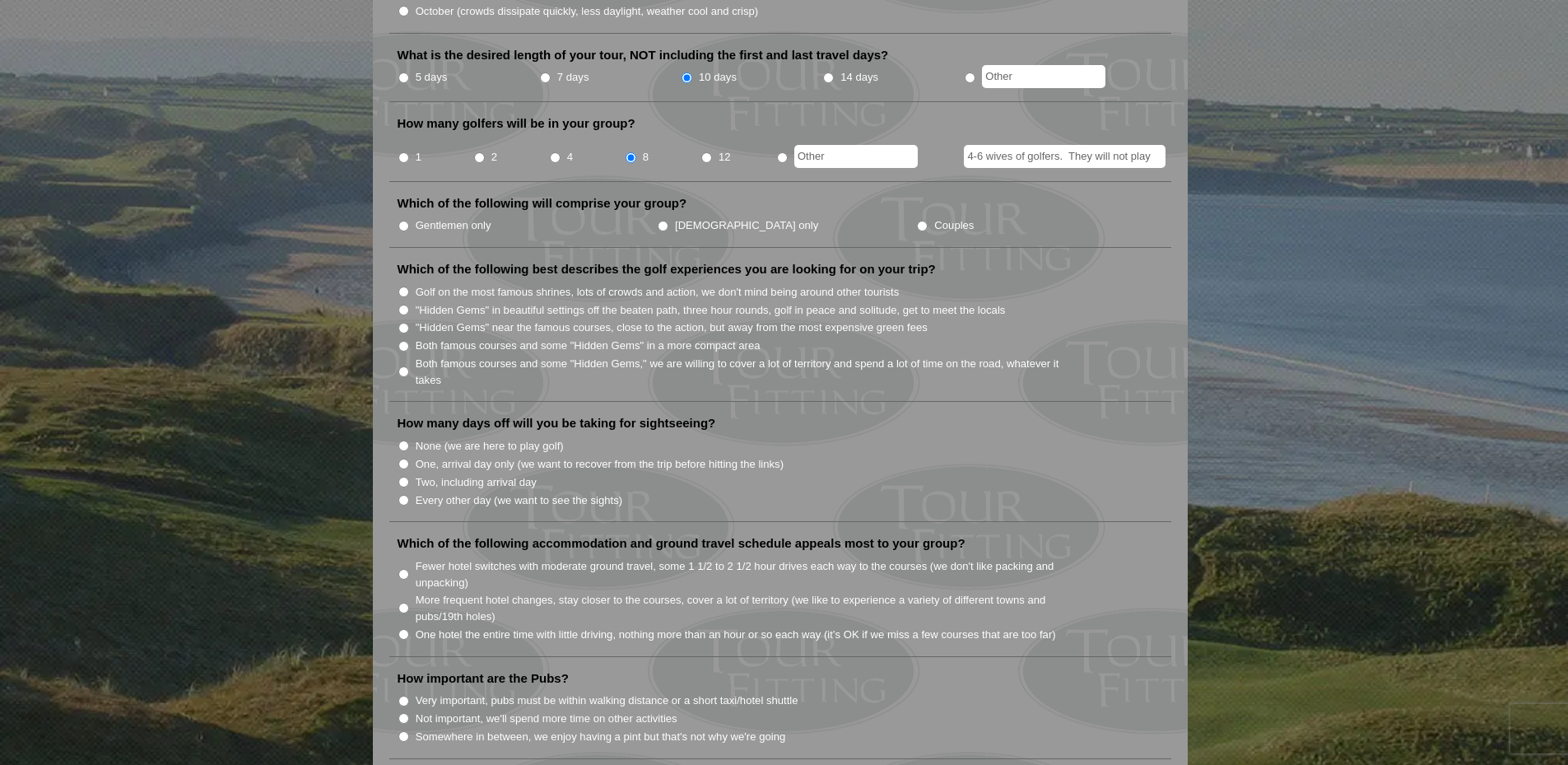
click at [801, 261] on label "Which of the following best describes the golf experiences you are looking for …" at bounding box center [667, 270] width 538 height 17
click at [456, 284] on label "Golf on the most famous shrines, lots of crowds and action, we don't mind being…" at bounding box center [657, 292] width 484 height 17
click at [409, 287] on input "Golf on the most famous shrines, lots of crowds and action, we don't mind being…" at bounding box center [403, 291] width 10 height 10
radio input "true"
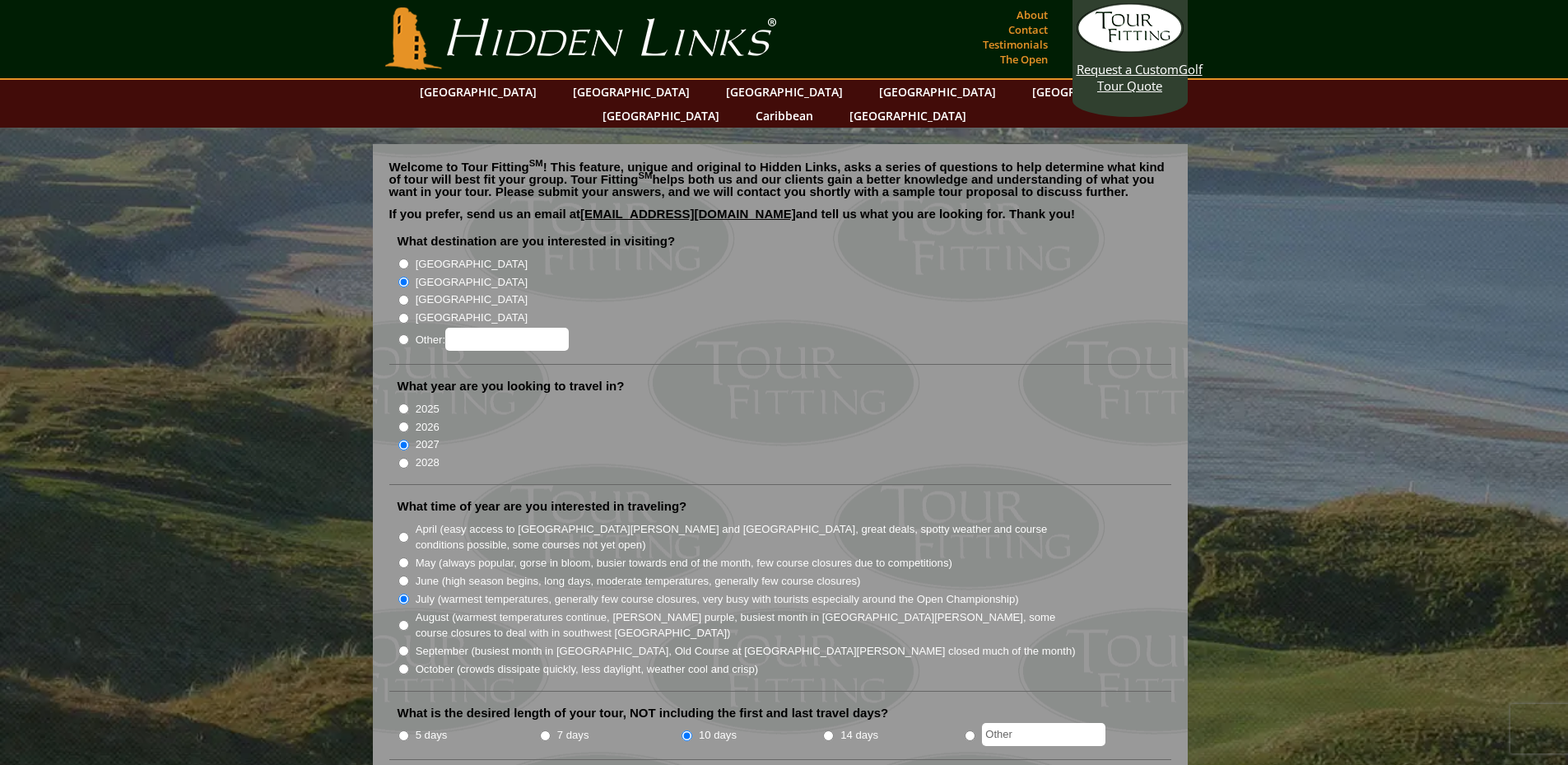
scroll to position [0, 0]
click at [1025, 29] on link "Contact" at bounding box center [1028, 30] width 48 height 23
click at [767, 272] on li "[GEOGRAPHIC_DATA]" at bounding box center [787, 281] width 779 height 18
drag, startPoint x: 133, startPoint y: 405, endPoint x: 60, endPoint y: 174, distance: 242.3
